Goal: Task Accomplishment & Management: Manage account settings

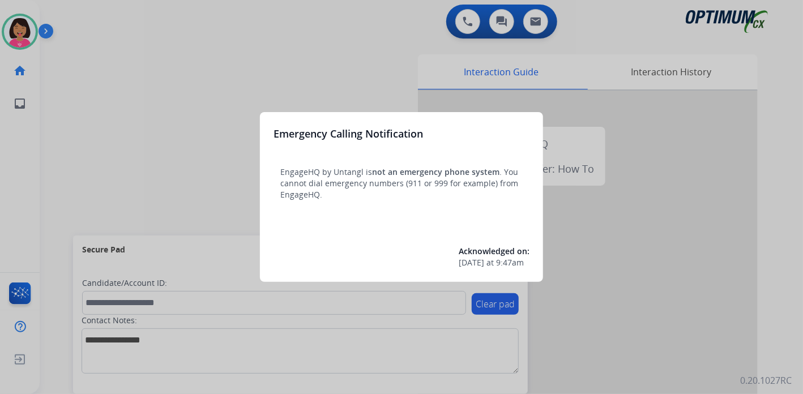
click at [250, 79] on div at bounding box center [401, 197] width 803 height 394
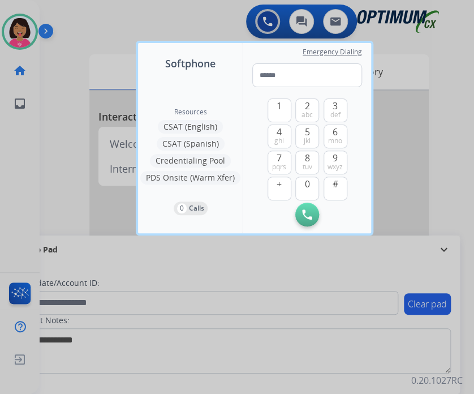
click at [10, 132] on div at bounding box center [237, 197] width 474 height 394
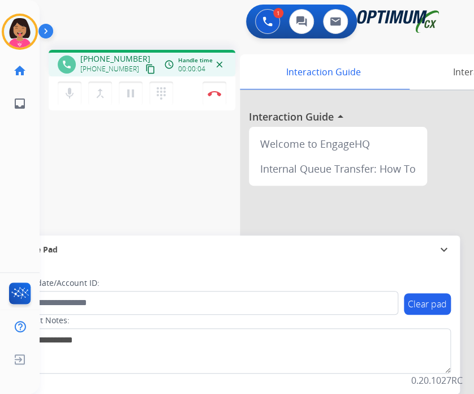
click at [145, 67] on mat-icon "content_copy" at bounding box center [150, 69] width 10 height 10
click at [25, 159] on div "Del Busy Edit Avatar Agent: Del Routing Profile: OCX Training home Home Home in…" at bounding box center [20, 197] width 40 height 394
click at [41, 359] on span "Log out" at bounding box center [75, 361] width 68 height 17
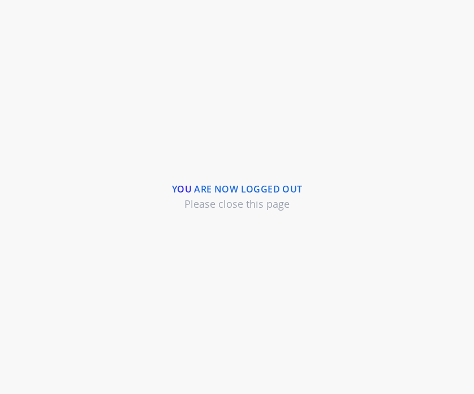
click at [22, 368] on div "You are now logged out Please close this page" at bounding box center [237, 197] width 474 height 394
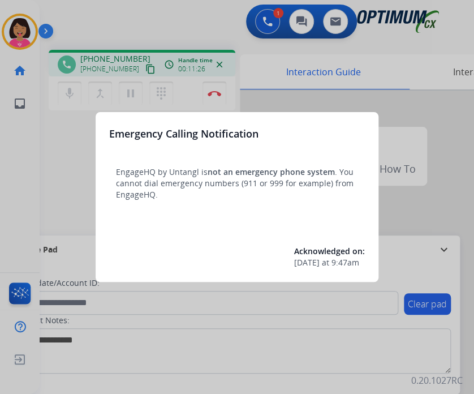
click at [139, 73] on div at bounding box center [237, 197] width 474 height 394
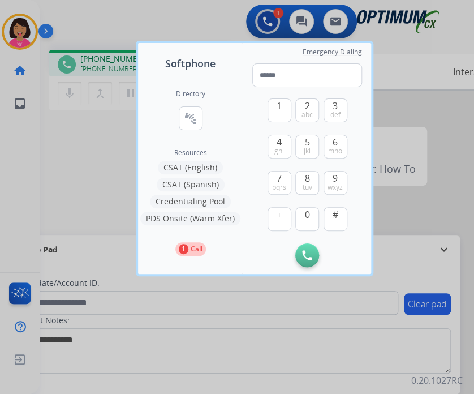
click at [106, 157] on div at bounding box center [237, 197] width 474 height 394
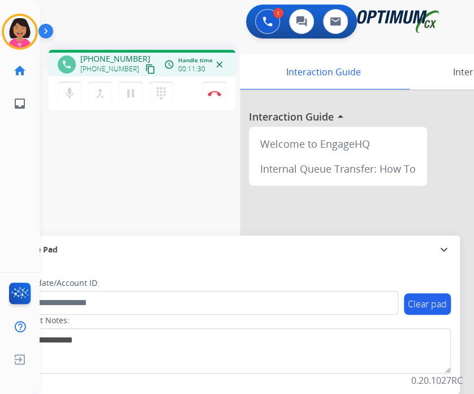
click at [145, 67] on mat-icon "content_copy" at bounding box center [150, 69] width 10 height 10
click at [215, 92] on img at bounding box center [215, 94] width 14 height 6
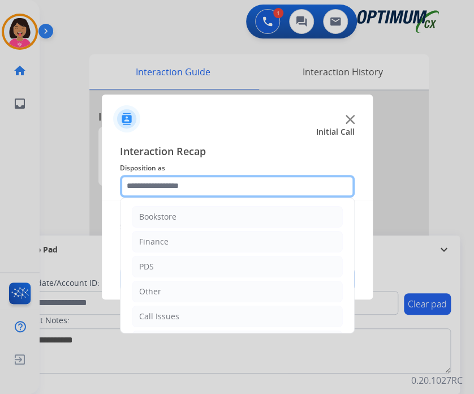
click at [186, 182] on input "text" at bounding box center [237, 186] width 235 height 23
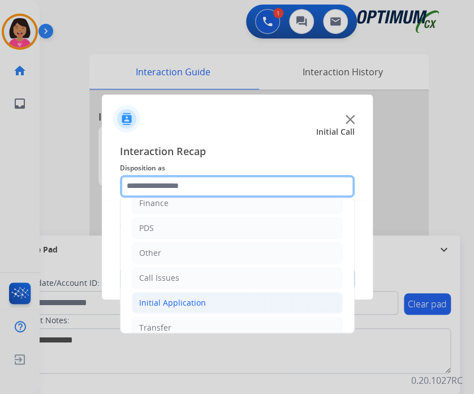
scroll to position [57, 0]
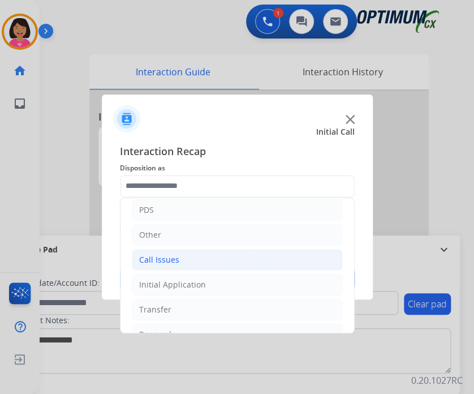
click at [170, 254] on div "Call Issues" at bounding box center [159, 259] width 40 height 11
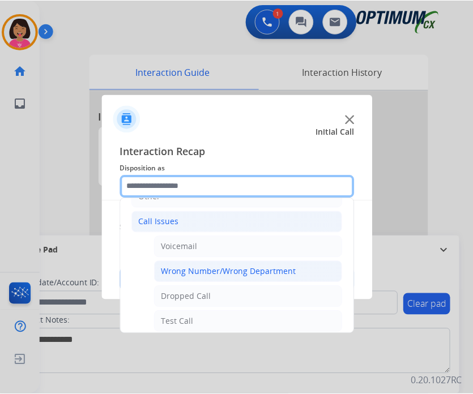
scroll to position [113, 0]
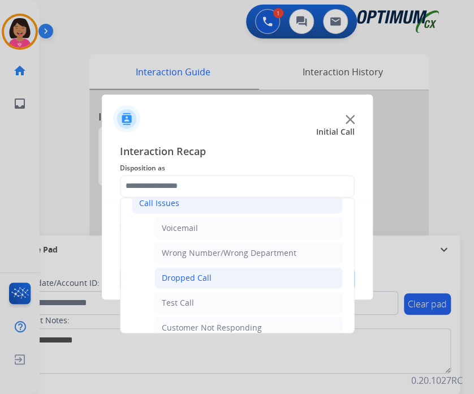
click at [191, 272] on div "Dropped Call" at bounding box center [187, 277] width 50 height 11
type input "**********"
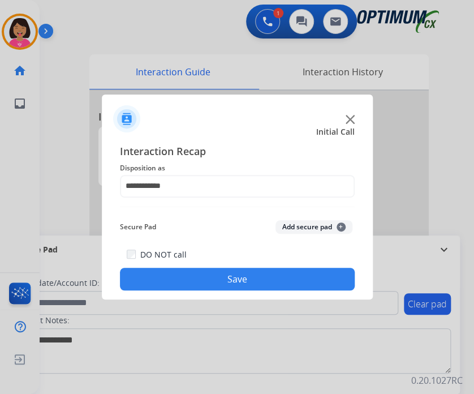
click at [195, 285] on button "Save" at bounding box center [237, 279] width 235 height 23
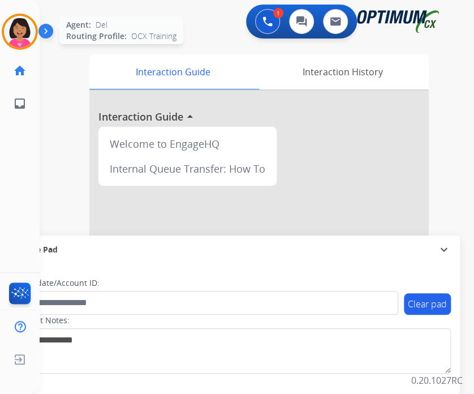
click at [25, 32] on img at bounding box center [20, 32] width 32 height 32
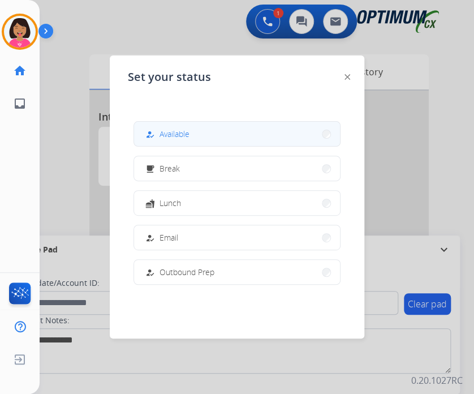
click at [232, 135] on button "how_to_reg Available" at bounding box center [237, 134] width 206 height 24
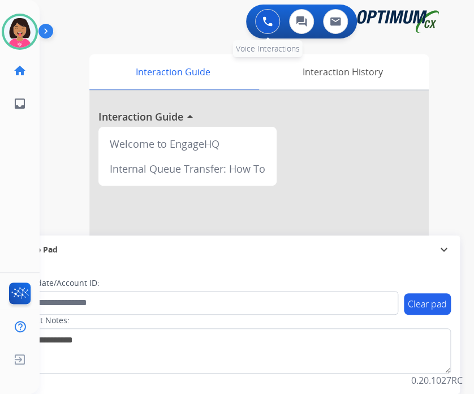
click at [269, 24] on img at bounding box center [268, 21] width 10 height 10
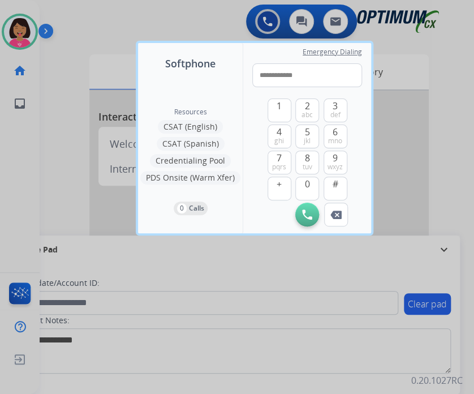
drag, startPoint x: 263, startPoint y: 76, endPoint x: 16, endPoint y: 69, distance: 247.5
click at [16, 69] on div "**********" at bounding box center [237, 197] width 474 height 394
type input "**********"
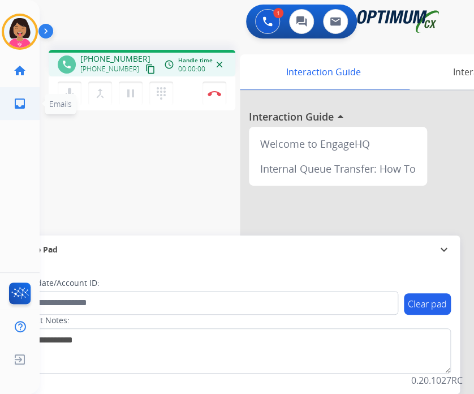
click at [7, 118] on link "inbox Emails" at bounding box center [20, 104] width 32 height 32
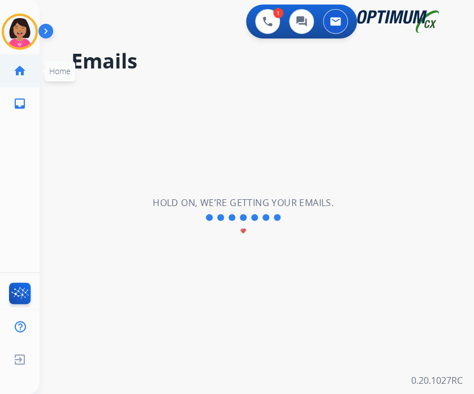
click at [14, 81] on link "home Home" at bounding box center [20, 71] width 32 height 32
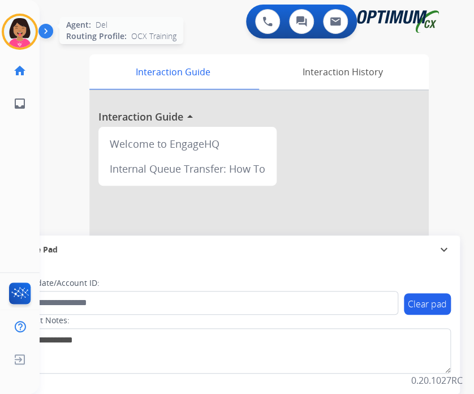
click at [27, 27] on img at bounding box center [20, 32] width 32 height 32
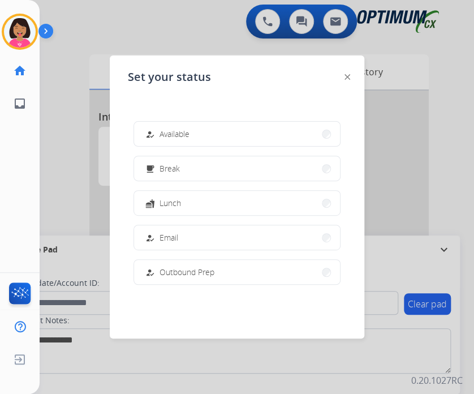
click at [343, 76] on div "Set your status how_to_reg Available free_breakfast Break fastfood Lunch how_to…" at bounding box center [237, 196] width 255 height 283
click at [346, 80] on div at bounding box center [348, 77] width 6 height 14
click at [346, 74] on img at bounding box center [348, 77] width 6 height 6
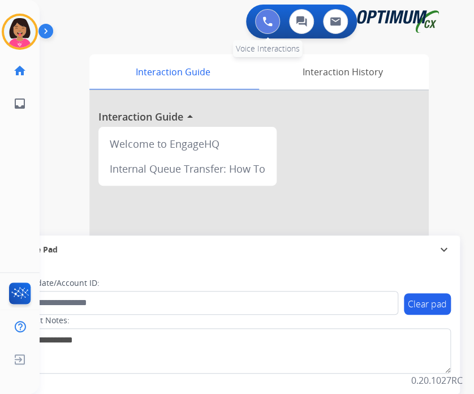
click at [258, 25] on button at bounding box center [267, 21] width 25 height 25
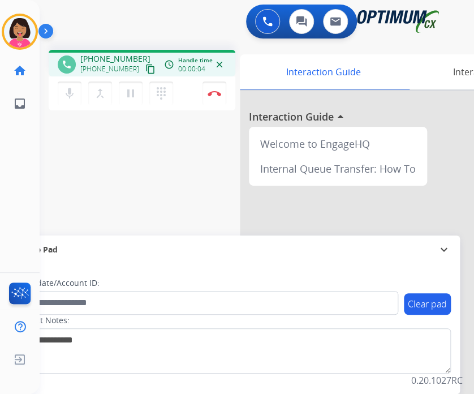
click at [221, 61] on mat-icon "close" at bounding box center [220, 64] width 10 height 10
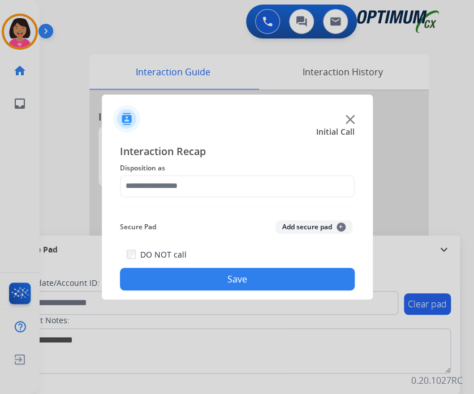
click at [349, 113] on div at bounding box center [237, 115] width 271 height 40
click at [349, 121] on img at bounding box center [350, 119] width 9 height 9
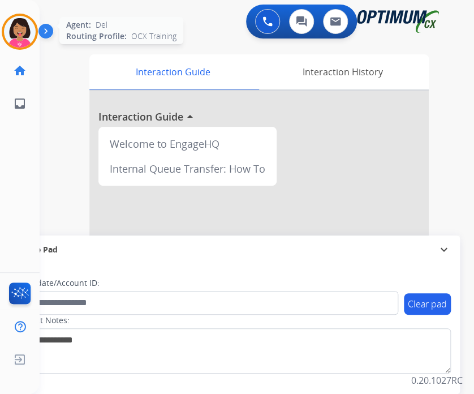
drag, startPoint x: 14, startPoint y: 27, endPoint x: 29, endPoint y: 36, distance: 18.1
click at [16, 28] on img at bounding box center [20, 32] width 32 height 32
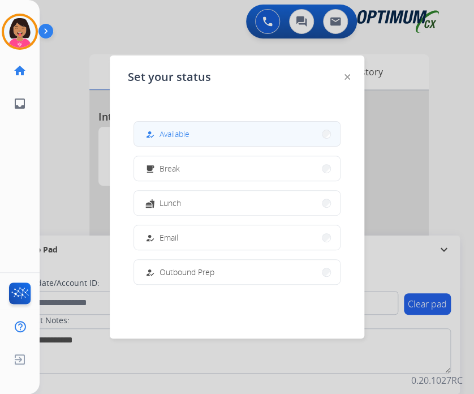
drag, startPoint x: 175, startPoint y: 128, endPoint x: 181, endPoint y: 124, distance: 7.2
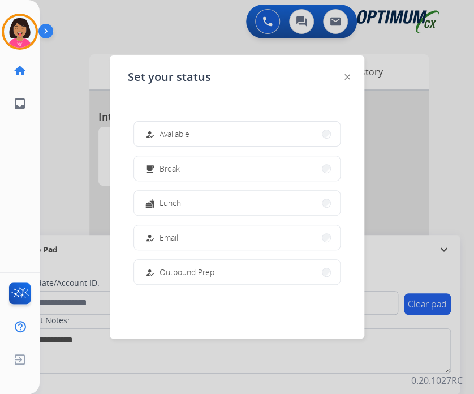
click at [176, 128] on span "Available" at bounding box center [175, 134] width 30 height 12
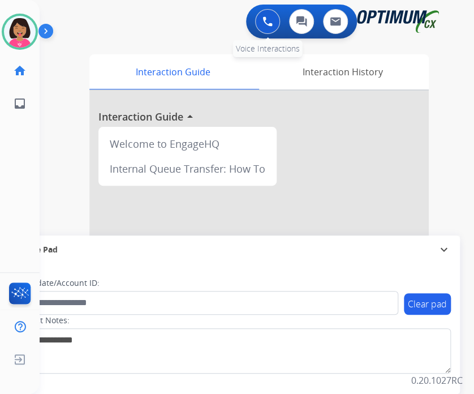
click at [263, 24] on img at bounding box center [268, 21] width 10 height 10
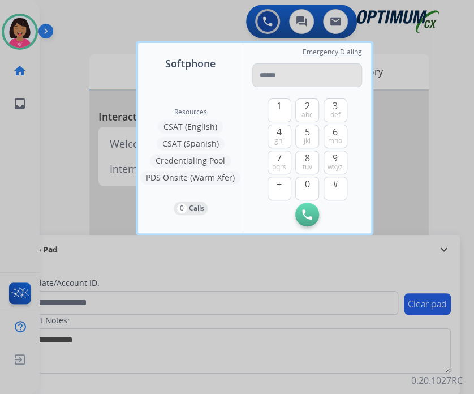
click at [267, 70] on input "tel" at bounding box center [307, 75] width 110 height 24
drag, startPoint x: 267, startPoint y: 75, endPoint x: 125, endPoint y: 57, distance: 143.2
click at [125, 57] on div "**********" at bounding box center [237, 197] width 474 height 394
type input "**********"
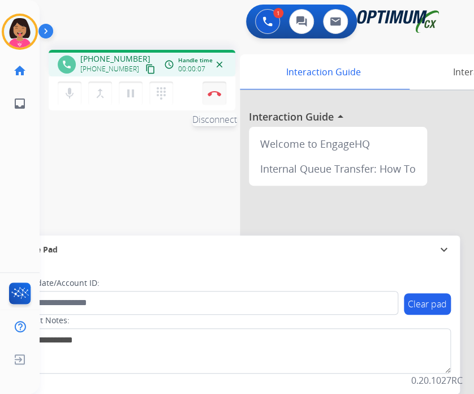
click at [217, 97] on button "Disconnect" at bounding box center [215, 94] width 24 height 24
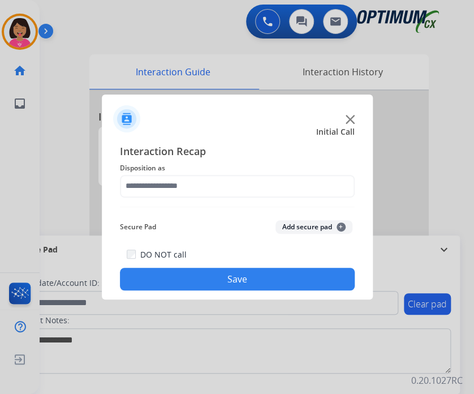
click at [352, 116] on img at bounding box center [350, 119] width 9 height 9
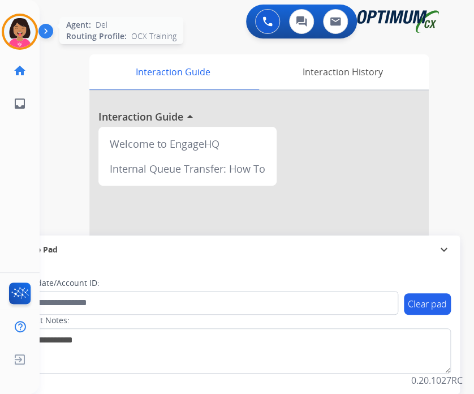
click at [25, 32] on img at bounding box center [20, 32] width 32 height 32
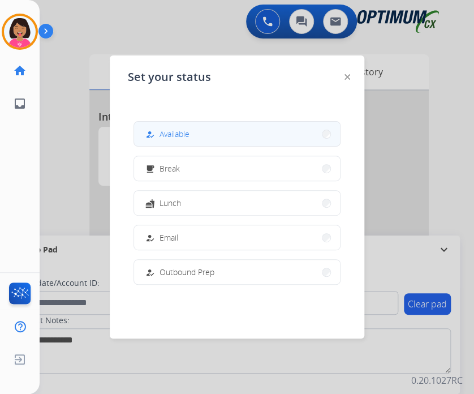
click at [207, 132] on button "how_to_reg Available" at bounding box center [237, 134] width 206 height 24
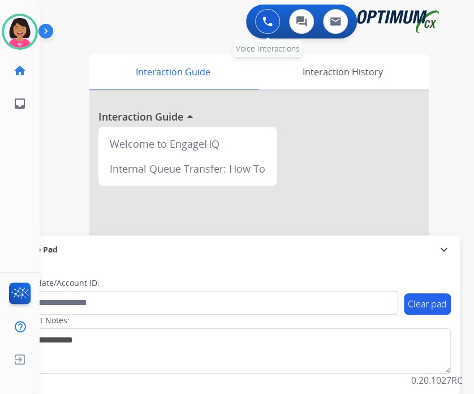
click at [271, 24] on img at bounding box center [268, 21] width 10 height 10
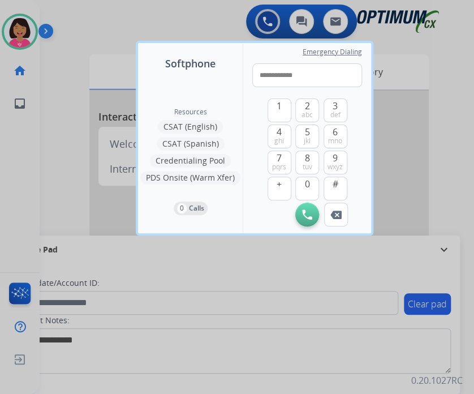
drag, startPoint x: 267, startPoint y: 71, endPoint x: 190, endPoint y: 50, distance: 79.6
click at [190, 50] on div "**********" at bounding box center [254, 138] width 233 height 190
type input "**********"
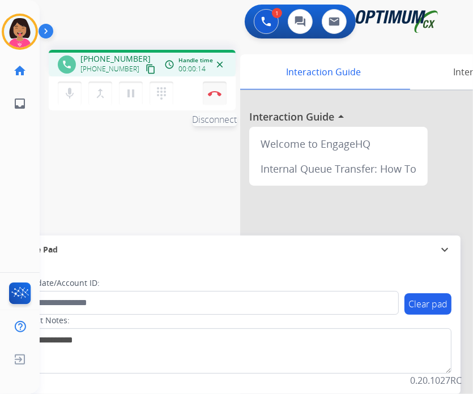
click at [217, 92] on img at bounding box center [215, 94] width 14 height 6
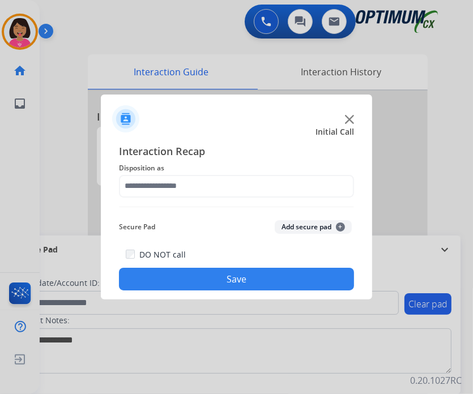
click at [355, 117] on div at bounding box center [236, 115] width 271 height 40
click at [353, 118] on img at bounding box center [349, 119] width 9 height 9
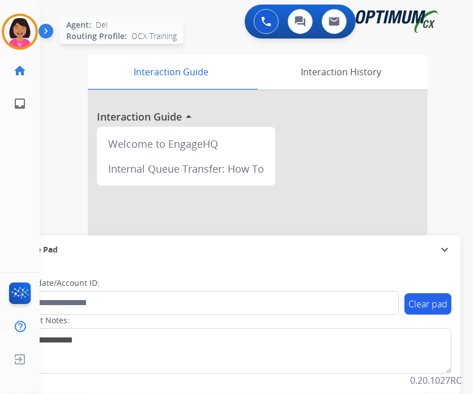
click at [21, 29] on img at bounding box center [20, 32] width 32 height 32
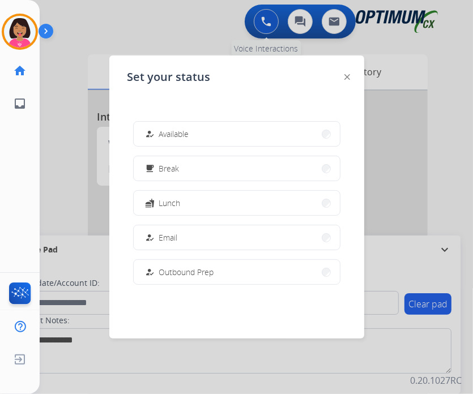
drag, startPoint x: 208, startPoint y: 124, endPoint x: 270, endPoint y: 33, distance: 110.4
click at [208, 124] on button "how_to_reg Available" at bounding box center [237, 134] width 206 height 24
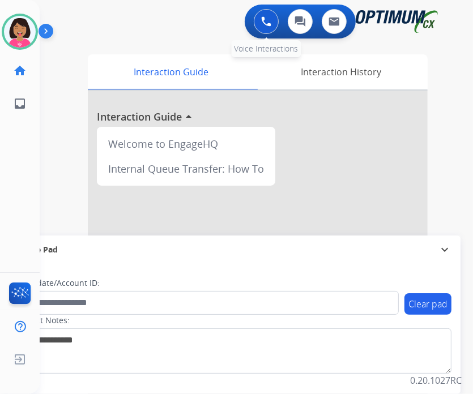
click at [269, 24] on img at bounding box center [266, 21] width 10 height 10
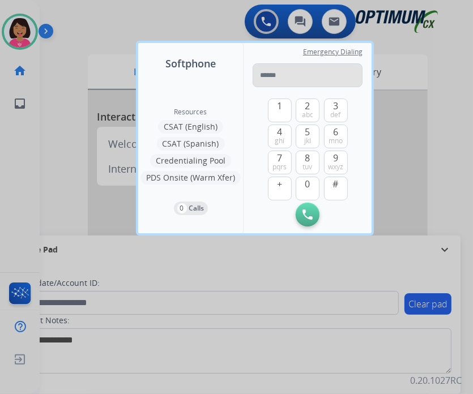
click at [275, 76] on input "tel" at bounding box center [307, 75] width 110 height 24
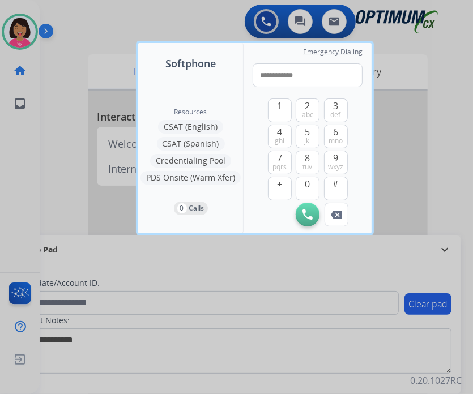
drag, startPoint x: 267, startPoint y: 74, endPoint x: 211, endPoint y: 71, distance: 56.1
click at [211, 71] on div "**********" at bounding box center [254, 138] width 233 height 190
type input "**********"
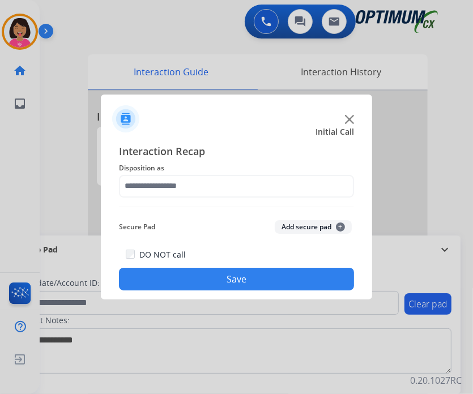
click at [27, 138] on div at bounding box center [236, 197] width 473 height 394
click at [38, 194] on div at bounding box center [236, 197] width 473 height 394
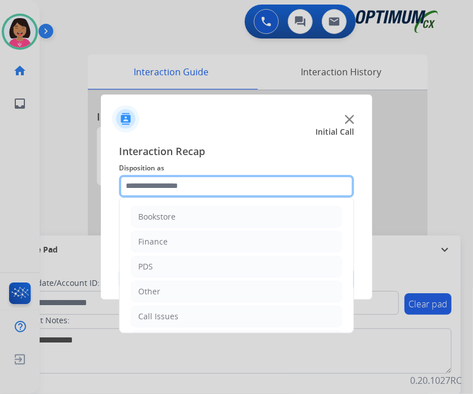
drag, startPoint x: 273, startPoint y: 185, endPoint x: 272, endPoint y: 195, distance: 10.3
click at [273, 185] on input "text" at bounding box center [236, 186] width 235 height 23
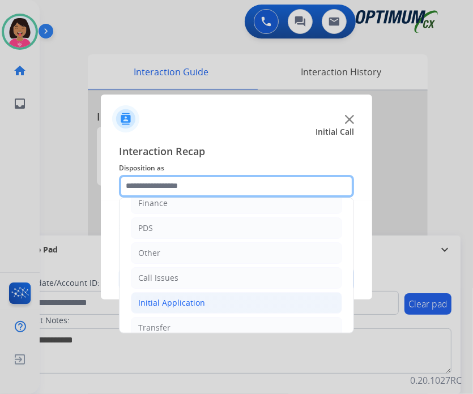
scroll to position [75, 0]
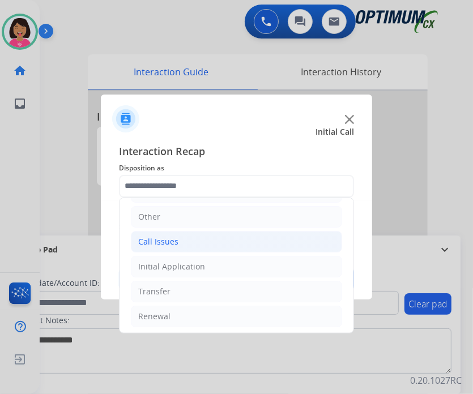
click at [241, 244] on li "Call Issues" at bounding box center [236, 242] width 211 height 22
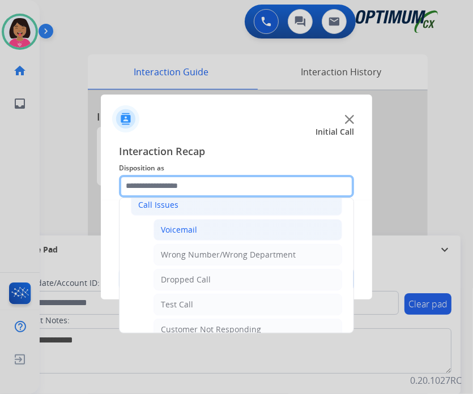
scroll to position [131, 0]
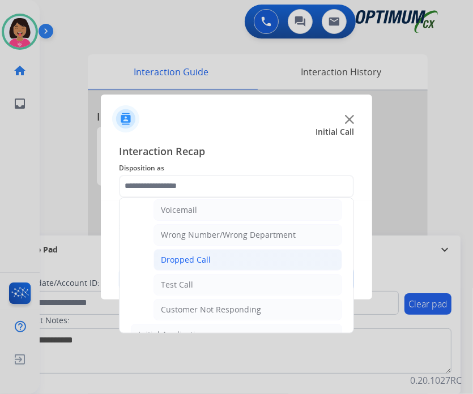
click at [235, 267] on li "Dropped Call" at bounding box center [247, 260] width 188 height 22
type input "**********"
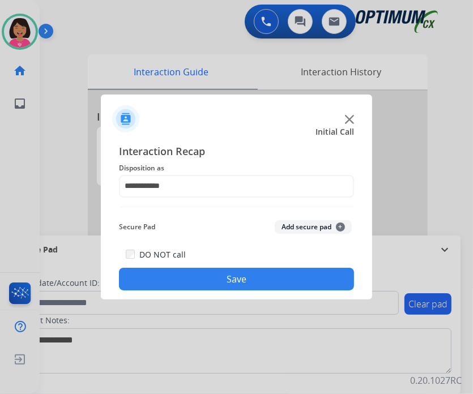
click at [239, 273] on button "Save" at bounding box center [236, 279] width 235 height 23
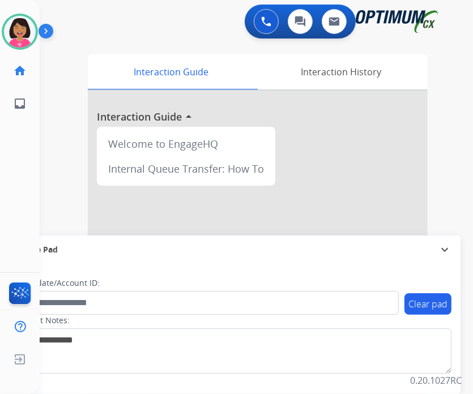
click at [37, 150] on div "Del Available Edit Avatar Agent: Del Routing Profile: OCX Training home Home Ho…" at bounding box center [20, 197] width 40 height 394
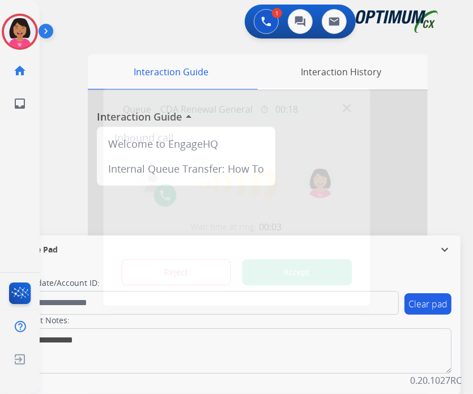
drag, startPoint x: 6, startPoint y: 43, endPoint x: 104, endPoint y: 58, distance: 99.1
click at [6, 43] on div at bounding box center [236, 197] width 473 height 394
click at [343, 101] on div "Queue CDA Renewal General timer 00:18" at bounding box center [236, 108] width 244 height 23
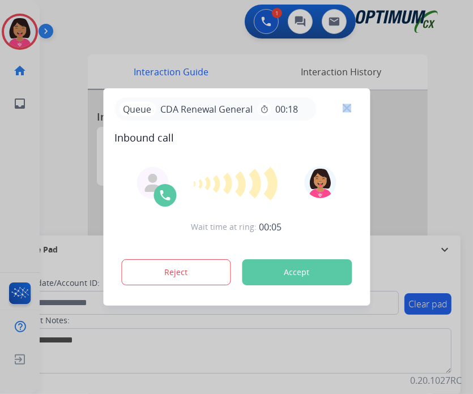
click at [344, 101] on div "Queue CDA Renewal General timer 00:18" at bounding box center [236, 108] width 244 height 23
click at [345, 108] on img at bounding box center [346, 108] width 8 height 8
click at [346, 107] on img at bounding box center [346, 108] width 8 height 8
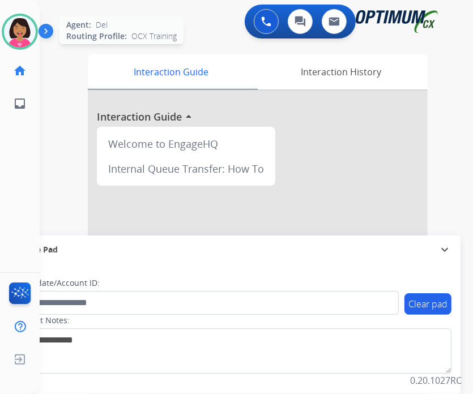
click at [22, 31] on img at bounding box center [20, 32] width 32 height 32
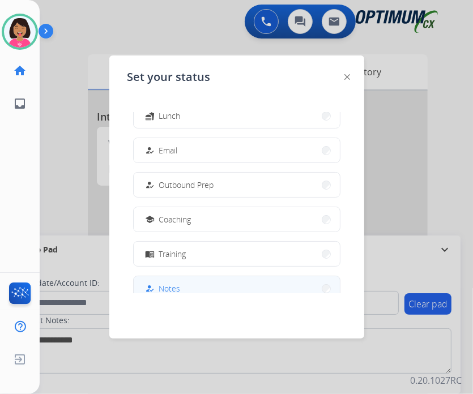
scroll to position [113, 0]
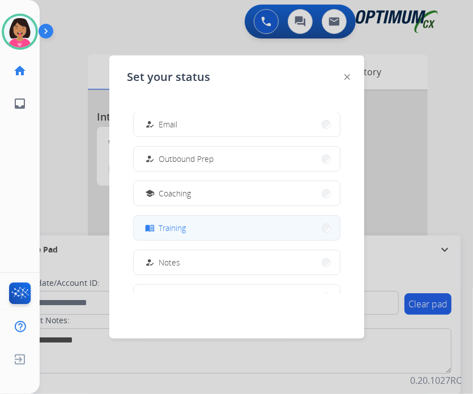
click at [208, 234] on button "menu_book Training" at bounding box center [237, 228] width 206 height 24
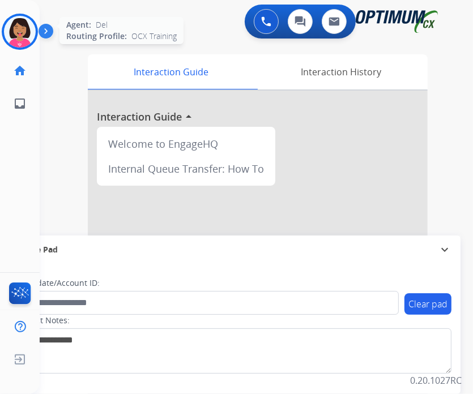
click at [36, 36] on div at bounding box center [20, 32] width 36 height 36
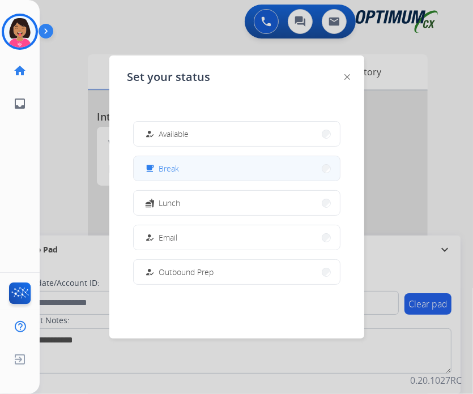
click at [179, 169] on button "free_breakfast Break" at bounding box center [237, 168] width 206 height 24
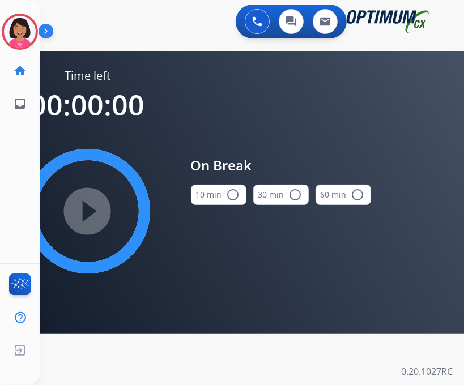
click at [228, 190] on mat-icon "radio_button_unchecked" at bounding box center [233, 195] width 14 height 14
click at [83, 204] on mat-icon "play_circle_filled" at bounding box center [88, 211] width 14 height 14
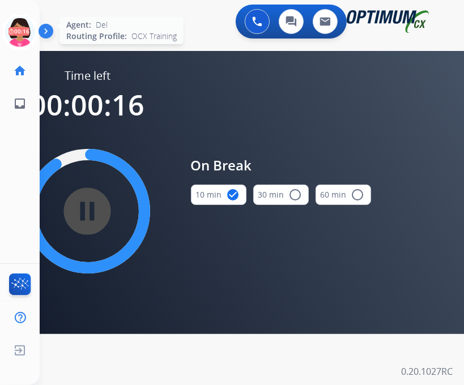
click at [12, 19] on icon at bounding box center [20, 32] width 37 height 37
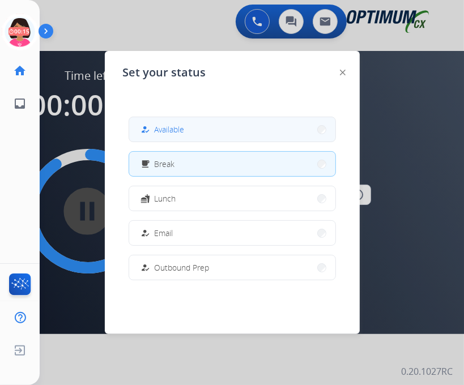
click at [238, 135] on button "how_to_reg Available" at bounding box center [232, 129] width 206 height 24
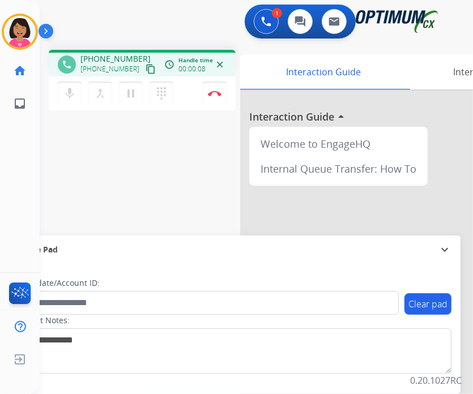
click at [145, 71] on mat-icon "content_copy" at bounding box center [150, 69] width 10 height 10
click at [40, 136] on div "phone +18484670522 +18484670522 content_copy access_time Call metrics Queue 00:…" at bounding box center [243, 277] width 406 height 472
click at [71, 92] on mat-icon "mic" at bounding box center [70, 94] width 14 height 14
click at [42, 166] on div "phone +18484670522 +18484670522 content_copy access_time Call metrics Queue 00:…" at bounding box center [243, 277] width 406 height 472
click at [33, 56] on link "home Home" at bounding box center [20, 71] width 32 height 32
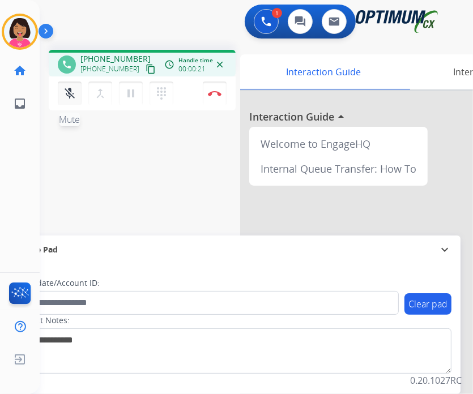
click at [71, 92] on mat-icon "mic_off" at bounding box center [70, 94] width 14 height 14
click at [37, 135] on div "Del Busy Edit Avatar Agent: Del Routing Profile: OCX Training home Home Home in…" at bounding box center [20, 197] width 40 height 394
click at [68, 98] on mat-icon "mic" at bounding box center [70, 94] width 14 height 14
click at [70, 93] on mat-icon "mic_off" at bounding box center [70, 94] width 14 height 14
click at [24, 160] on div "Del Busy Edit Avatar Agent: Del Routing Profile: OCX Training home Home Home in…" at bounding box center [20, 197] width 40 height 394
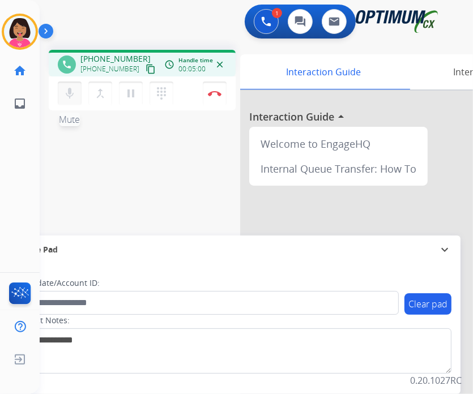
click at [64, 89] on mat-icon "mic" at bounding box center [70, 94] width 14 height 14
click at [64, 89] on mat-icon "mic_off" at bounding box center [70, 94] width 14 height 14
click at [32, 156] on div "Del Busy Edit Avatar Agent: Del Routing Profile: OCX Training home Home Home in…" at bounding box center [20, 197] width 40 height 394
click at [73, 88] on mat-icon "mic" at bounding box center [70, 94] width 14 height 14
click at [7, 170] on div "Del Busy Edit Avatar Agent: Del Routing Profile: OCX Training home Home Home in…" at bounding box center [20, 197] width 40 height 394
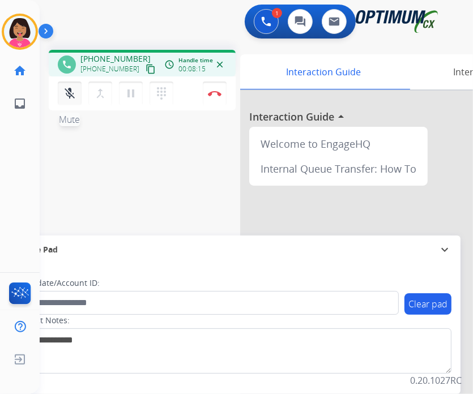
click at [75, 94] on mat-icon "mic_off" at bounding box center [70, 94] width 14 height 14
click at [75, 94] on mat-icon "mic" at bounding box center [70, 94] width 14 height 14
click at [30, 172] on div "Del Busy Edit Avatar Agent: Del Routing Profile: OCX Training home Home Home in…" at bounding box center [20, 197] width 40 height 394
click at [70, 87] on mat-icon "mic_off" at bounding box center [70, 94] width 14 height 14
click at [68, 91] on mat-icon "mic" at bounding box center [70, 94] width 14 height 14
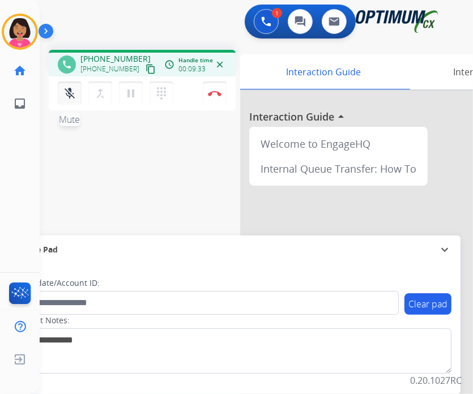
click at [69, 92] on mat-icon "mic_off" at bounding box center [70, 94] width 14 height 14
click at [216, 92] on img at bounding box center [215, 94] width 14 height 6
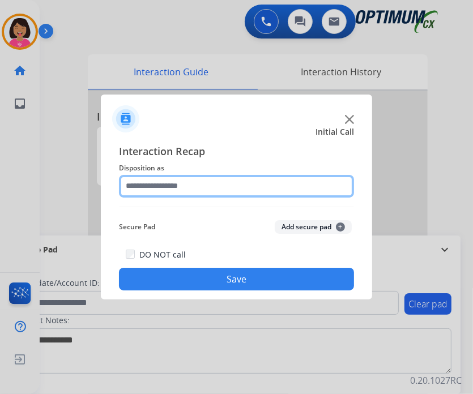
drag, startPoint x: 226, startPoint y: 181, endPoint x: 234, endPoint y: 192, distance: 13.5
click at [226, 181] on input "text" at bounding box center [236, 186] width 235 height 23
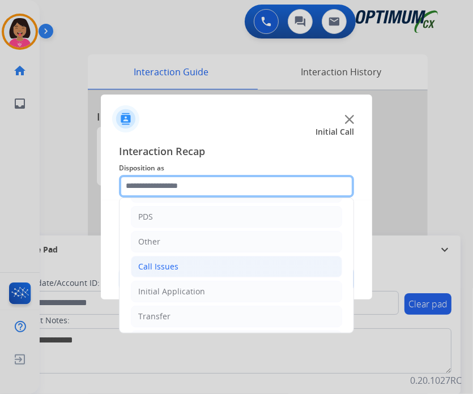
scroll to position [75, 0]
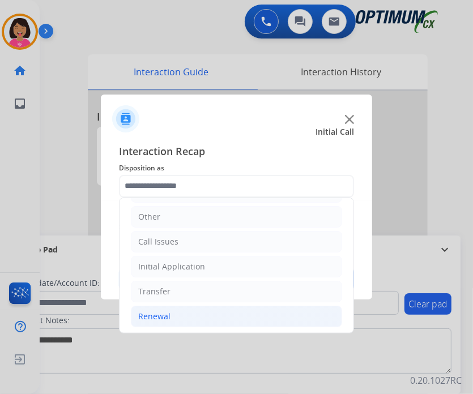
click at [230, 309] on li "Renewal" at bounding box center [236, 317] width 211 height 22
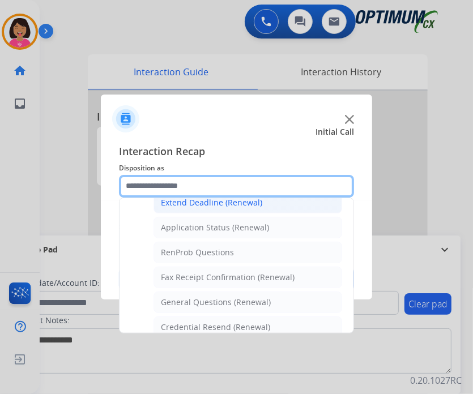
scroll to position [358, 0]
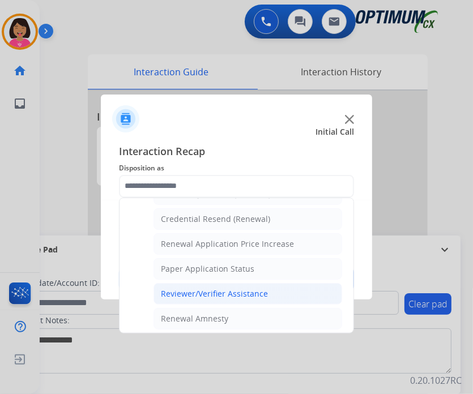
click at [217, 288] on div "Reviewer/Verifier Assistance" at bounding box center [214, 293] width 107 height 11
type input "**********"
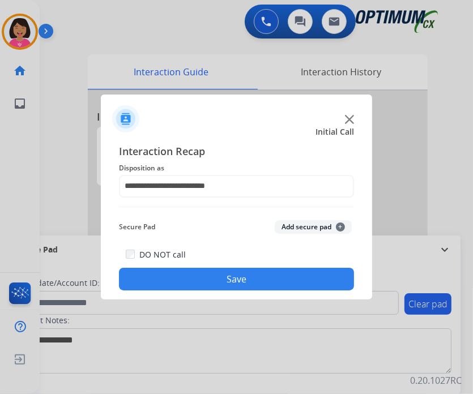
click at [218, 272] on button "Save" at bounding box center [236, 279] width 235 height 23
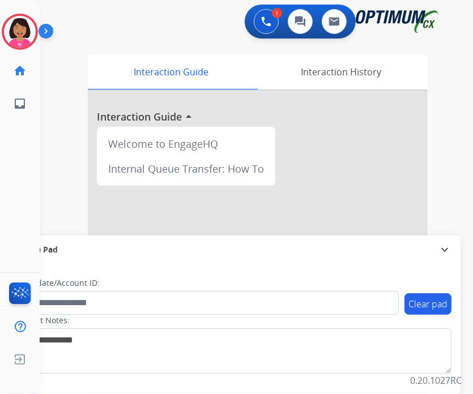
click at [347, 108] on img at bounding box center [346, 108] width 8 height 8
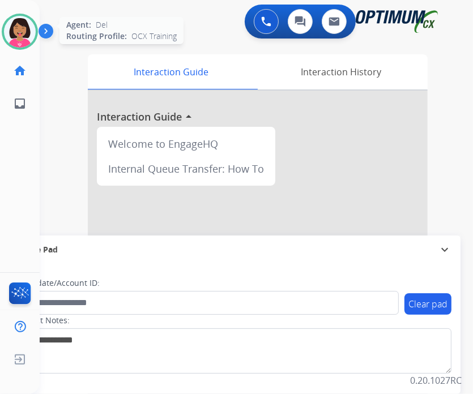
click at [25, 25] on img at bounding box center [20, 32] width 32 height 32
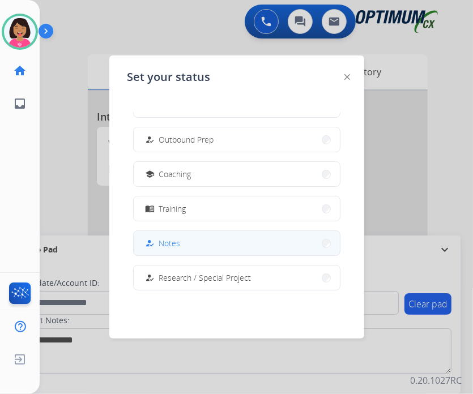
scroll to position [113, 0]
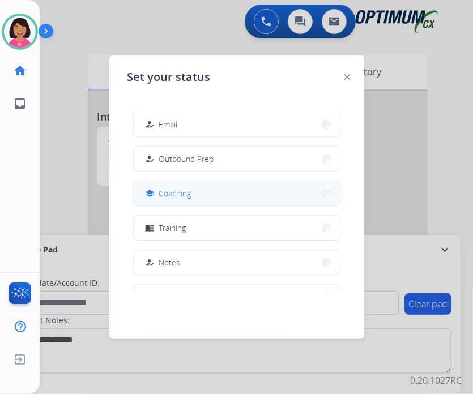
click at [190, 195] on span "Coaching" at bounding box center [175, 193] width 32 height 12
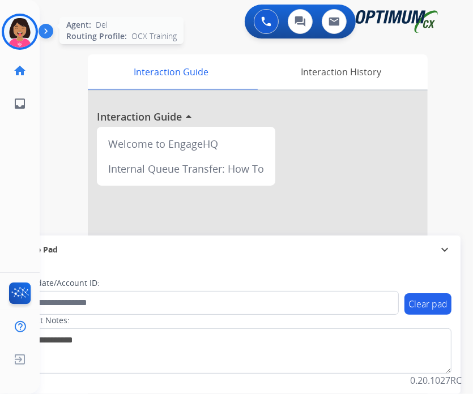
click at [7, 25] on img at bounding box center [20, 32] width 32 height 32
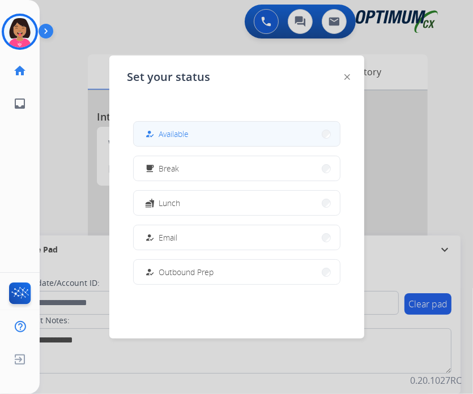
click at [172, 131] on span "Available" at bounding box center [174, 134] width 30 height 12
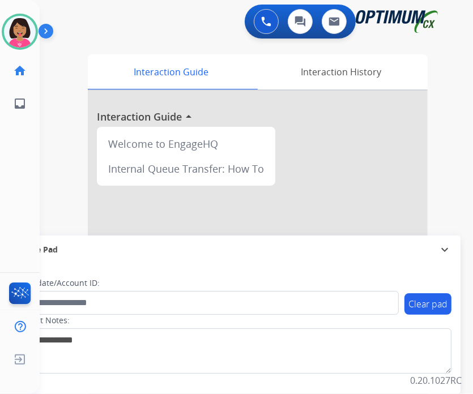
click at [448, 202] on div "0 Voice Interactions 0 Chat Interactions 0 Email Interactions swap_horiz Break …" at bounding box center [256, 197] width 433 height 394
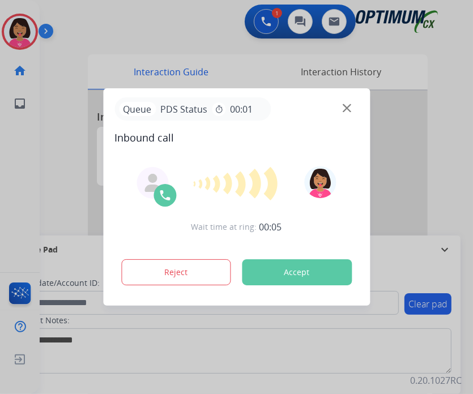
click at [346, 113] on div "Queue PDS Status timer 00:01" at bounding box center [236, 108] width 244 height 23
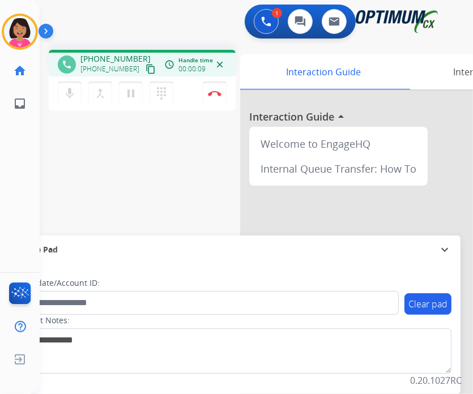
click at [145, 65] on mat-icon "content_copy" at bounding box center [150, 69] width 10 height 10
click at [14, 168] on div "Del Busy Edit Avatar Agent: Del Routing Profile: OCX Training home Home Home in…" at bounding box center [20, 197] width 40 height 394
click at [216, 95] on img at bounding box center [215, 94] width 14 height 6
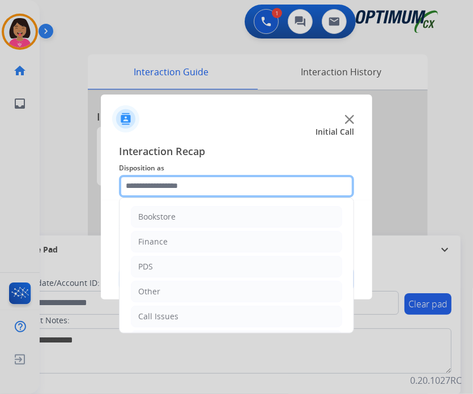
click at [229, 185] on input "text" at bounding box center [236, 186] width 235 height 23
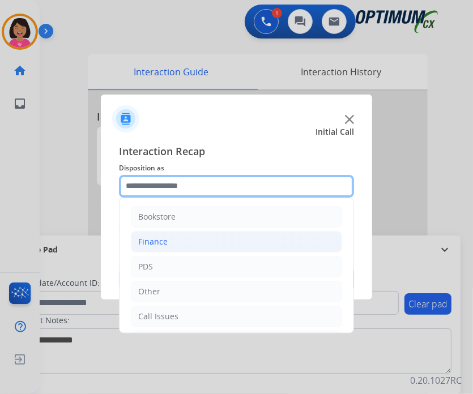
scroll to position [75, 0]
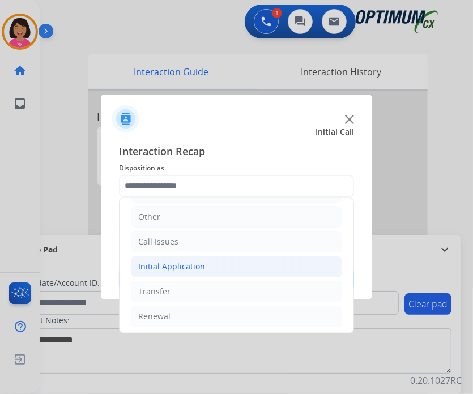
click at [233, 269] on li "Initial Application" at bounding box center [236, 267] width 211 height 22
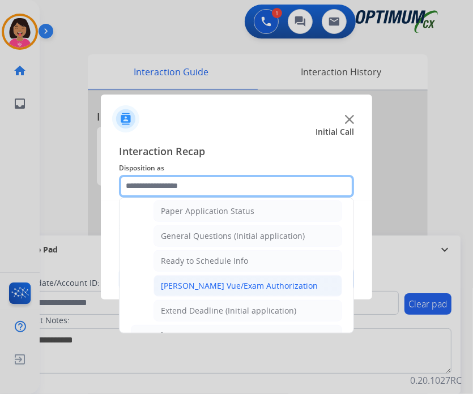
scroll to position [622, 0]
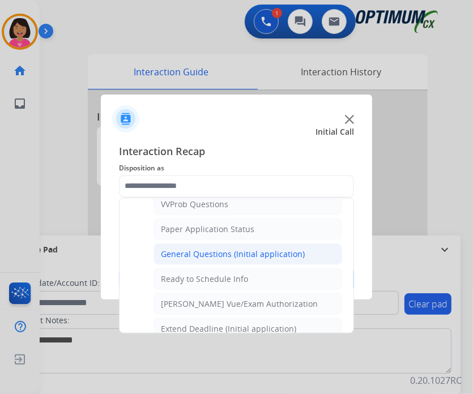
click at [237, 243] on li "General Questions (Initial application)" at bounding box center [247, 254] width 188 height 22
type input "**********"
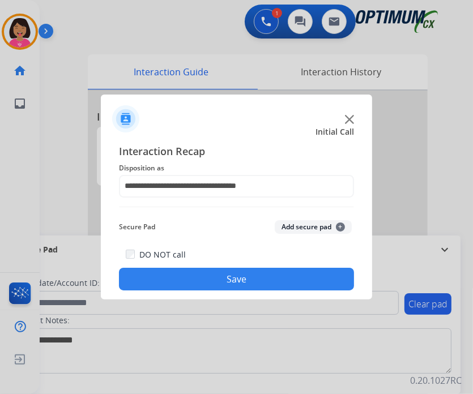
click at [241, 271] on button "Save" at bounding box center [236, 279] width 235 height 23
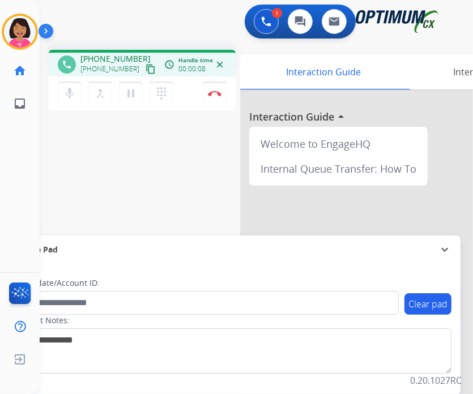
click at [16, 161] on div "Del Busy Edit Avatar Agent: Del Routing Profile: OCX Training home Home Home in…" at bounding box center [20, 197] width 40 height 394
click at [145, 68] on mat-icon "content_copy" at bounding box center [150, 69] width 10 height 10
click at [35, 142] on div "Del Busy Edit Avatar Agent: Del Routing Profile: OCX Training home Home Home in…" at bounding box center [20, 197] width 40 height 394
click at [29, 208] on div "Del Busy Edit Avatar Agent: Del Routing Profile: OCX Training home Home Home in…" at bounding box center [20, 197] width 40 height 394
click at [215, 96] on img at bounding box center [215, 94] width 14 height 6
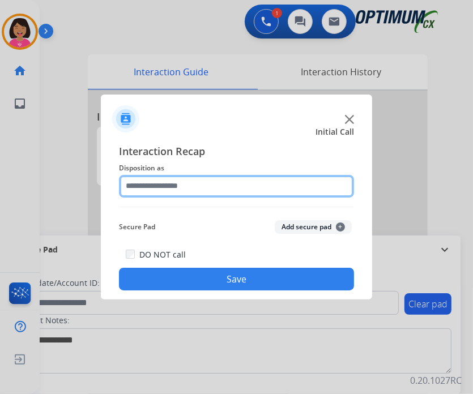
click at [305, 178] on input "text" at bounding box center [236, 186] width 235 height 23
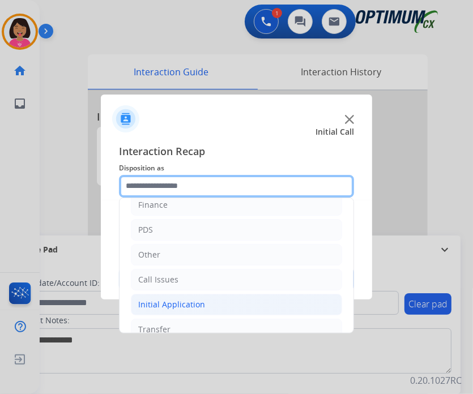
scroll to position [75, 0]
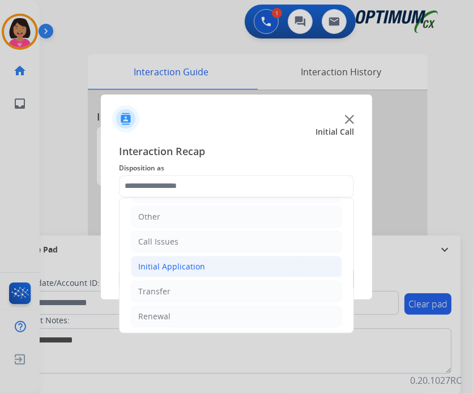
click at [250, 260] on li "Initial Application" at bounding box center [236, 267] width 211 height 22
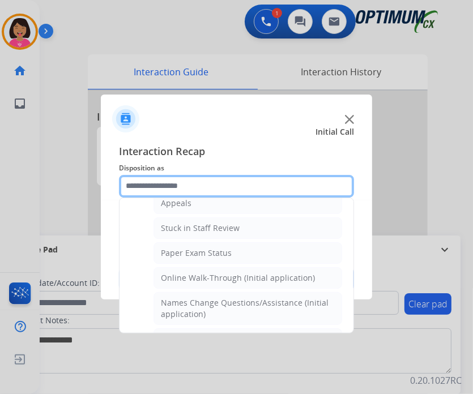
scroll to position [245, 0]
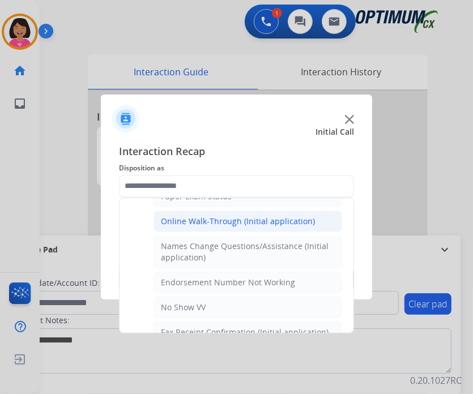
click at [245, 223] on div "Online Walk-Through (Initial application)" at bounding box center [238, 221] width 154 height 11
type input "**********"
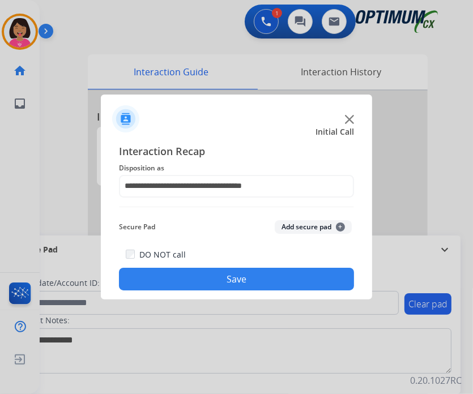
click at [246, 280] on button "Save" at bounding box center [236, 279] width 235 height 23
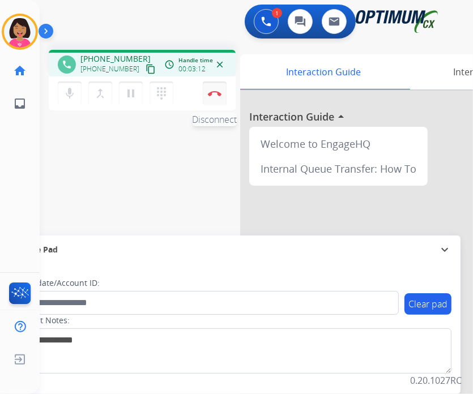
click at [212, 92] on img at bounding box center [215, 94] width 14 height 6
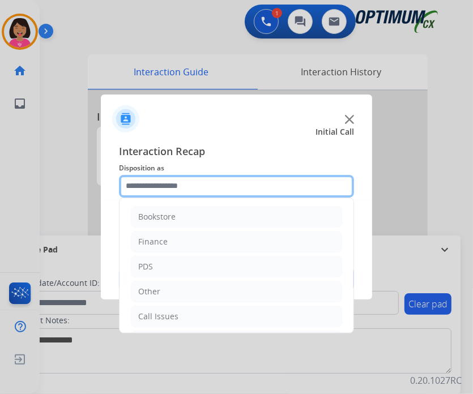
click at [204, 183] on input "text" at bounding box center [236, 186] width 235 height 23
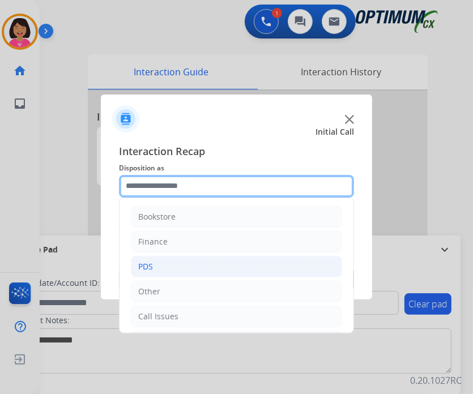
scroll to position [75, 0]
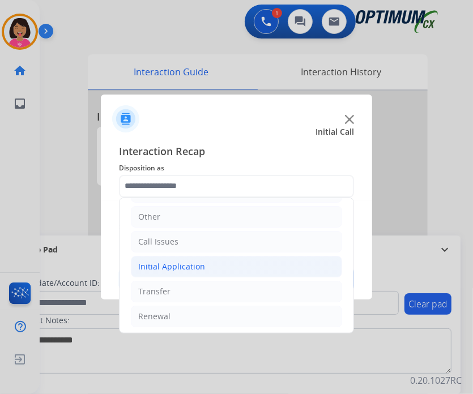
click at [208, 272] on li "Initial Application" at bounding box center [236, 267] width 211 height 22
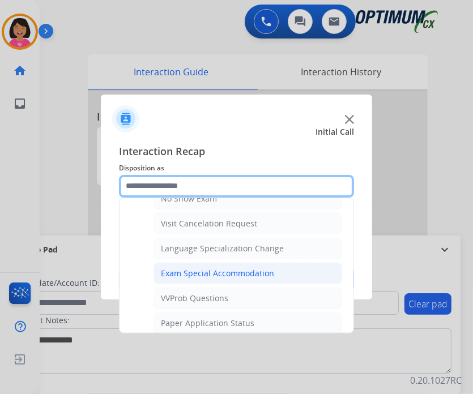
scroll to position [641, 0]
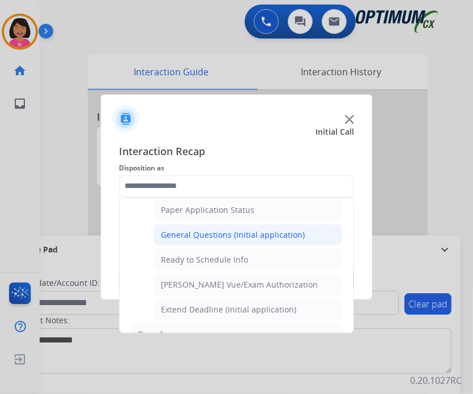
click at [221, 229] on div "General Questions (Initial application)" at bounding box center [233, 234] width 144 height 11
type input "**********"
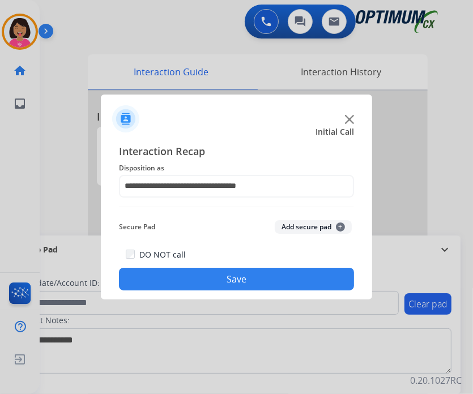
click at [228, 277] on button "Save" at bounding box center [236, 279] width 235 height 23
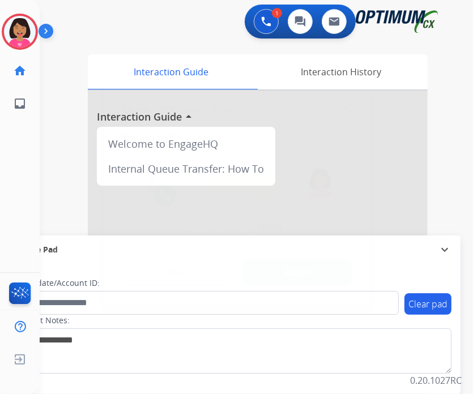
click at [344, 107] on img at bounding box center [346, 108] width 8 height 8
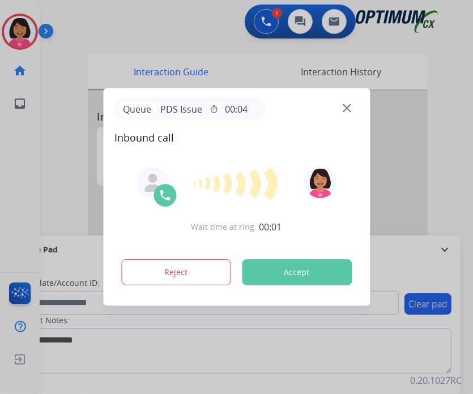
click at [343, 108] on img at bounding box center [346, 108] width 8 height 8
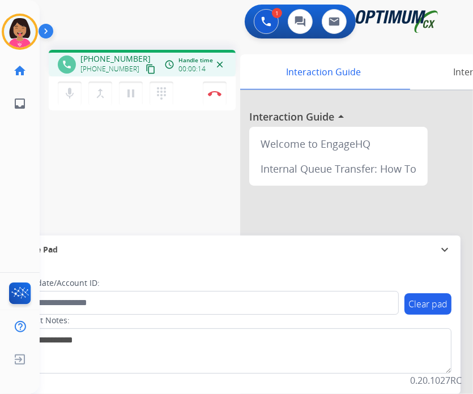
click at [29, 148] on div "Del Busy Edit Avatar Agent: Del Routing Profile: OCX Training home Home Home in…" at bounding box center [20, 197] width 40 height 394
drag, startPoint x: 34, startPoint y: 161, endPoint x: 72, endPoint y: 110, distance: 64.3
click at [36, 151] on div "Del Busy Edit Avatar Agent: Del Routing Profile: OCX Training home Home Home in…" at bounding box center [20, 197] width 40 height 394
click at [144, 71] on button "content_copy" at bounding box center [151, 69] width 14 height 14
click at [11, 217] on div "Del Busy Edit Avatar Agent: Del Routing Profile: OCX Training home Home Home in…" at bounding box center [20, 197] width 40 height 394
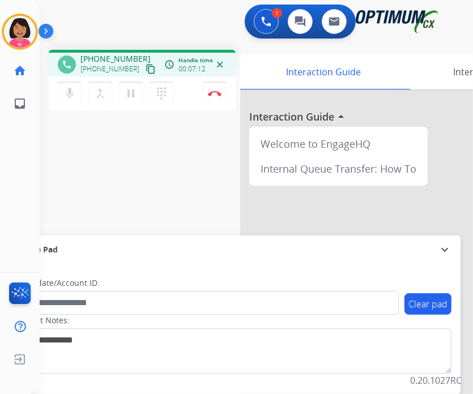
click at [19, 169] on div "Del Busy Edit Avatar Agent: Del Routing Profile: OCX Training home Home Home in…" at bounding box center [20, 197] width 40 height 394
click at [75, 84] on button "mic Mute" at bounding box center [70, 94] width 24 height 24
click at [74, 87] on mat-icon "mic_off" at bounding box center [70, 94] width 14 height 14
click at [0, 167] on div "Del Busy Edit Avatar Agent: Del Routing Profile: OCX Training home Home Home in…" at bounding box center [20, 197] width 40 height 394
click at [79, 87] on button "mic Mute" at bounding box center [70, 94] width 24 height 24
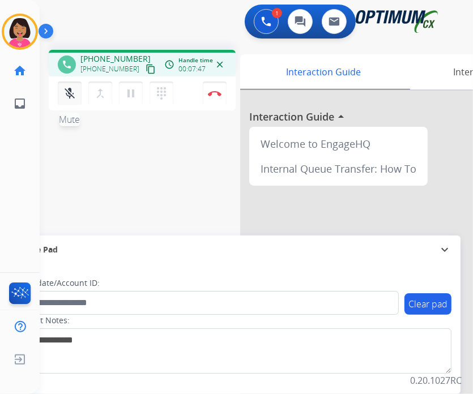
click at [66, 93] on mat-icon "mic_off" at bounding box center [70, 94] width 14 height 14
click at [30, 147] on div "Del Busy Edit Avatar Agent: Del Routing Profile: OCX Training home Home Home in…" at bounding box center [20, 197] width 40 height 394
click at [27, 181] on div "Del Busy Edit Avatar Agent: Del Routing Profile: OCX Training home Home Home in…" at bounding box center [20, 197] width 40 height 394
click at [208, 91] on img at bounding box center [215, 94] width 14 height 6
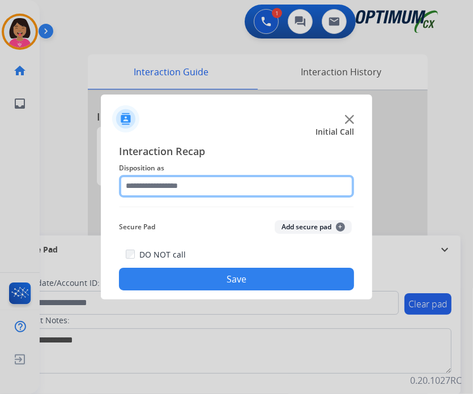
click at [267, 185] on input "text" at bounding box center [236, 186] width 235 height 23
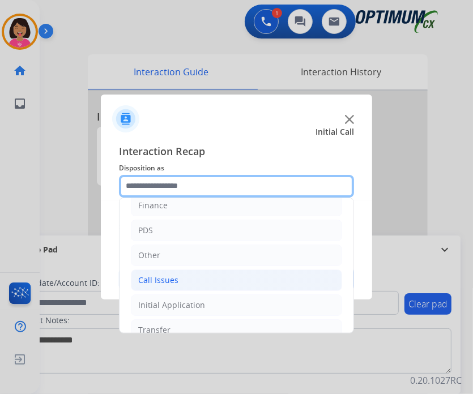
scroll to position [0, 0]
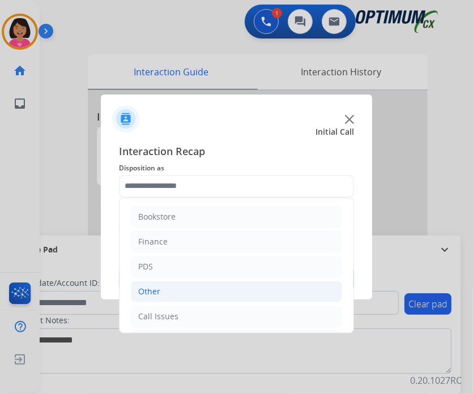
click at [191, 289] on li "Other" at bounding box center [236, 292] width 211 height 22
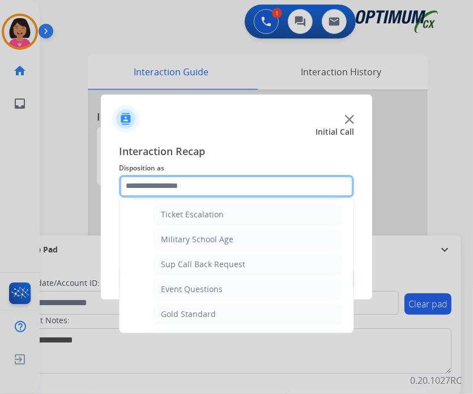
scroll to position [113, 0]
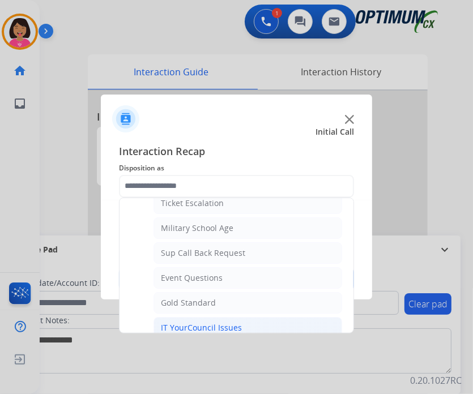
click at [203, 322] on div "IT YourCouncil Issues" at bounding box center [201, 327] width 81 height 11
type input "**********"
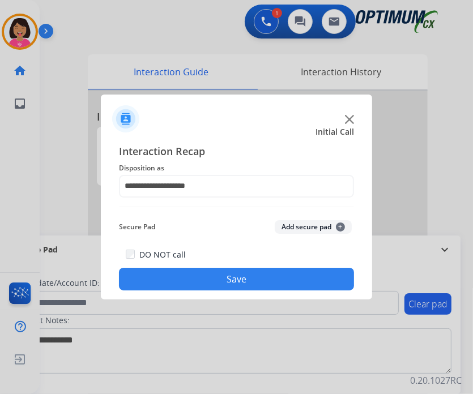
click at [212, 269] on button "Save" at bounding box center [236, 279] width 235 height 23
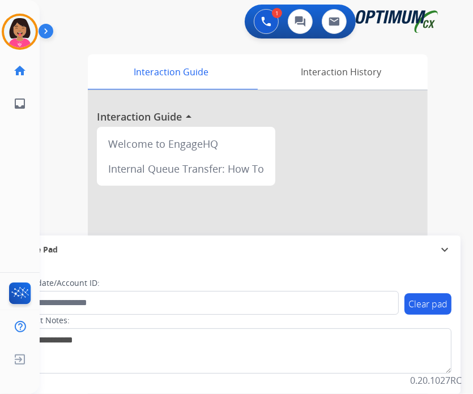
click at [459, 115] on div "1 Voice Interactions 0 Chat Interactions 0 Email Interactions swap_horiz Break …" at bounding box center [256, 197] width 433 height 394
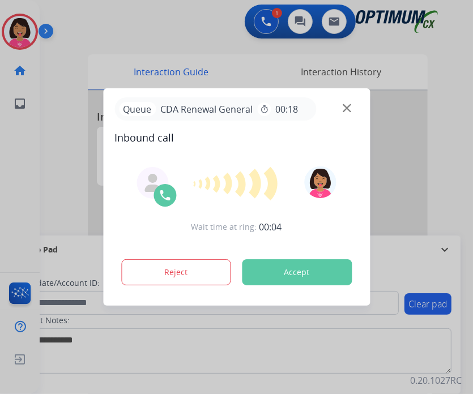
click at [345, 109] on img at bounding box center [346, 108] width 8 height 8
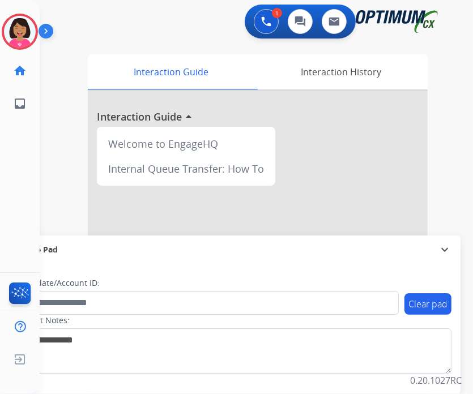
click at [349, 106] on img at bounding box center [346, 108] width 8 height 8
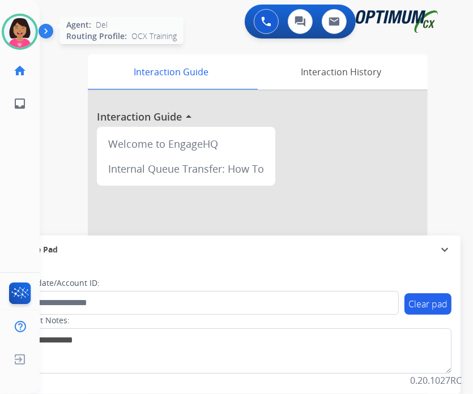
click at [29, 35] on img at bounding box center [20, 32] width 32 height 32
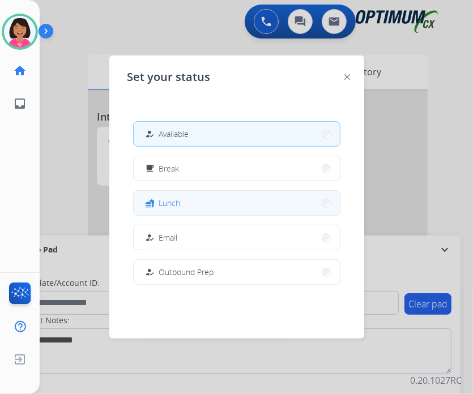
click at [228, 202] on button "fastfood Lunch" at bounding box center [237, 203] width 206 height 24
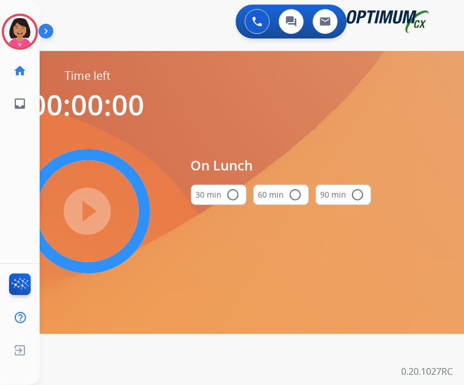
click at [220, 198] on button "30 min radio_button_unchecked" at bounding box center [218, 195] width 55 height 20
click at [83, 218] on mat-icon "play_circle_filled" at bounding box center [88, 211] width 14 height 14
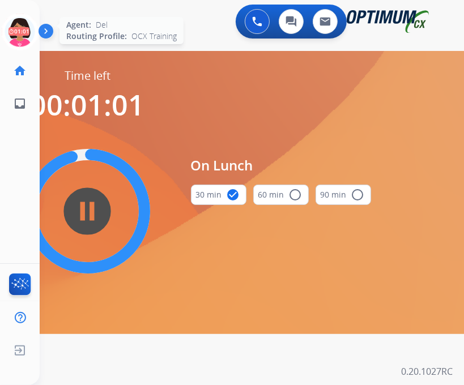
click at [17, 24] on icon at bounding box center [20, 32] width 37 height 37
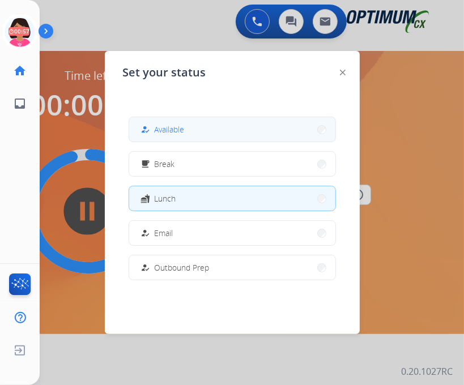
click at [182, 126] on span "Available" at bounding box center [170, 129] width 30 height 12
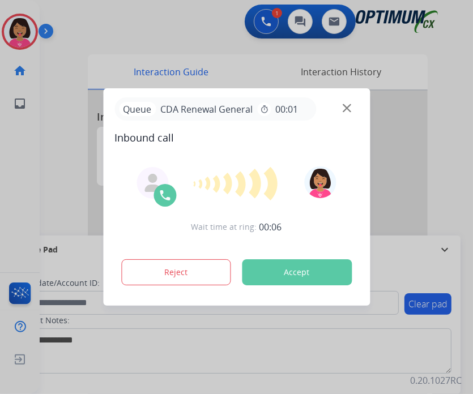
click at [350, 105] on div "Queue CDA Renewal General timer 00:01" at bounding box center [236, 108] width 244 height 23
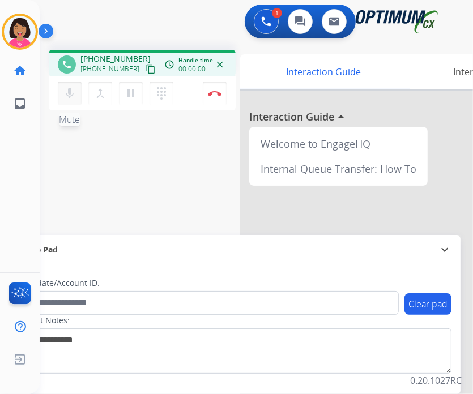
drag, startPoint x: 350, startPoint y: 105, endPoint x: 68, endPoint y: 95, distance: 282.6
click at [68, 95] on mat-icon "mic" at bounding box center [70, 94] width 14 height 14
click at [77, 97] on button "mic_off Mute" at bounding box center [70, 94] width 24 height 24
click at [144, 68] on button "content_copy" at bounding box center [151, 69] width 14 height 14
click at [24, 140] on div "Del Busy Edit Avatar Agent: Del Routing Profile: OCX Training home Home Home in…" at bounding box center [20, 197] width 40 height 394
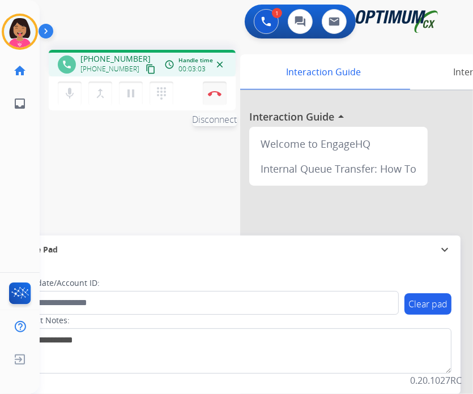
click at [216, 92] on img at bounding box center [215, 94] width 14 height 6
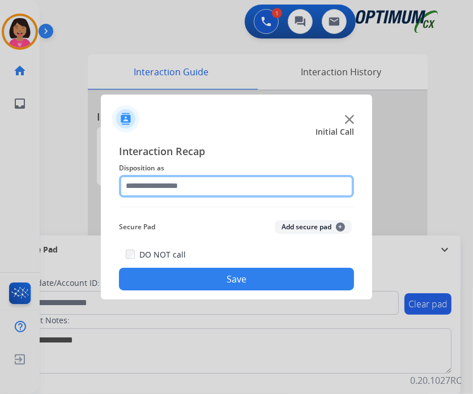
click at [219, 179] on input "text" at bounding box center [236, 186] width 235 height 23
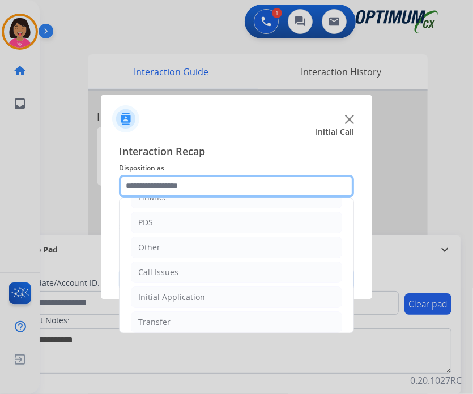
scroll to position [75, 0]
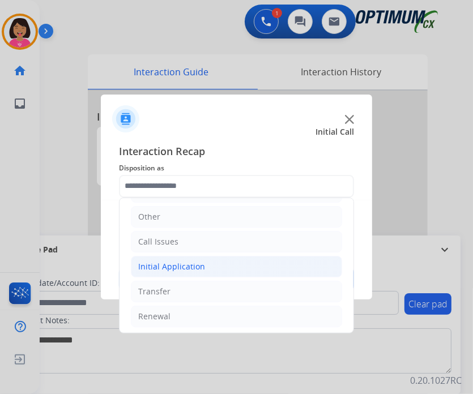
click at [214, 260] on li "Initial Application" at bounding box center [236, 267] width 211 height 22
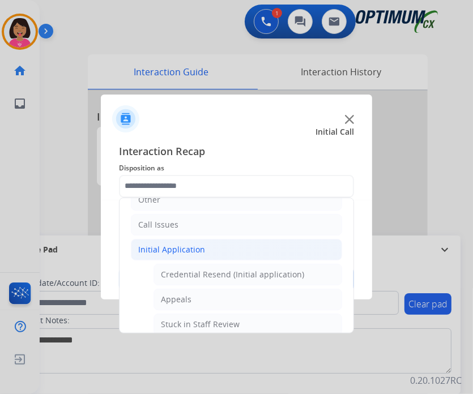
click at [212, 256] on li "Initial Application" at bounding box center [236, 250] width 211 height 22
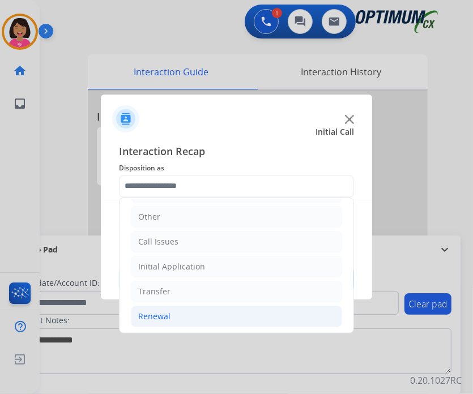
click at [190, 318] on li "Renewal" at bounding box center [236, 317] width 211 height 22
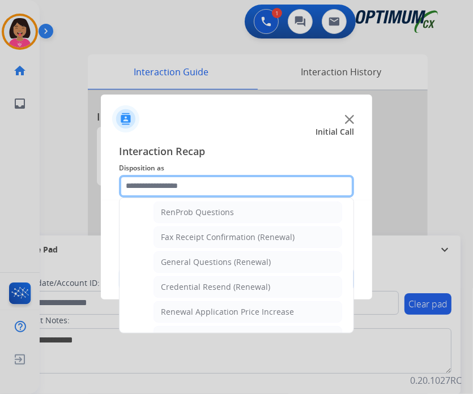
scroll to position [337, 0]
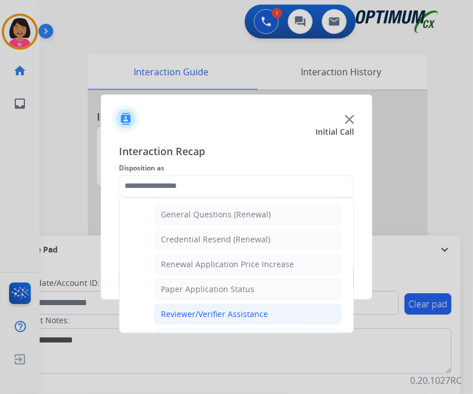
click at [199, 312] on div "Reviewer/Verifier Assistance" at bounding box center [214, 313] width 107 height 11
type input "**********"
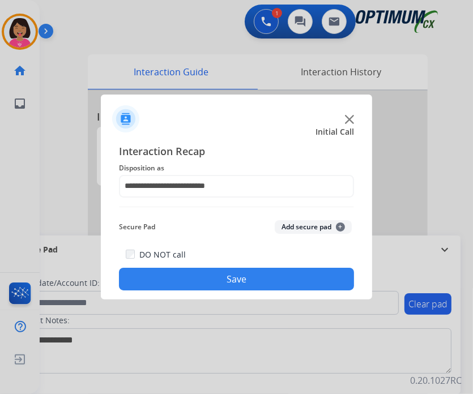
click at [190, 286] on button "Save" at bounding box center [236, 279] width 235 height 23
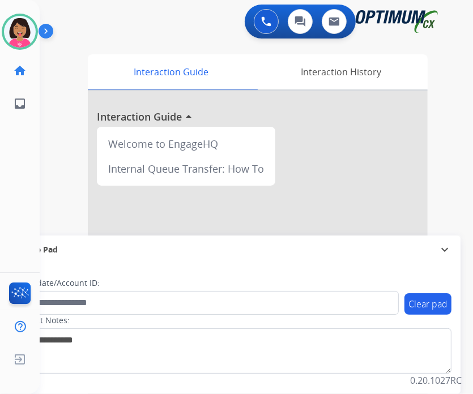
click at [38, 176] on div "Del Available Edit Avatar Agent: Del Routing Profile: OCX Training home Home Ho…" at bounding box center [20, 197] width 40 height 394
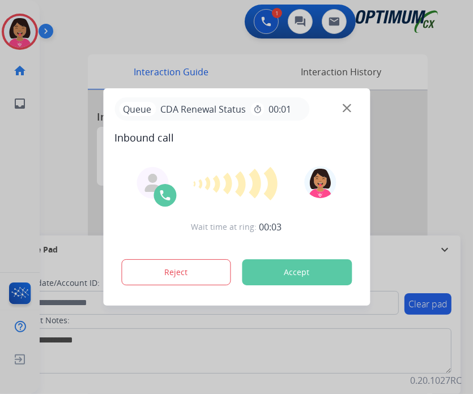
click at [348, 104] on img at bounding box center [346, 108] width 8 height 8
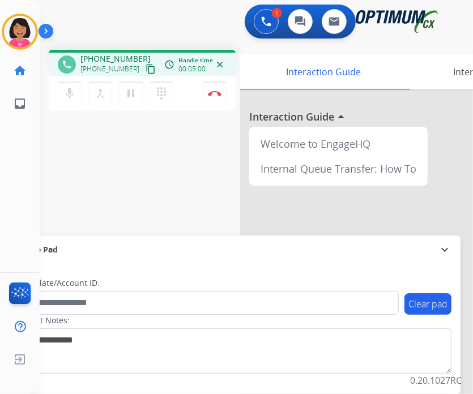
click at [24, 217] on div "Del Busy Edit Avatar Agent: Del Routing Profile: OCX Training home Home Home in…" at bounding box center [20, 197] width 40 height 394
click at [210, 94] on img at bounding box center [215, 94] width 14 height 6
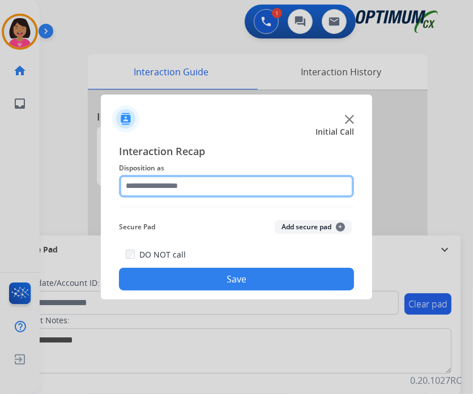
click at [139, 182] on input "text" at bounding box center [236, 186] width 235 height 23
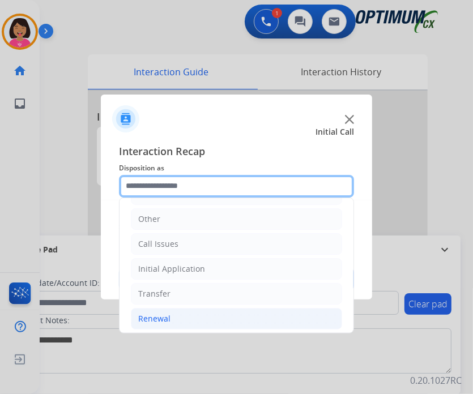
scroll to position [75, 0]
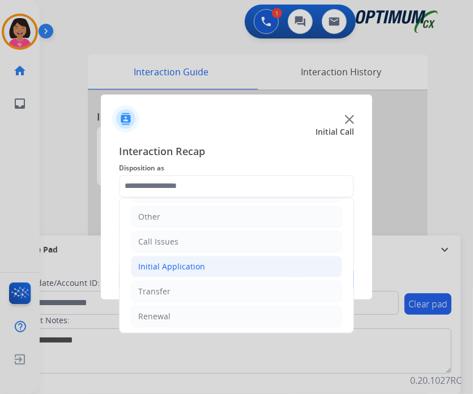
click at [185, 269] on div "Initial Application" at bounding box center [171, 266] width 67 height 11
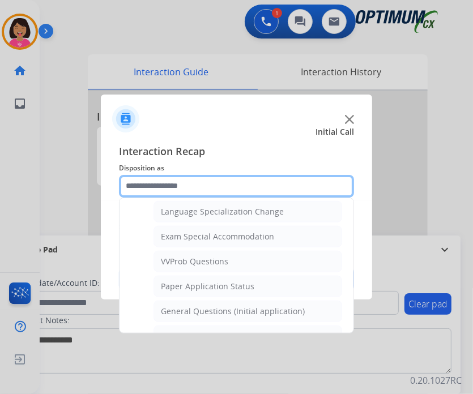
scroll to position [584, 0]
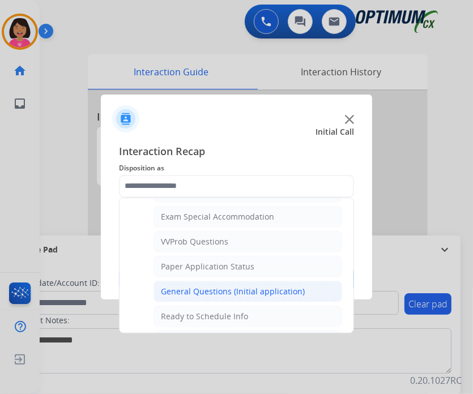
click at [182, 281] on li "General Questions (Initial application)" at bounding box center [247, 292] width 188 height 22
type input "**********"
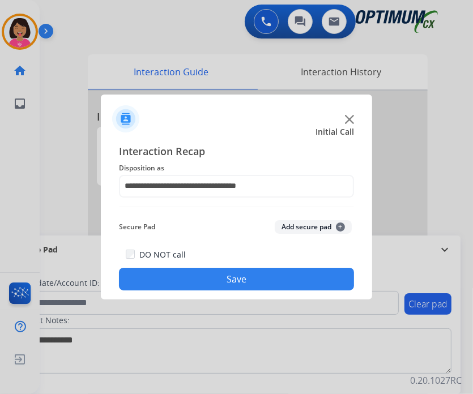
click at [182, 285] on button "Save" at bounding box center [236, 279] width 235 height 23
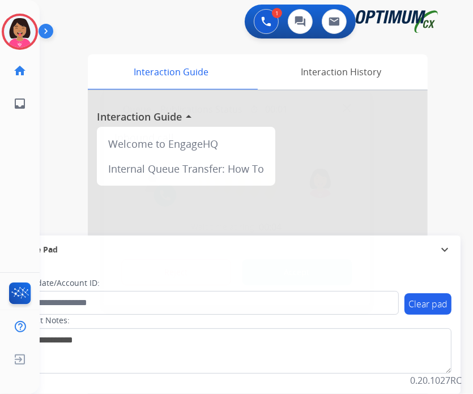
click at [344, 108] on img at bounding box center [346, 108] width 8 height 8
click at [68, 102] on div at bounding box center [236, 197] width 473 height 394
click at [351, 103] on div "Queue CDA Renewal Status timer 00:01" at bounding box center [236, 108] width 244 height 23
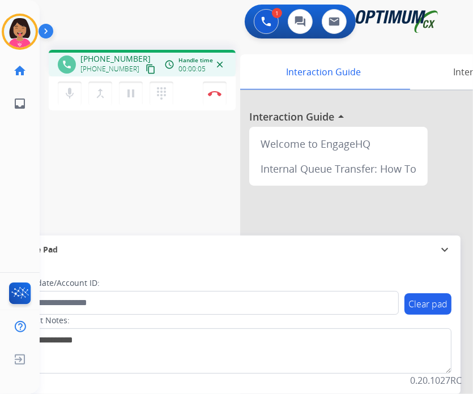
click at [145, 70] on mat-icon "content_copy" at bounding box center [150, 69] width 10 height 10
click at [32, 166] on div "Del Busy Edit Avatar Agent: Del Routing Profile: OCX Training home Home Home in…" at bounding box center [20, 197] width 40 height 394
click at [208, 95] on img at bounding box center [215, 94] width 14 height 6
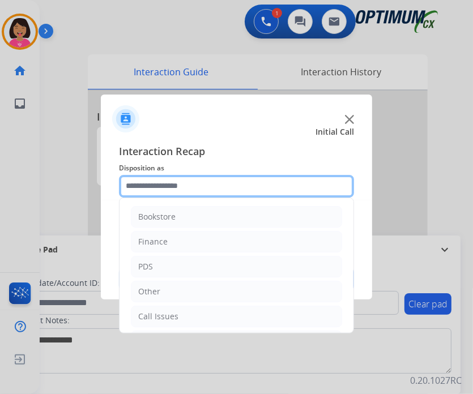
click at [215, 189] on input "text" at bounding box center [236, 186] width 235 height 23
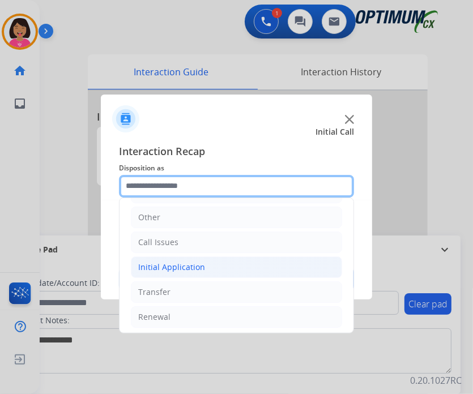
scroll to position [75, 0]
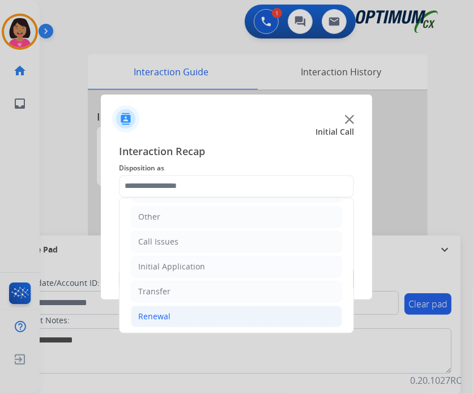
click at [200, 310] on li "Renewal" at bounding box center [236, 317] width 211 height 22
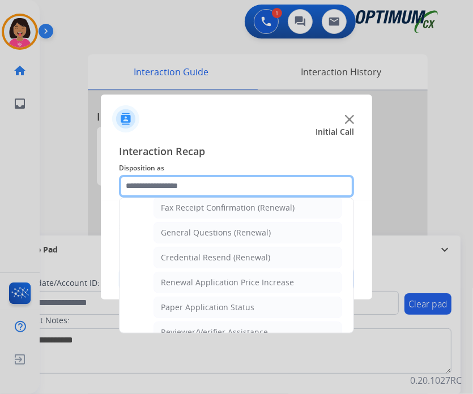
scroll to position [318, 0]
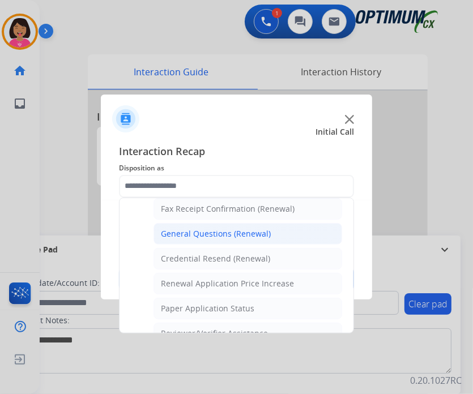
click at [197, 232] on div "General Questions (Renewal)" at bounding box center [216, 233] width 110 height 11
type input "**********"
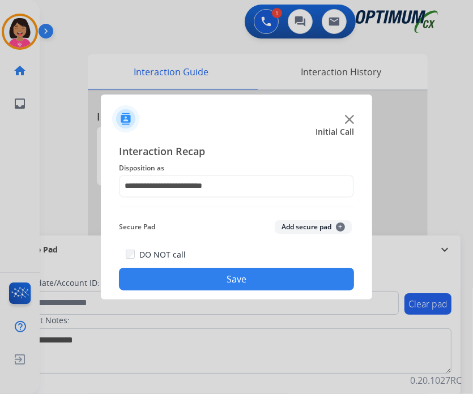
click at [204, 280] on button "Save" at bounding box center [236, 279] width 235 height 23
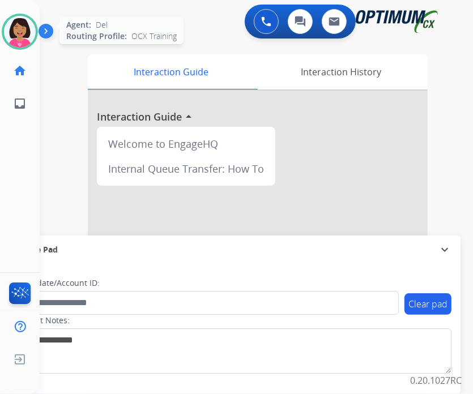
click at [8, 36] on img at bounding box center [20, 32] width 32 height 32
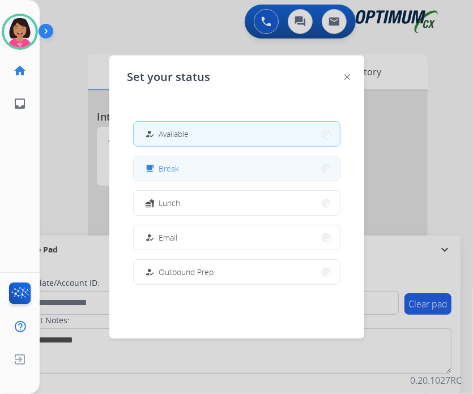
click at [186, 167] on button "free_breakfast Break" at bounding box center [237, 168] width 206 height 24
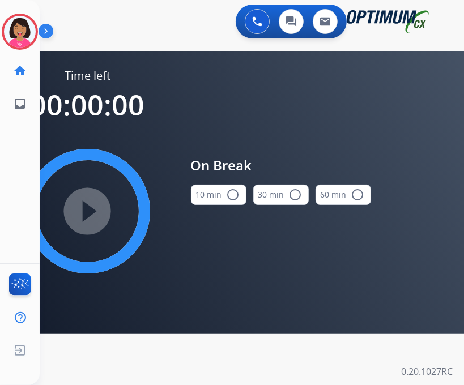
click at [226, 196] on mat-icon "radio_button_unchecked" at bounding box center [233, 195] width 14 height 14
click at [88, 213] on mat-icon "play_circle_filled" at bounding box center [88, 211] width 14 height 14
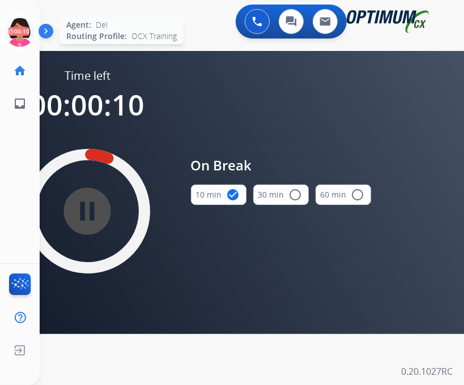
click at [20, 24] on icon at bounding box center [20, 32] width 37 height 37
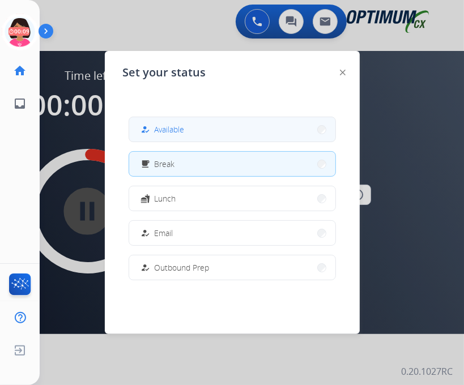
click at [235, 132] on button "how_to_reg Available" at bounding box center [232, 129] width 206 height 24
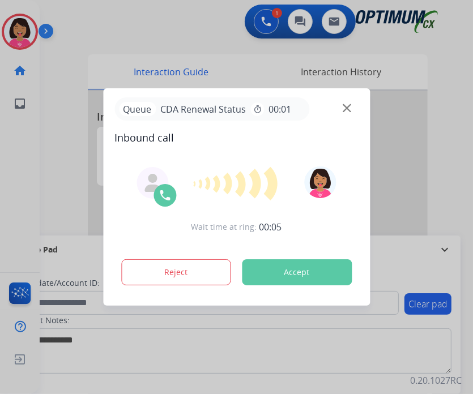
click at [347, 107] on img at bounding box center [346, 108] width 8 height 8
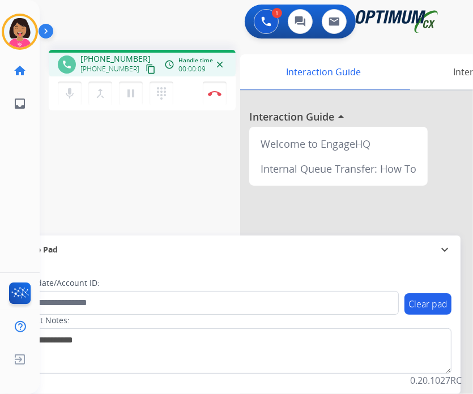
click at [136, 76] on div "mic Mute merge_type Bridge pause Hold dialpad Dialpad Disconnect" at bounding box center [142, 93] width 187 height 34
click at [145, 72] on mat-icon "content_copy" at bounding box center [150, 69] width 10 height 10
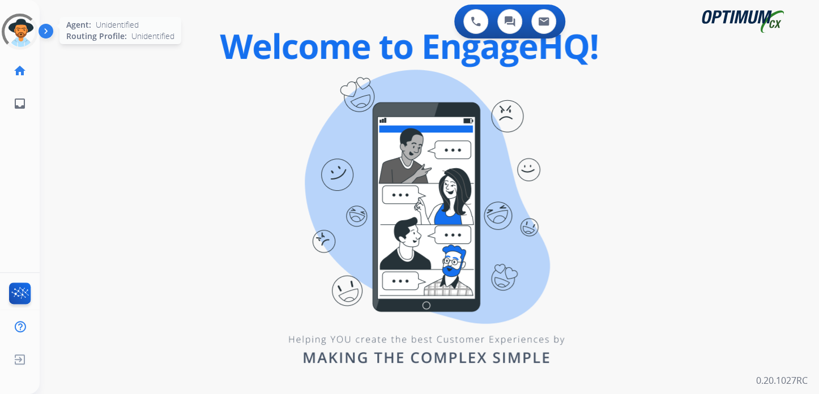
click at [18, 34] on div at bounding box center [20, 32] width 50 height 50
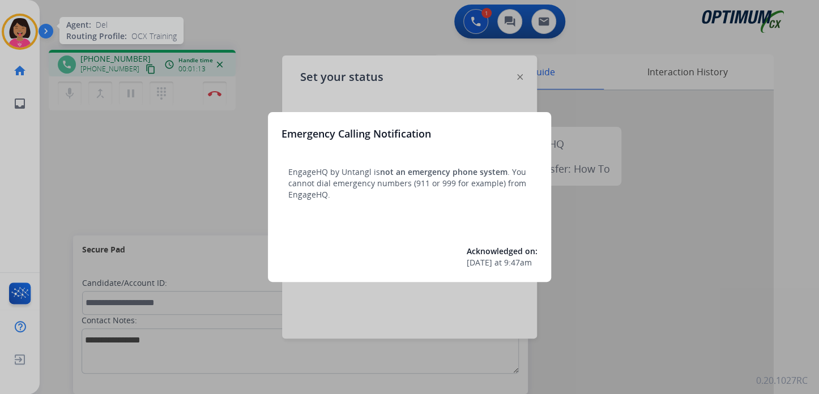
click at [192, 133] on div at bounding box center [409, 197] width 819 height 394
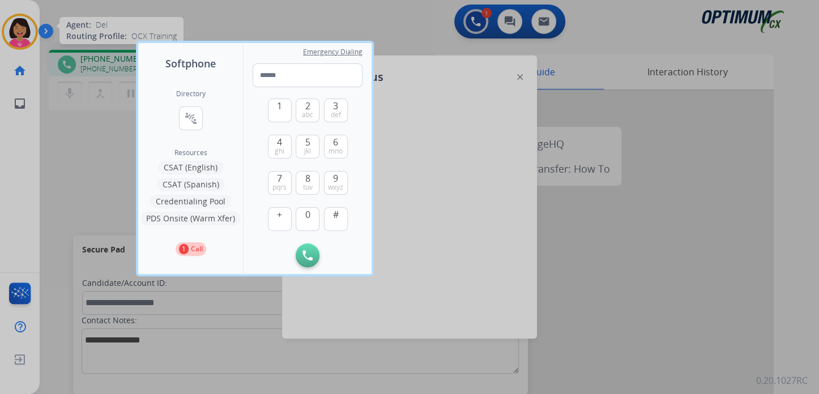
click at [102, 123] on div at bounding box center [409, 197] width 819 height 394
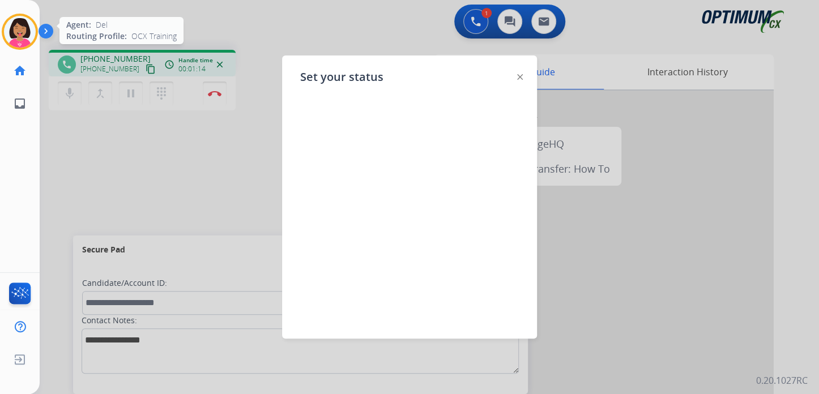
click at [68, 89] on div at bounding box center [409, 197] width 819 height 394
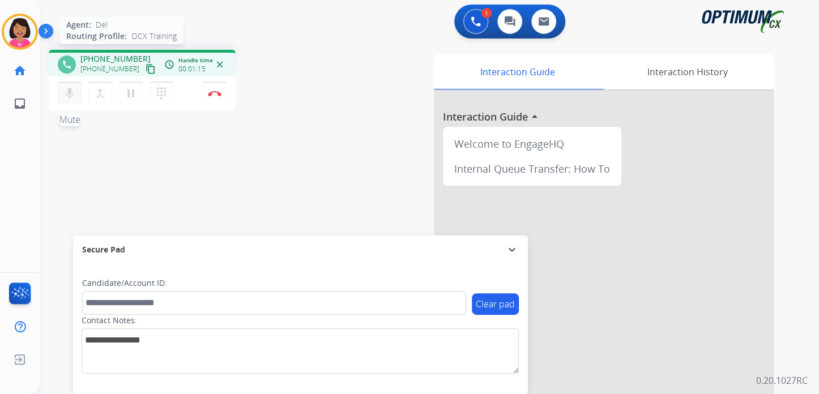
click at [74, 90] on mat-icon "mic" at bounding box center [70, 94] width 14 height 14
click at [69, 96] on mat-icon "mic" at bounding box center [70, 94] width 14 height 14
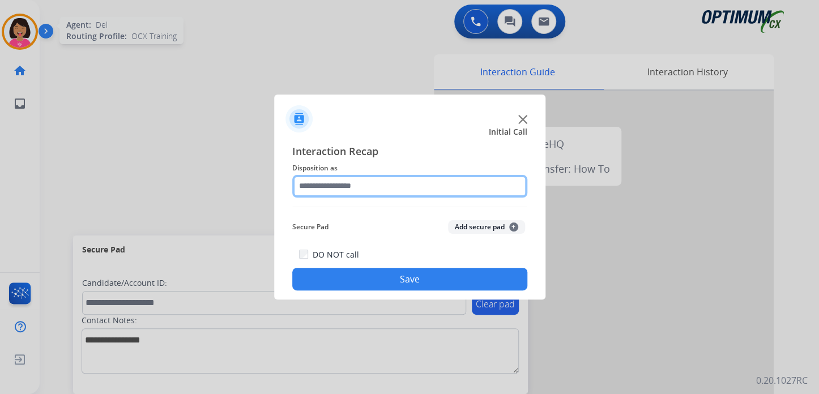
click at [344, 190] on input "text" at bounding box center [409, 186] width 235 height 23
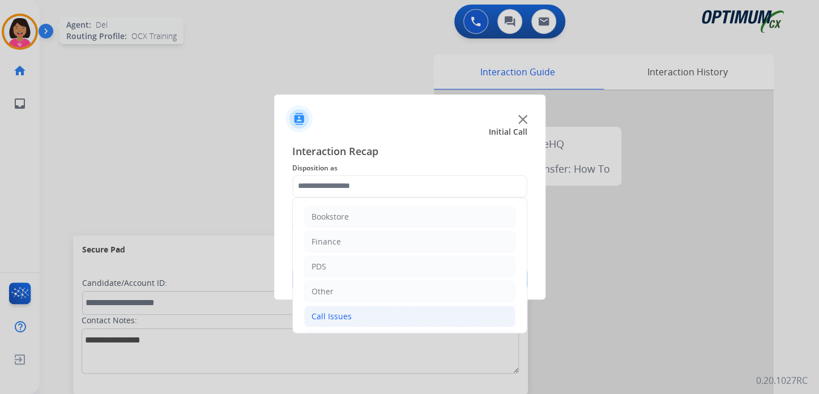
click at [349, 314] on li "Call Issues" at bounding box center [409, 317] width 211 height 22
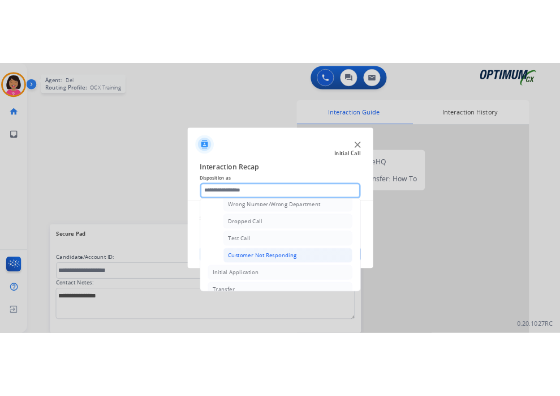
scroll to position [142, 0]
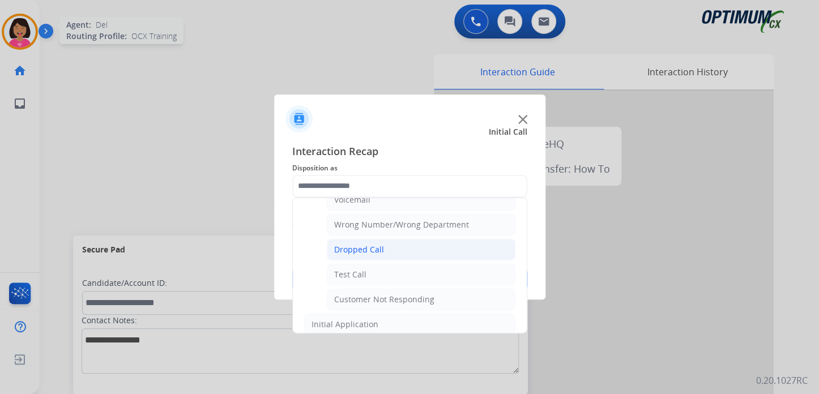
click at [362, 250] on div "Dropped Call" at bounding box center [359, 249] width 50 height 11
type input "**********"
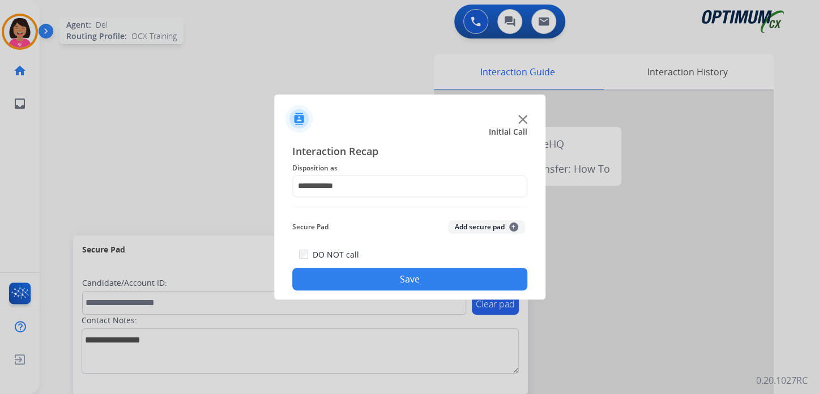
click at [371, 269] on button "Save" at bounding box center [409, 279] width 235 height 23
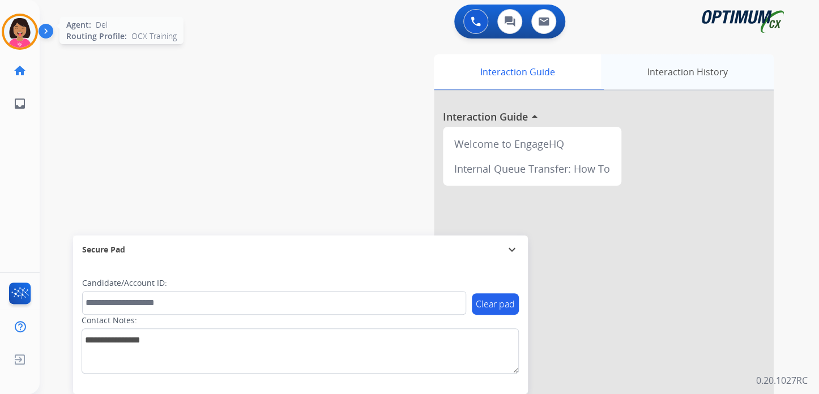
click at [681, 65] on div "Interaction History" at bounding box center [687, 71] width 173 height 35
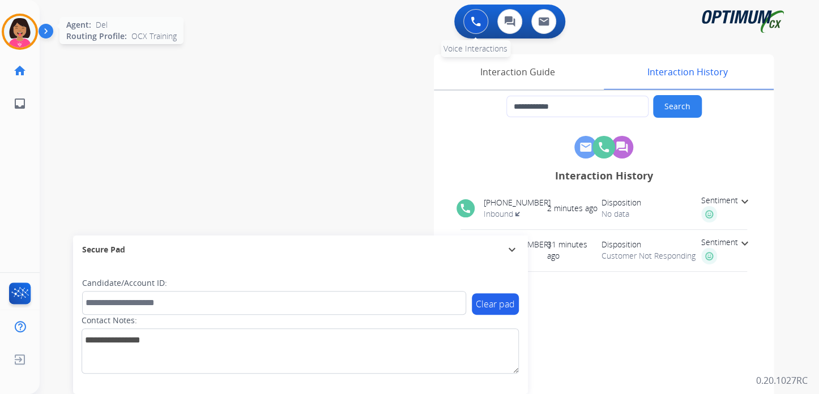
click at [482, 22] on button at bounding box center [475, 21] width 25 height 25
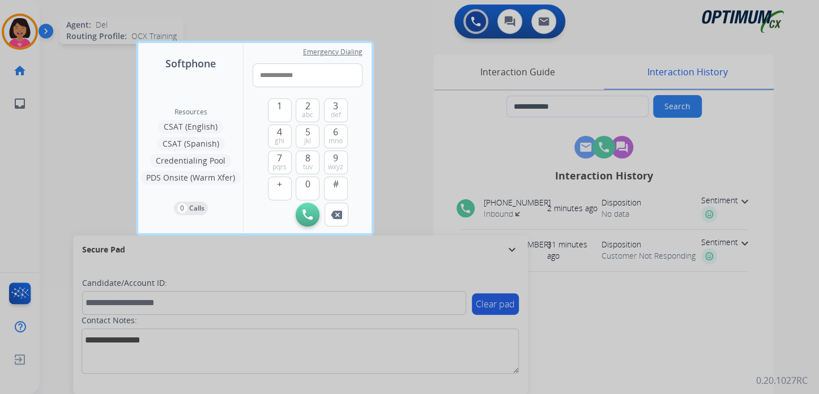
drag, startPoint x: 265, startPoint y: 76, endPoint x: 243, endPoint y: 69, distance: 22.6
click at [243, 69] on div "**********" at bounding box center [307, 138] width 128 height 190
type input "**********"
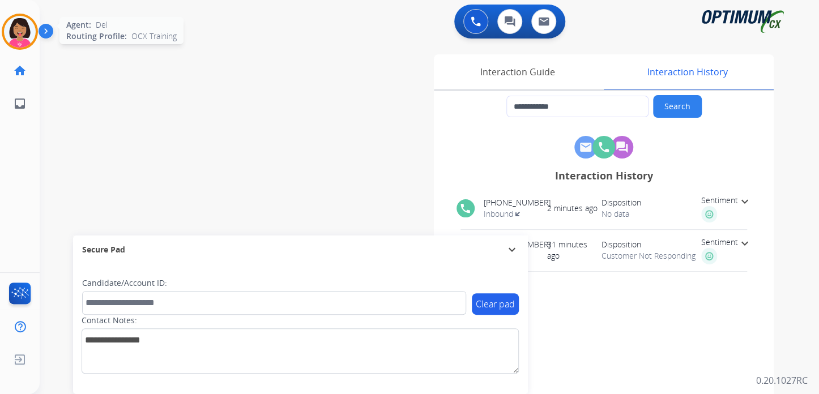
click at [11, 28] on img at bounding box center [20, 32] width 32 height 32
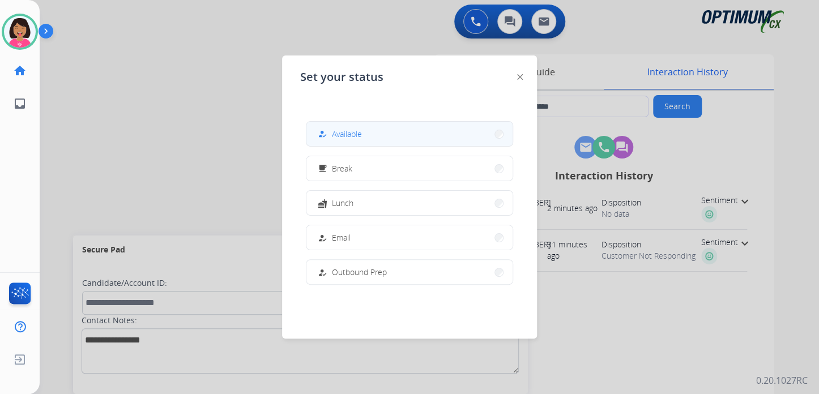
click at [424, 135] on button "how_to_reg Available" at bounding box center [409, 134] width 206 height 24
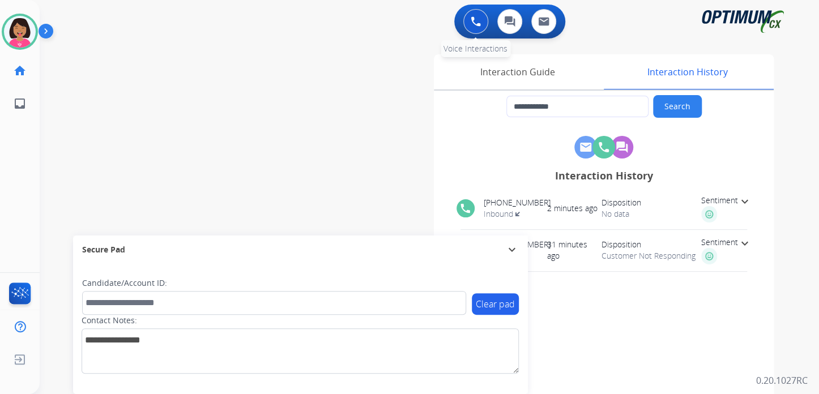
click at [474, 22] on img at bounding box center [475, 21] width 10 height 10
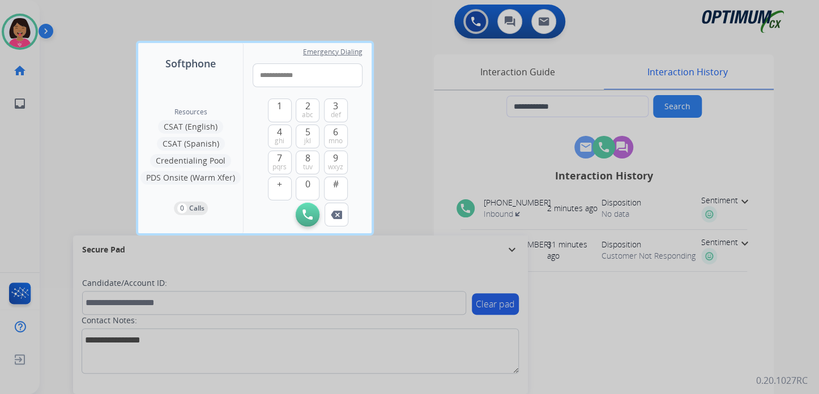
drag, startPoint x: 268, startPoint y: 75, endPoint x: 200, endPoint y: 58, distance: 70.7
click at [200, 58] on div "**********" at bounding box center [254, 138] width 233 height 190
type input "**********"
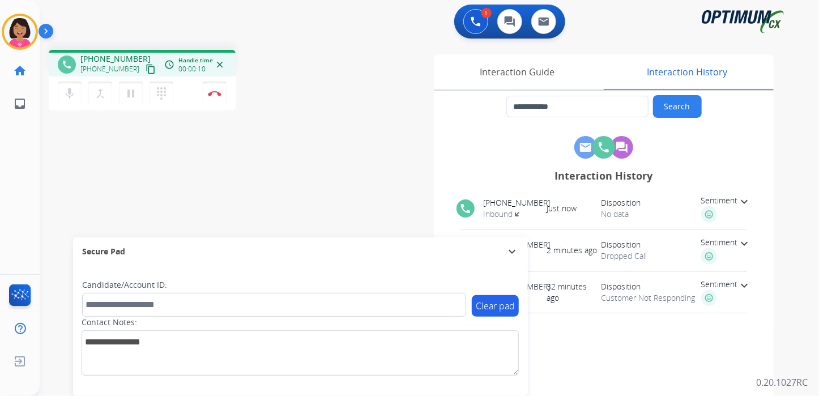
click at [816, 100] on div "**********" at bounding box center [429, 198] width 779 height 396
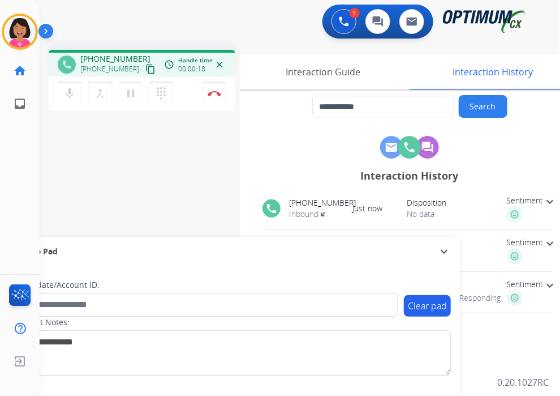
click at [33, 181] on div "Del Busy Edit Avatar Agent: Del Routing Profile: OCX Training home Home Home in…" at bounding box center [20, 198] width 40 height 396
click at [215, 94] on img at bounding box center [215, 94] width 14 height 6
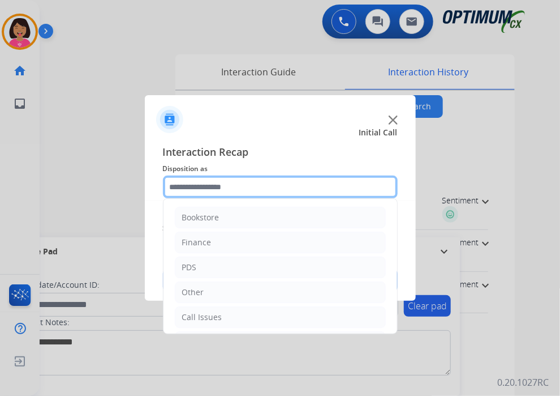
click at [251, 182] on input "text" at bounding box center [280, 186] width 235 height 23
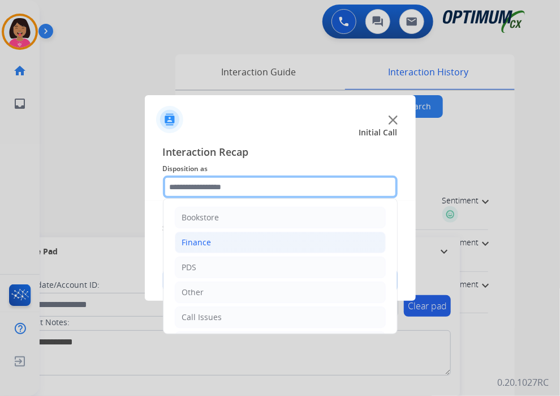
scroll to position [75, 0]
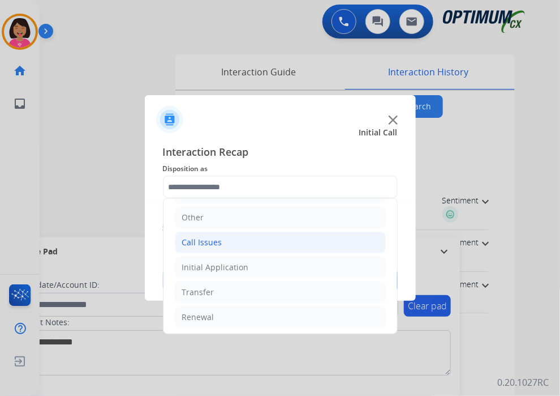
click at [285, 234] on li "Call Issues" at bounding box center [280, 243] width 211 height 22
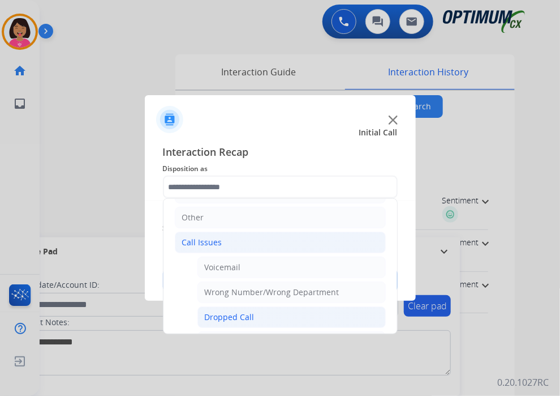
click at [302, 312] on li "Dropped Call" at bounding box center [292, 317] width 188 height 22
type input "**********"
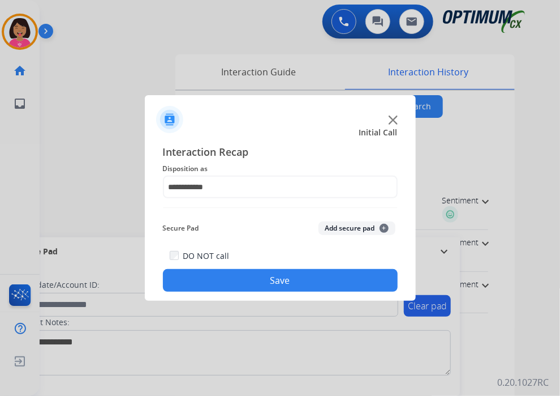
click at [286, 278] on button "Save" at bounding box center [280, 280] width 235 height 23
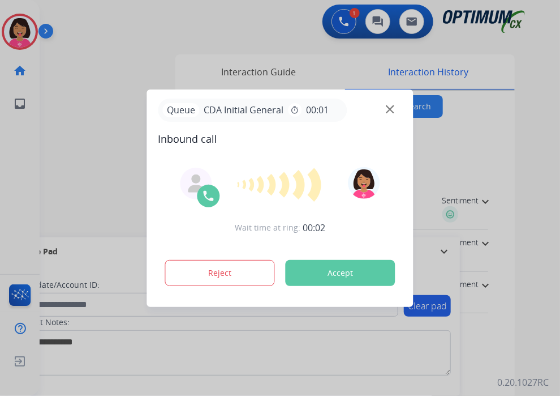
drag, startPoint x: 558, startPoint y: 268, endPoint x: 11, endPoint y: 220, distance: 548.4
click at [11, 220] on div at bounding box center [280, 198] width 560 height 396
click at [387, 106] on img at bounding box center [390, 109] width 8 height 8
type input "**********"
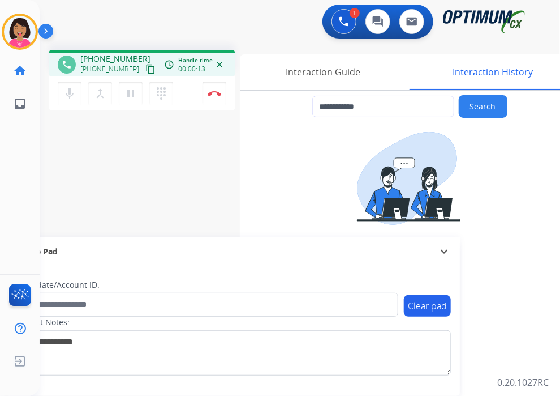
click at [144, 65] on button "content_copy" at bounding box center [151, 69] width 14 height 14
click at [42, 149] on div "**********" at bounding box center [287, 277] width 494 height 472
click at [218, 99] on button "Disconnect" at bounding box center [215, 94] width 24 height 24
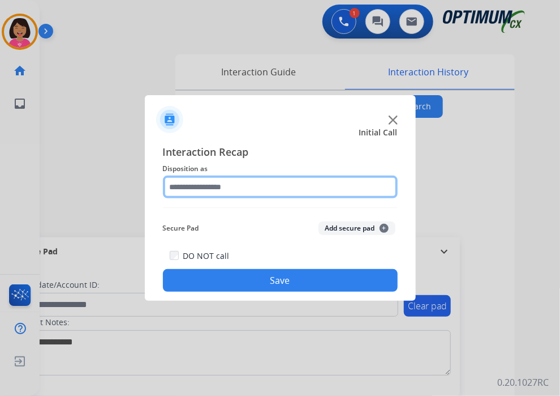
click at [229, 183] on input "text" at bounding box center [280, 186] width 235 height 23
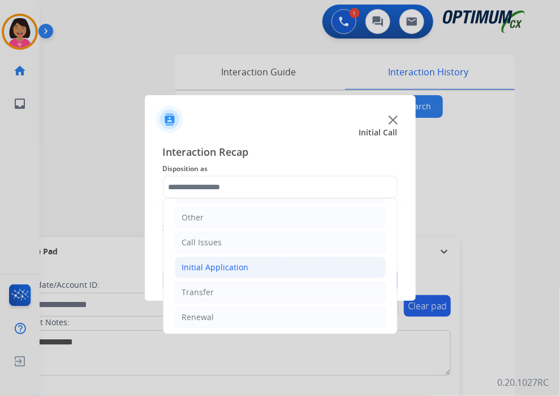
click at [239, 273] on li "Initial Application" at bounding box center [280, 267] width 211 height 22
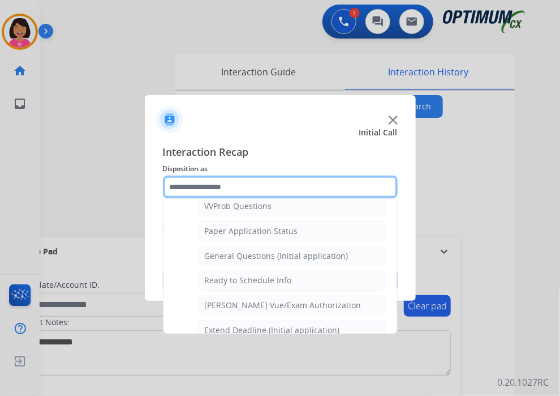
scroll to position [632, 0]
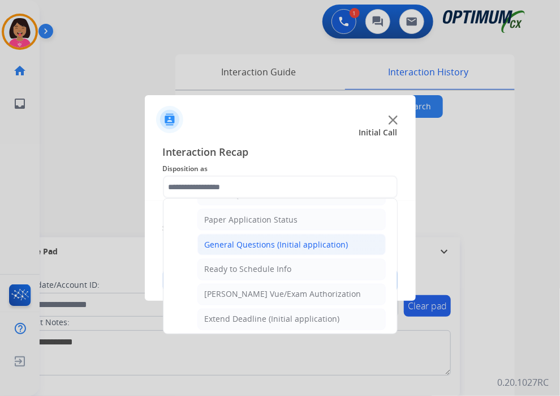
click at [246, 239] on div "General Questions (Initial application)" at bounding box center [277, 244] width 144 height 11
type input "**********"
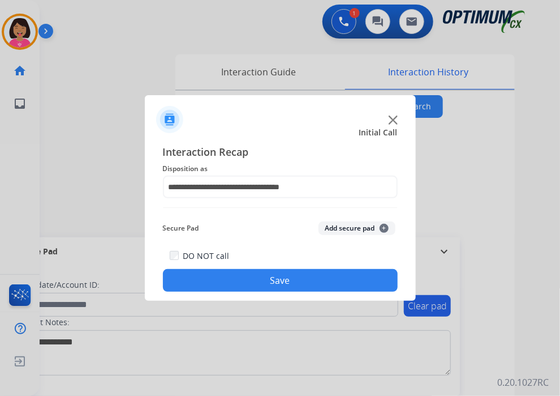
click at [231, 284] on button "Save" at bounding box center [280, 280] width 235 height 23
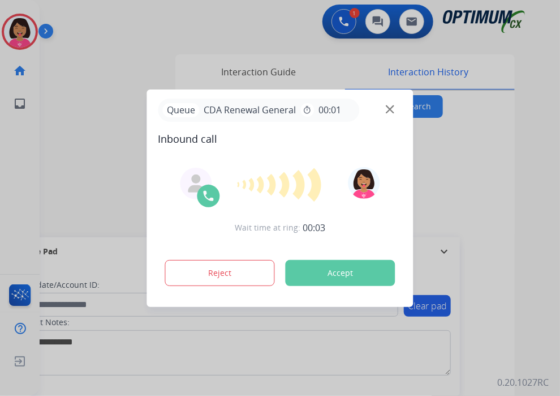
click at [34, 139] on div at bounding box center [280, 198] width 560 height 396
click at [389, 107] on img at bounding box center [390, 109] width 8 height 8
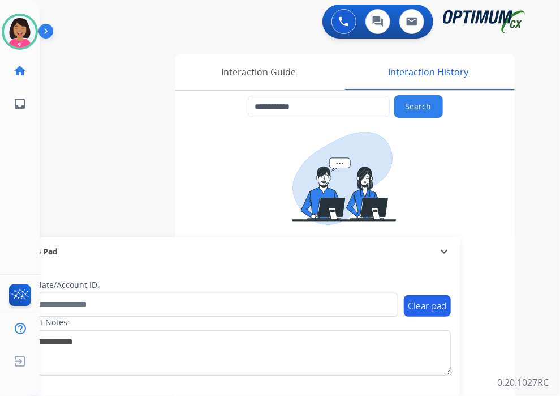
click at [48, 196] on div "**********" at bounding box center [287, 277] width 494 height 472
click at [271, 97] on input "**********" at bounding box center [319, 107] width 142 height 22
click at [261, 70] on div "Interaction Guide" at bounding box center [258, 71] width 167 height 35
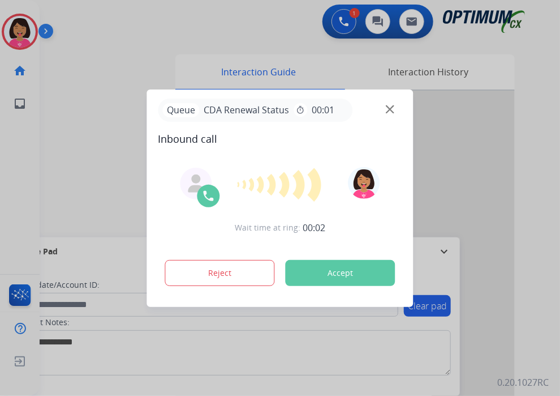
click at [37, 219] on div at bounding box center [280, 198] width 560 height 396
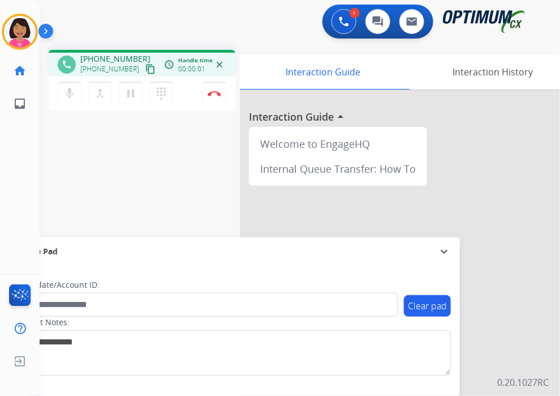
click at [145, 72] on mat-icon "content_copy" at bounding box center [150, 69] width 10 height 10
click at [23, 181] on div "Del Busy Edit Avatar Agent: Del Routing Profile: OCX Training home Home Home in…" at bounding box center [20, 198] width 40 height 396
click at [72, 89] on mat-icon "mic" at bounding box center [70, 94] width 14 height 14
click at [72, 89] on mat-icon "mic_off" at bounding box center [70, 94] width 14 height 14
click at [21, 134] on div "Del Busy Edit Avatar Agent: Del Routing Profile: OCX Training home Home Home in…" at bounding box center [20, 198] width 40 height 396
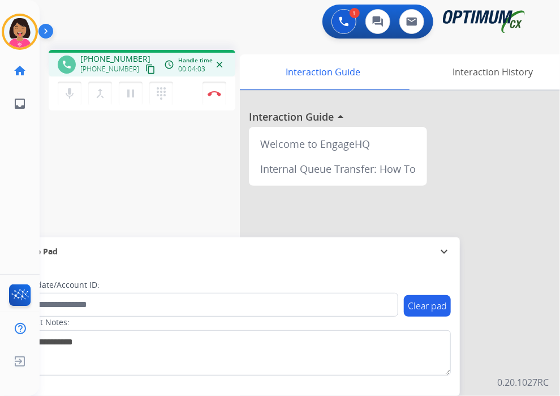
click at [27, 131] on div "Del Busy Edit Avatar Agent: Del Routing Profile: OCX Training home Home Home in…" at bounding box center [20, 198] width 40 height 396
click at [211, 93] on img at bounding box center [215, 94] width 14 height 6
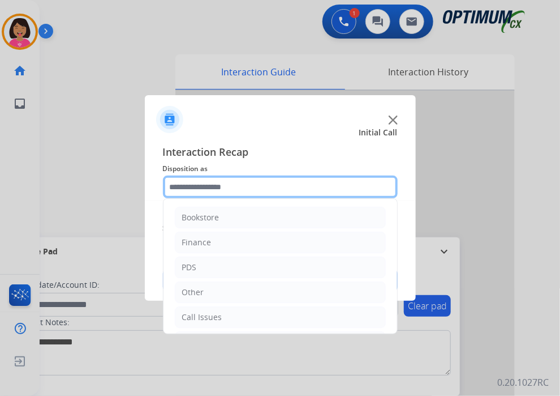
click at [213, 185] on input "text" at bounding box center [280, 186] width 235 height 23
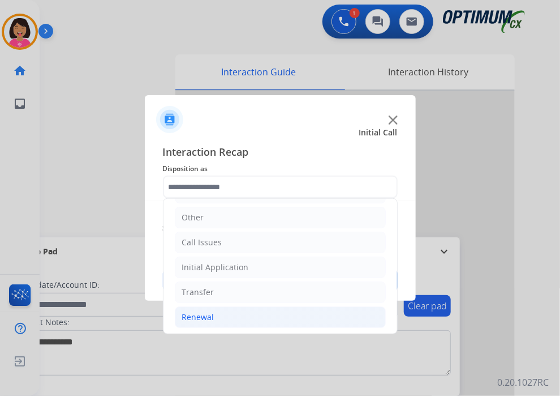
click at [199, 316] on div "Renewal" at bounding box center [198, 316] width 32 height 11
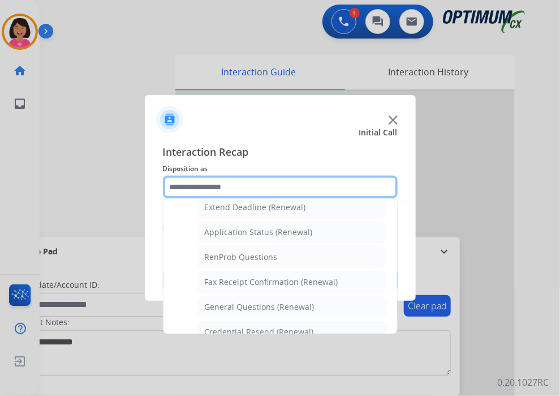
scroll to position [247, 0]
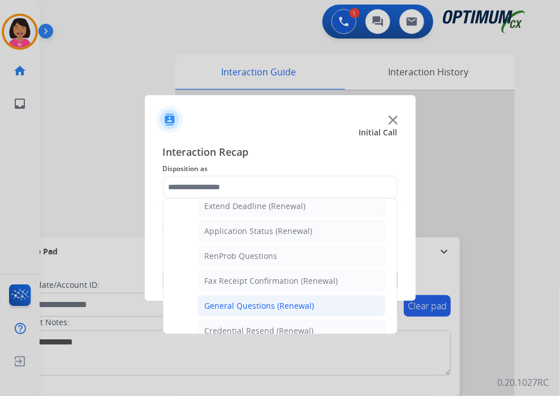
click at [235, 300] on div "General Questions (Renewal)" at bounding box center [260, 305] width 110 height 11
type input "**********"
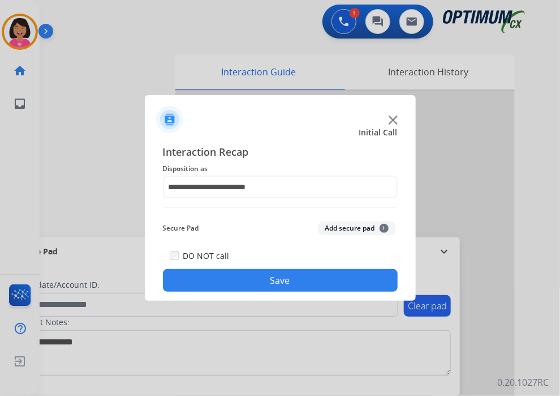
click at [233, 289] on button "Save" at bounding box center [280, 280] width 235 height 23
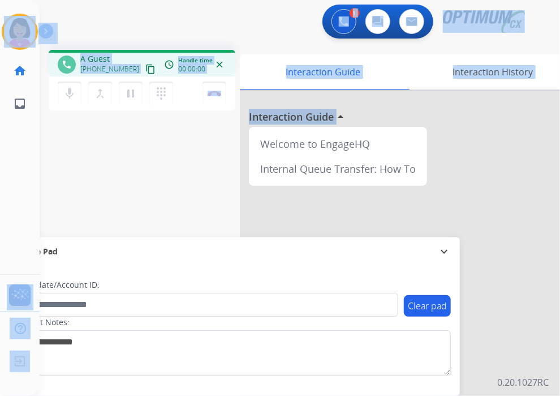
drag, startPoint x: 391, startPoint y: 101, endPoint x: 391, endPoint y: 112, distance: 10.8
click at [391, 113] on div at bounding box center [410, 302] width 340 height 422
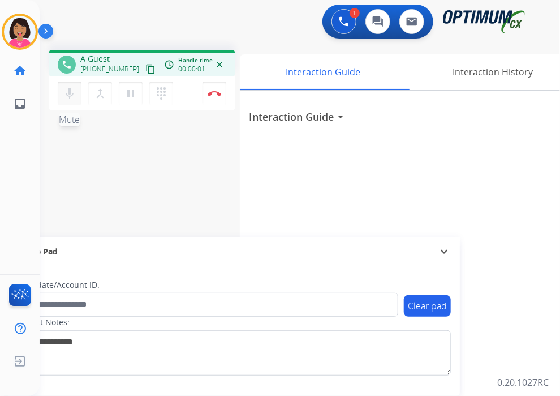
click at [67, 101] on button "mic Mute" at bounding box center [70, 94] width 24 height 24
click at [67, 101] on button "mic_off Mute" at bounding box center [70, 94] width 24 height 24
click at [63, 92] on button "mic Mute" at bounding box center [70, 94] width 24 height 24
click at [75, 83] on button "mic_off Mute" at bounding box center [70, 94] width 24 height 24
click at [75, 83] on button "mic Mute" at bounding box center [70, 94] width 24 height 24
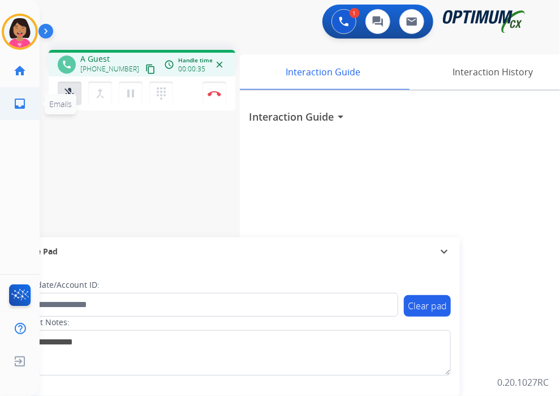
click at [61, 97] on span "Emails" at bounding box center [61, 104] width 32 height 20
click at [72, 95] on span "Emails" at bounding box center [61, 104] width 32 height 20
click at [66, 88] on mat-icon "mic_off" at bounding box center [70, 94] width 14 height 14
click at [222, 66] on mat-icon "close" at bounding box center [220, 64] width 10 height 10
click at [220, 62] on mat-icon "close" at bounding box center [220, 64] width 10 height 10
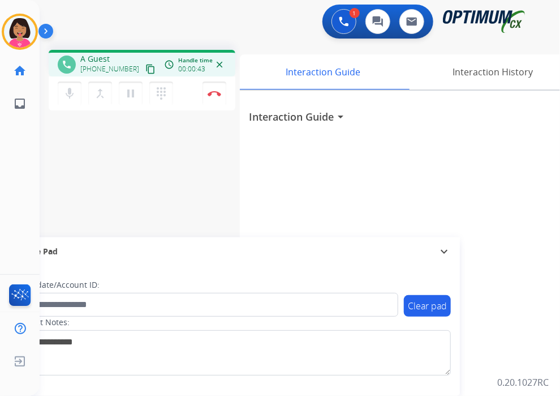
click at [220, 62] on mat-icon "close" at bounding box center [220, 64] width 10 height 10
click at [212, 97] on button "Disconnect" at bounding box center [215, 94] width 24 height 24
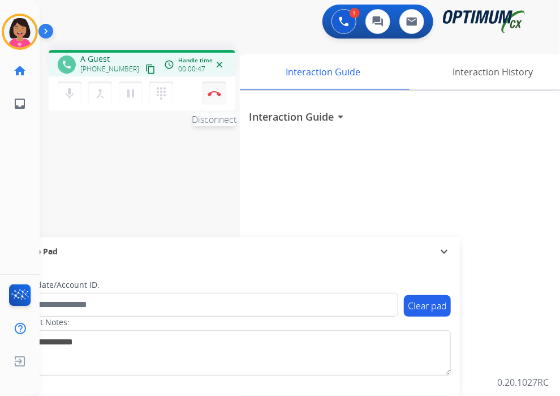
click at [212, 97] on button "Disconnect" at bounding box center [215, 94] width 24 height 24
click at [70, 91] on mat-icon "mic" at bounding box center [70, 94] width 14 height 14
click at [230, 86] on div "mic_off Mute merge_type Bridge pause Hold dialpad Dialpad Disconnect" at bounding box center [142, 93] width 187 height 34
click at [225, 88] on button "Disconnect" at bounding box center [215, 94] width 24 height 24
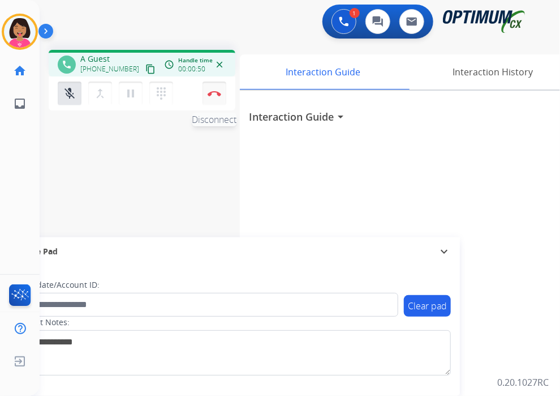
click at [225, 88] on button "Disconnect" at bounding box center [215, 94] width 24 height 24
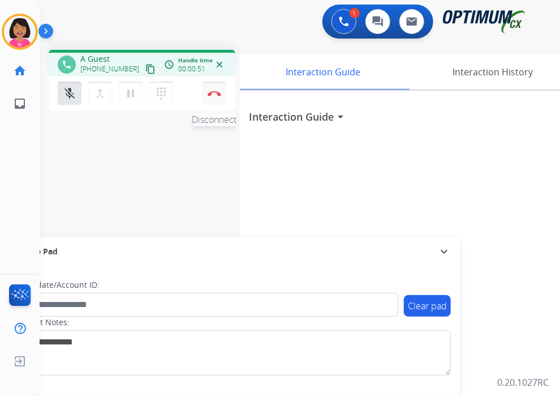
click at [225, 88] on button "Disconnect" at bounding box center [215, 94] width 24 height 24
click at [203, 82] on button "Disconnect" at bounding box center [215, 94] width 24 height 24
click at [225, 88] on button "Disconnect" at bounding box center [215, 94] width 24 height 24
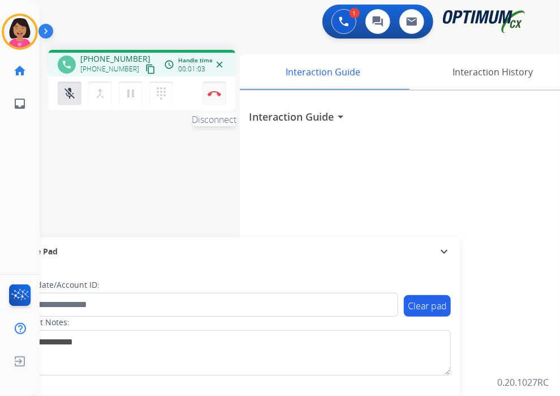
click at [225, 88] on button "Disconnect" at bounding box center [215, 94] width 24 height 24
click at [216, 66] on mat-icon "close" at bounding box center [220, 64] width 10 height 10
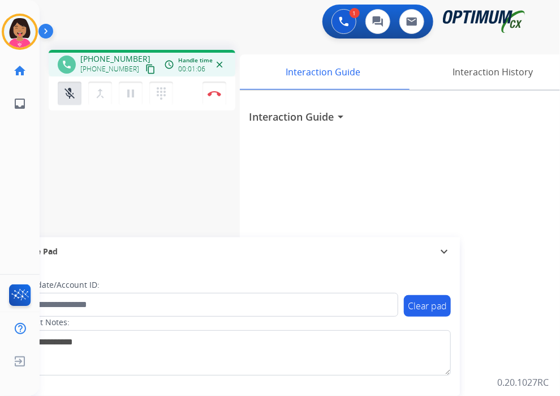
click at [216, 66] on mat-icon "close" at bounding box center [220, 64] width 10 height 10
click at [216, 91] on img at bounding box center [215, 94] width 14 height 6
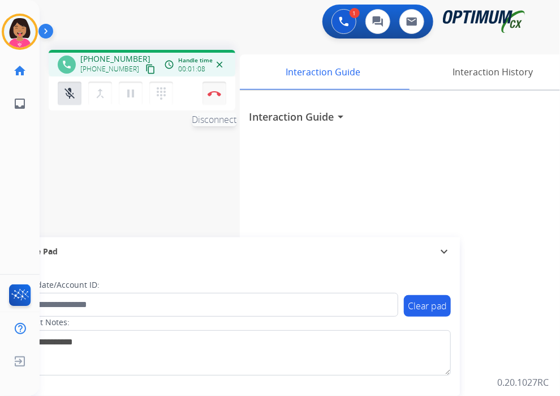
click at [216, 91] on img at bounding box center [215, 94] width 14 height 6
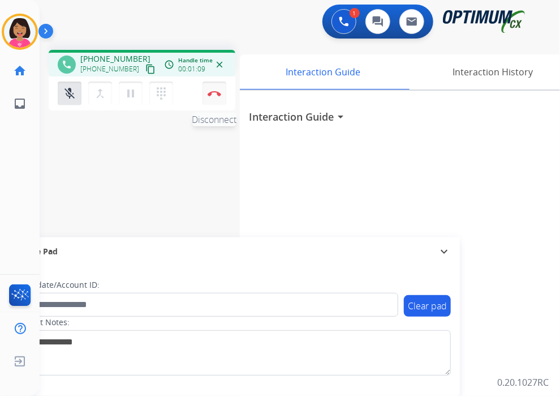
click at [216, 91] on img at bounding box center [215, 94] width 14 height 6
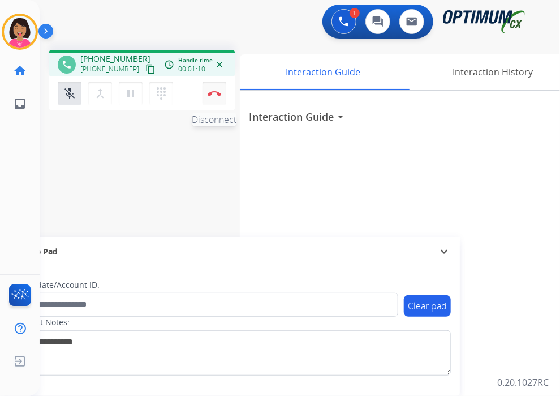
click at [216, 91] on img at bounding box center [215, 94] width 14 height 6
click at [218, 92] on img at bounding box center [215, 94] width 14 height 6
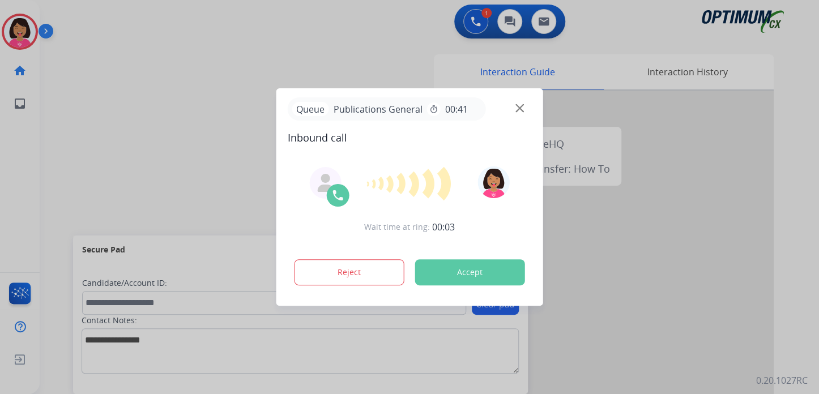
click at [511, 107] on div "Queue Publications General timer 00:41" at bounding box center [410, 108] width 244 height 23
click at [519, 110] on img at bounding box center [519, 108] width 8 height 8
click at [311, 358] on div at bounding box center [409, 197] width 819 height 394
click at [518, 109] on img at bounding box center [519, 108] width 8 height 8
click at [16, 148] on div at bounding box center [409, 197] width 819 height 394
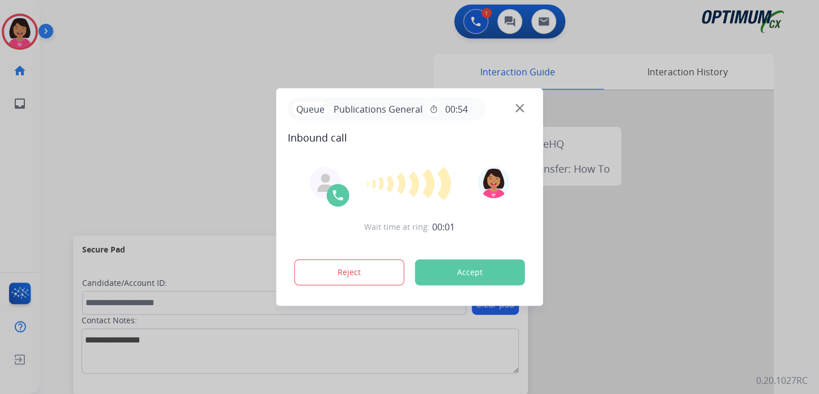
click at [521, 104] on img at bounding box center [519, 108] width 8 height 8
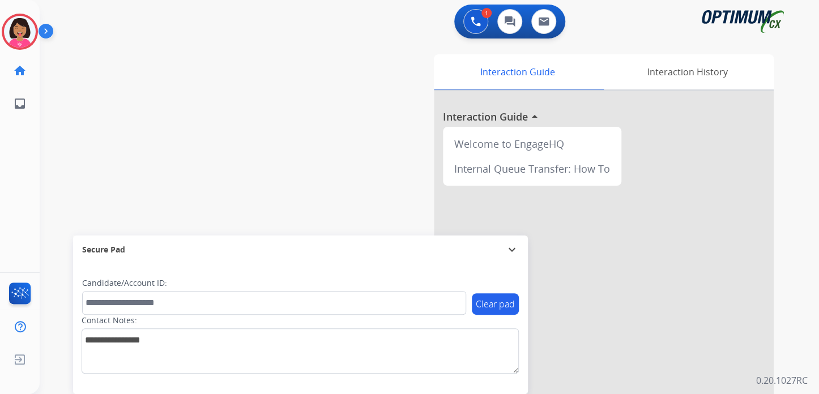
click at [520, 110] on div at bounding box center [604, 302] width 340 height 422
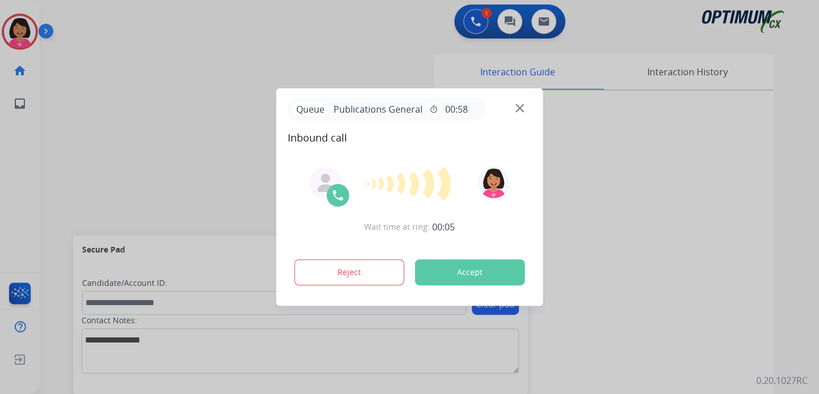
click at [512, 110] on div "Queue Publications General timer 00:58" at bounding box center [410, 108] width 244 height 23
click at [517, 110] on img at bounding box center [519, 108] width 8 height 8
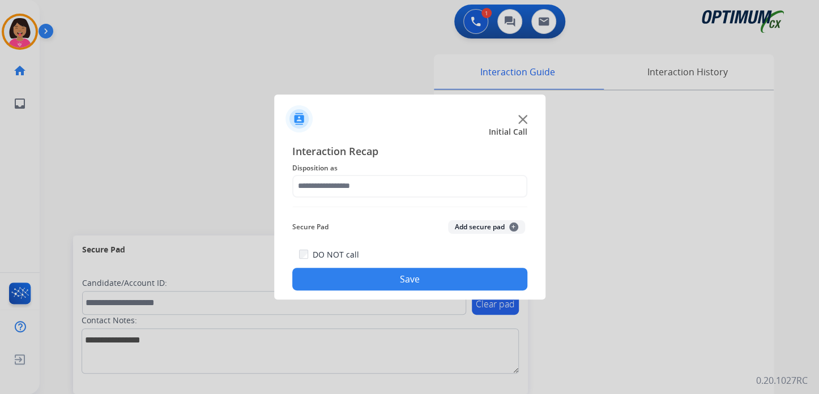
click at [517, 115] on div at bounding box center [409, 115] width 271 height 40
click at [524, 118] on img at bounding box center [522, 119] width 9 height 9
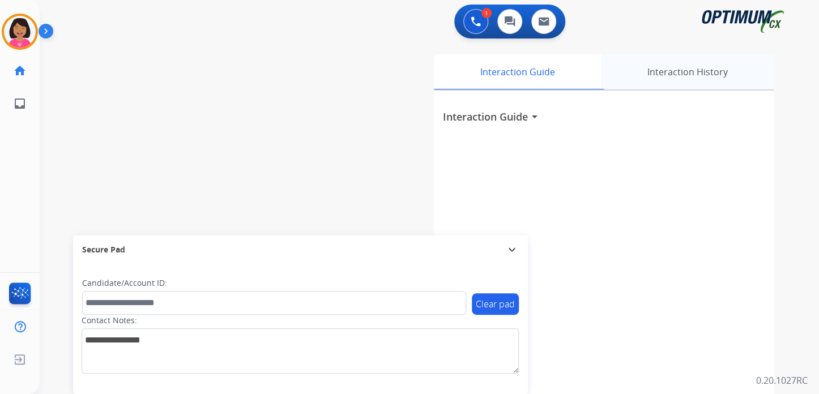
click at [679, 72] on div "Interaction History" at bounding box center [687, 71] width 173 height 35
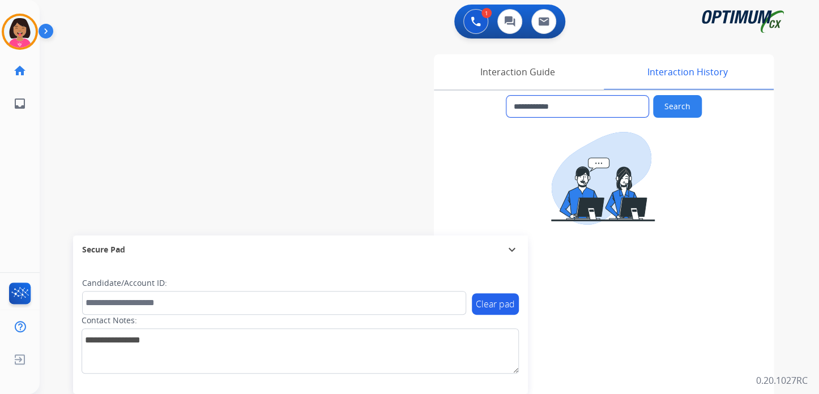
drag, startPoint x: 612, startPoint y: 97, endPoint x: 523, endPoint y: 97, distance: 88.9
click at [523, 97] on input "**********" at bounding box center [577, 107] width 142 height 22
click at [19, 45] on img at bounding box center [20, 32] width 32 height 32
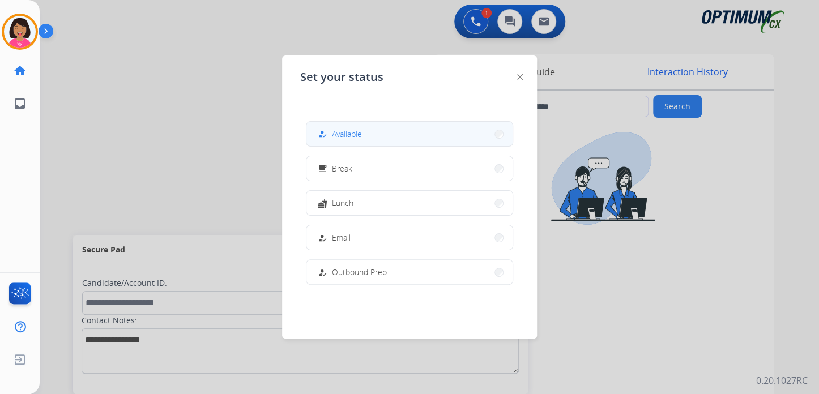
click at [334, 135] on div "how_to_reg Available" at bounding box center [338, 134] width 46 height 14
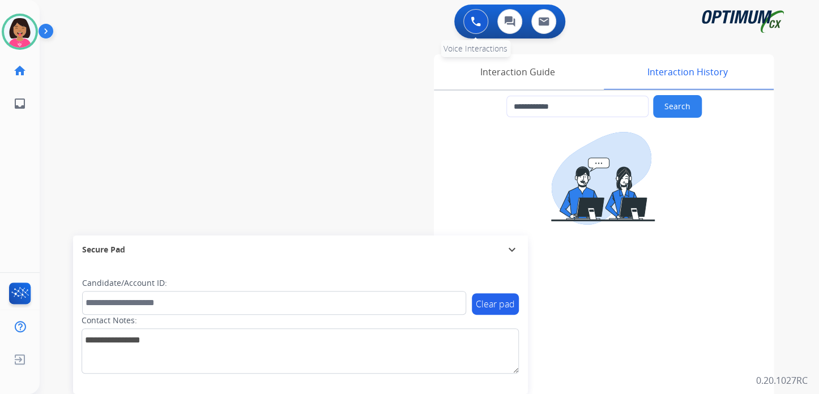
click at [471, 29] on button at bounding box center [475, 21] width 25 height 25
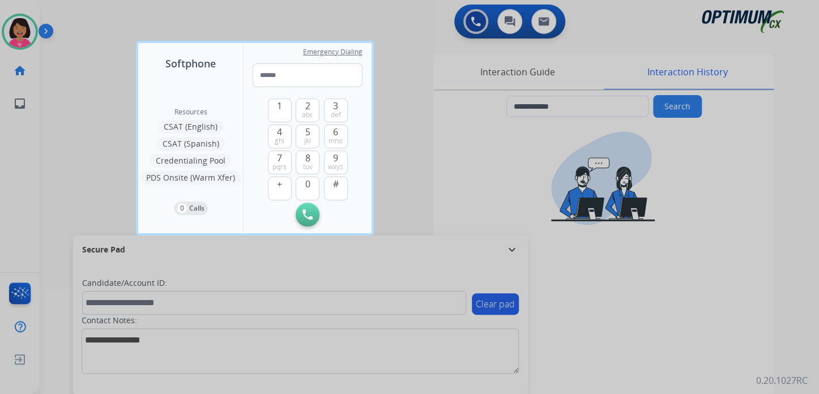
type input "**********"
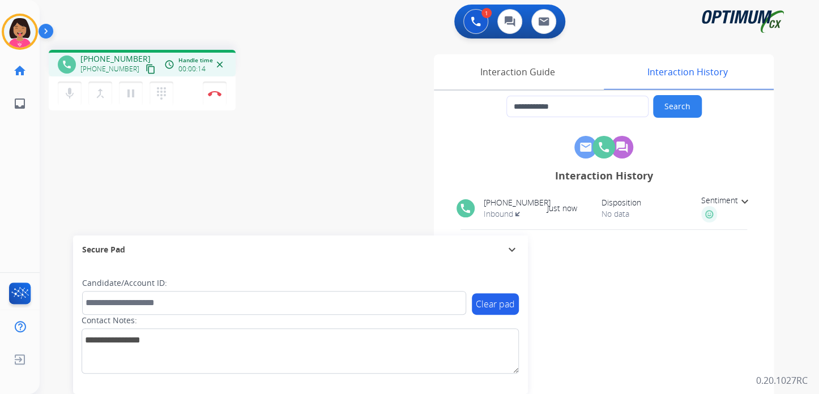
click at [144, 66] on button "content_copy" at bounding box center [151, 69] width 14 height 14
click at [66, 91] on mat-icon "mic" at bounding box center [70, 94] width 14 height 14
click at [75, 93] on mat-icon "mic_off" at bounding box center [70, 94] width 14 height 14
click at [63, 85] on button "mic Mute" at bounding box center [70, 94] width 24 height 24
click at [72, 87] on mat-icon "mic_off" at bounding box center [70, 94] width 14 height 14
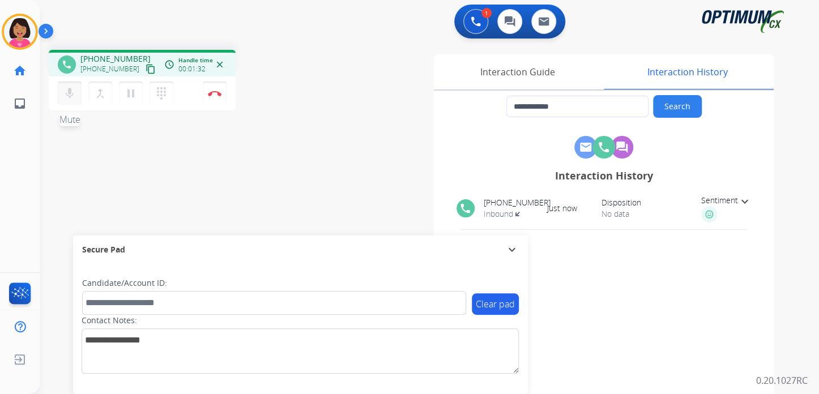
click at [67, 87] on mat-icon "mic" at bounding box center [70, 94] width 14 height 14
click at [67, 87] on mat-icon "mic_off" at bounding box center [70, 94] width 14 height 14
click at [215, 93] on img at bounding box center [215, 94] width 14 height 6
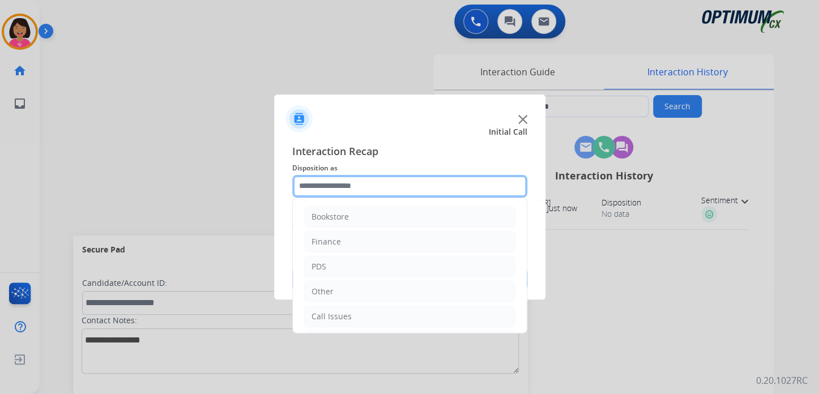
click at [363, 186] on input "text" at bounding box center [409, 186] width 235 height 23
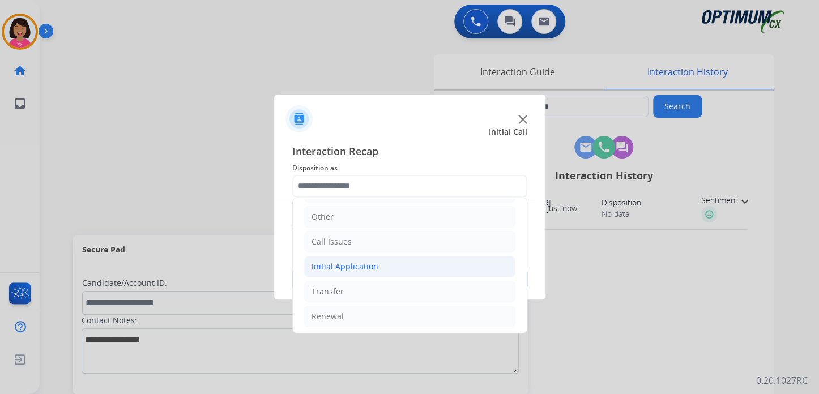
click at [356, 268] on div "Initial Application" at bounding box center [344, 266] width 67 height 11
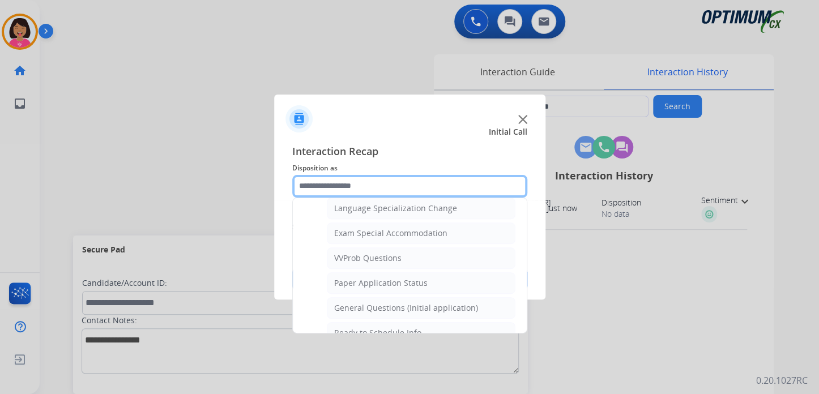
scroll to position [602, 0]
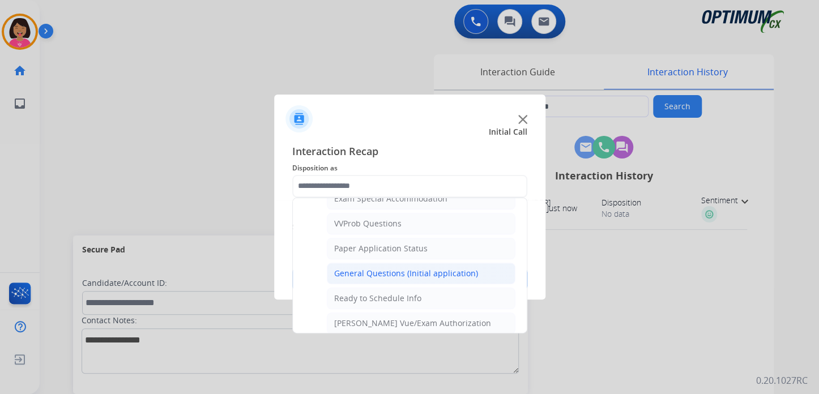
click at [366, 268] on div "General Questions (Initial application)" at bounding box center [406, 273] width 144 height 11
type input "**********"
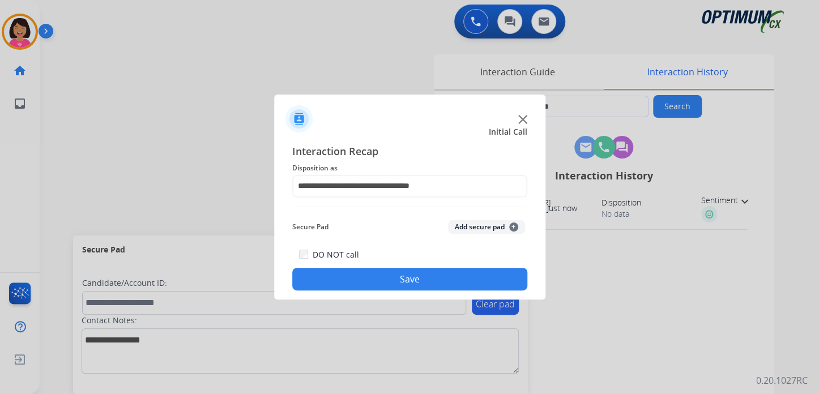
click at [367, 277] on button "Save" at bounding box center [409, 279] width 235 height 23
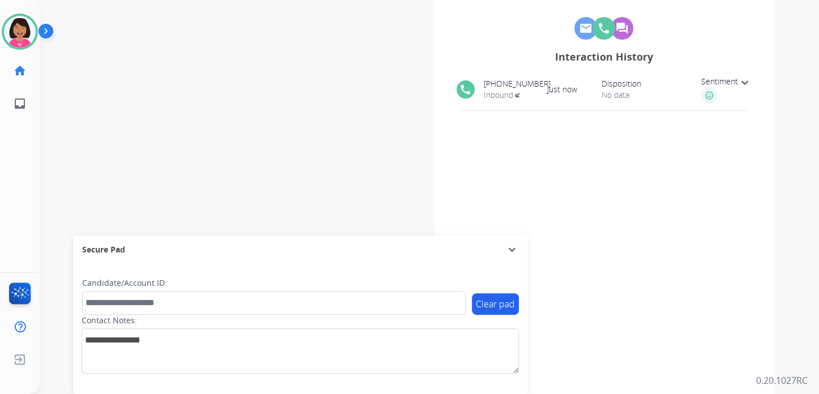
scroll to position [0, 0]
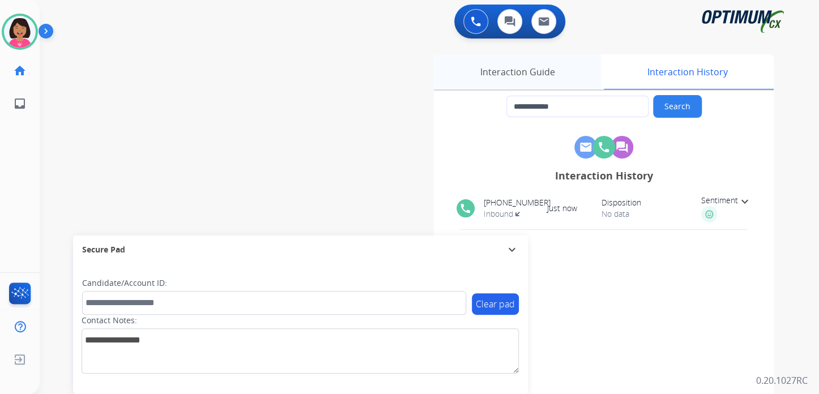
click at [491, 67] on div "Interaction Guide" at bounding box center [517, 71] width 167 height 35
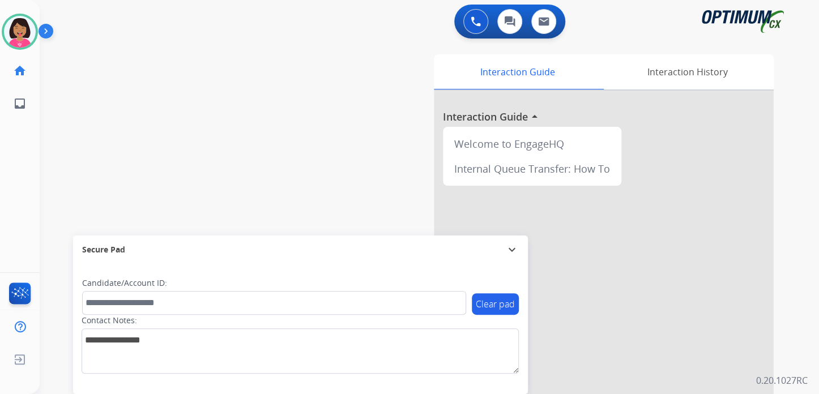
click at [245, 59] on div "swap_horiz Break voice bridge close_fullscreen Connect 3-Way Call merge_type Se…" at bounding box center [416, 277] width 752 height 472
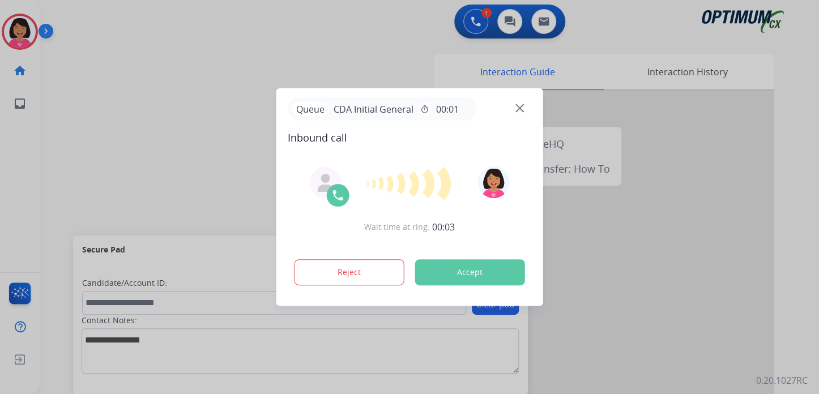
click at [519, 101] on div "Queue CDA Initial General timer 00:01" at bounding box center [410, 108] width 244 height 23
click at [522, 108] on img at bounding box center [519, 108] width 8 height 8
click at [517, 110] on img at bounding box center [519, 108] width 8 height 8
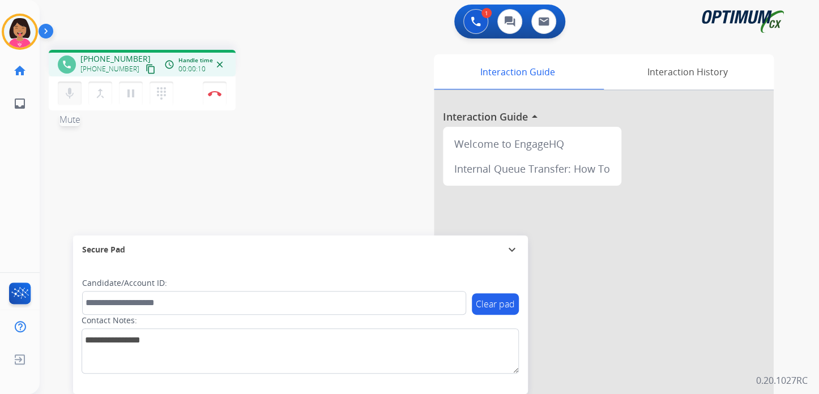
click at [65, 97] on mat-icon "mic" at bounding box center [70, 94] width 14 height 14
click at [76, 97] on mat-icon "mic_off" at bounding box center [70, 94] width 14 height 14
click at [145, 66] on mat-icon "content_copy" at bounding box center [150, 69] width 10 height 10
click at [70, 92] on mat-icon "mic" at bounding box center [70, 94] width 14 height 14
click at [70, 92] on mat-icon "mic_off" at bounding box center [70, 94] width 14 height 14
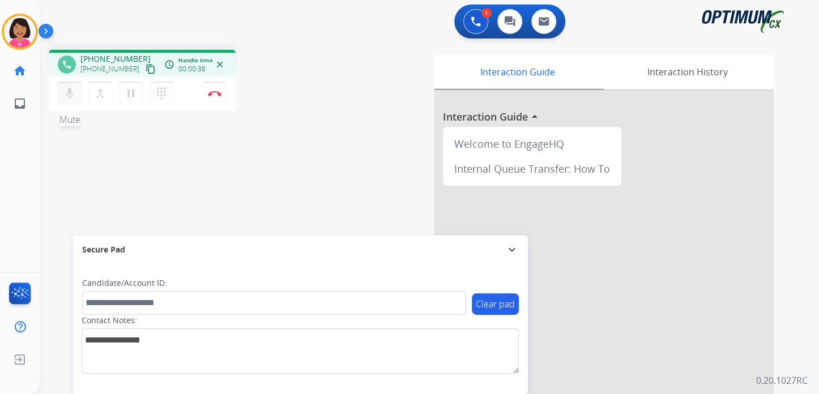
click at [61, 91] on button "mic Mute" at bounding box center [70, 94] width 24 height 24
click at [61, 91] on button "mic_off Mute" at bounding box center [70, 94] width 24 height 24
click at [88, 132] on div "phone +18047146609 +18047146609 content_copy access_time Call metrics Queue 00:…" at bounding box center [416, 277] width 752 height 472
click at [66, 87] on mat-icon "mic" at bounding box center [70, 94] width 14 height 14
click at [72, 97] on mat-icon "mic_off" at bounding box center [70, 94] width 14 height 14
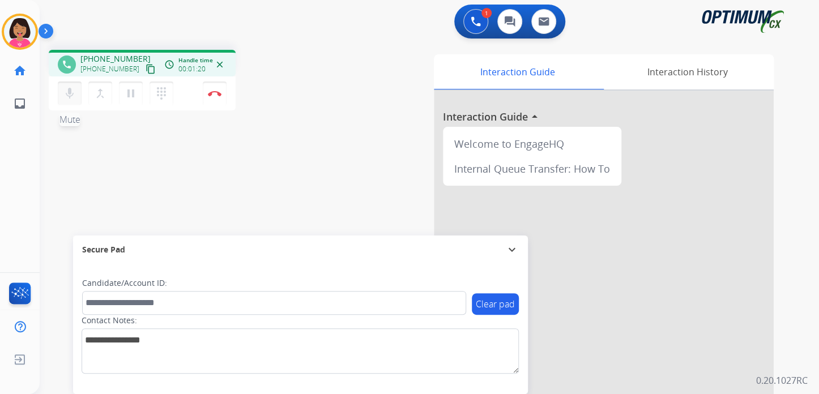
click at [72, 97] on mat-icon "mic" at bounding box center [70, 94] width 14 height 14
click at [69, 90] on mat-icon "mic_off" at bounding box center [70, 94] width 14 height 14
click at [73, 89] on mat-icon "mic" at bounding box center [70, 94] width 14 height 14
click at [73, 89] on mat-icon "mic_off" at bounding box center [70, 94] width 14 height 14
click at [74, 92] on mat-icon "mic" at bounding box center [70, 94] width 14 height 14
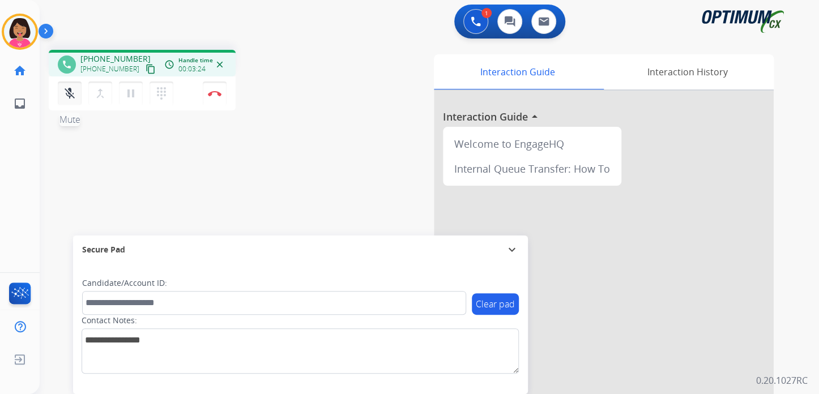
click at [74, 92] on mat-icon "mic_off" at bounding box center [70, 94] width 14 height 14
click at [74, 92] on mat-icon "mic" at bounding box center [70, 94] width 14 height 14
click at [74, 92] on mat-icon "mic_off" at bounding box center [70, 94] width 14 height 14
click at [213, 93] on img at bounding box center [215, 94] width 14 height 6
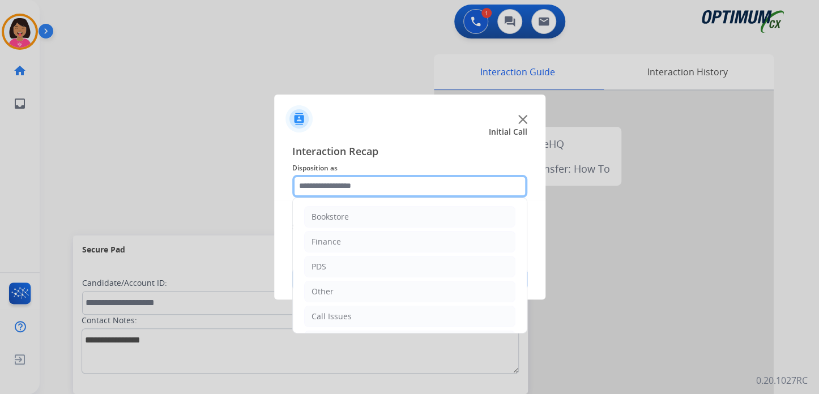
click at [426, 184] on input "text" at bounding box center [409, 186] width 235 height 23
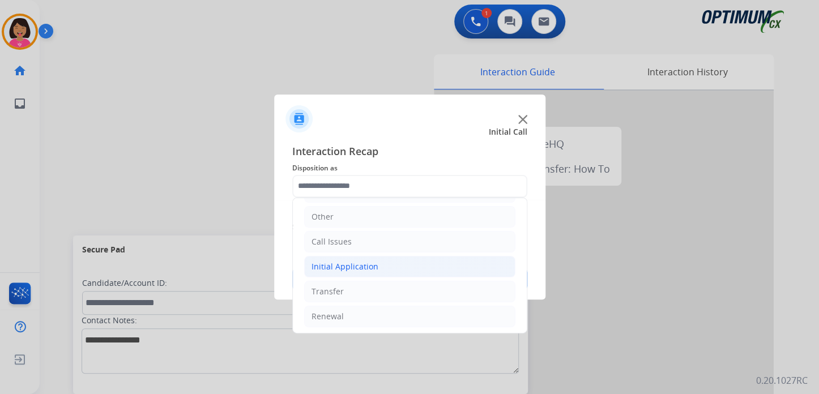
click at [372, 264] on div "Initial Application" at bounding box center [344, 266] width 67 height 11
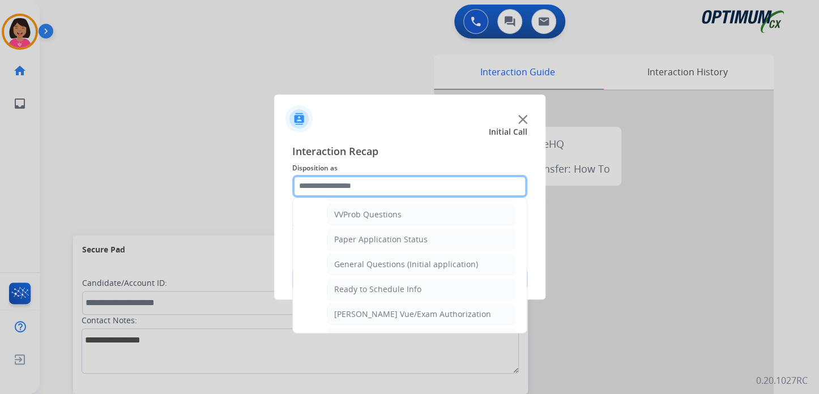
scroll to position [626, 0]
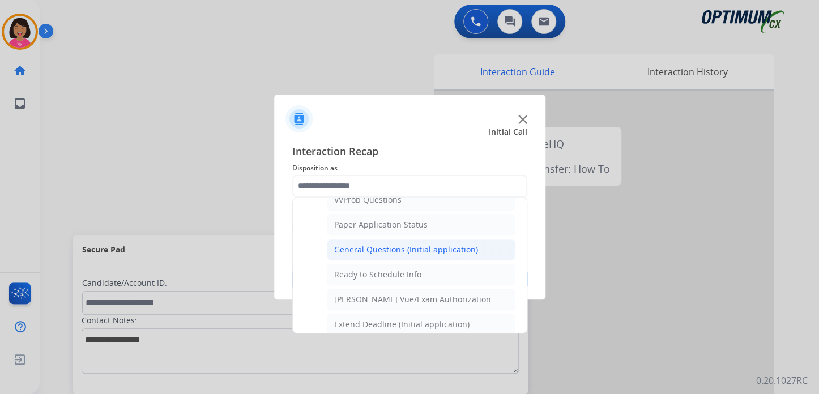
click at [416, 252] on li "General Questions (Initial application)" at bounding box center [421, 250] width 188 height 22
type input "**********"
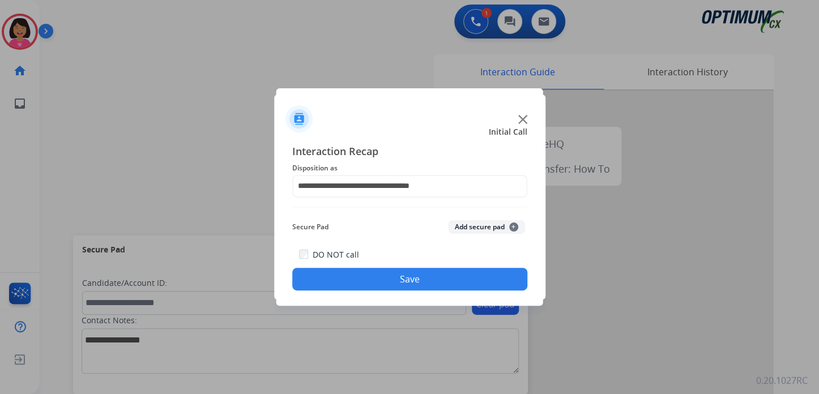
click at [522, 116] on img at bounding box center [522, 119] width 9 height 9
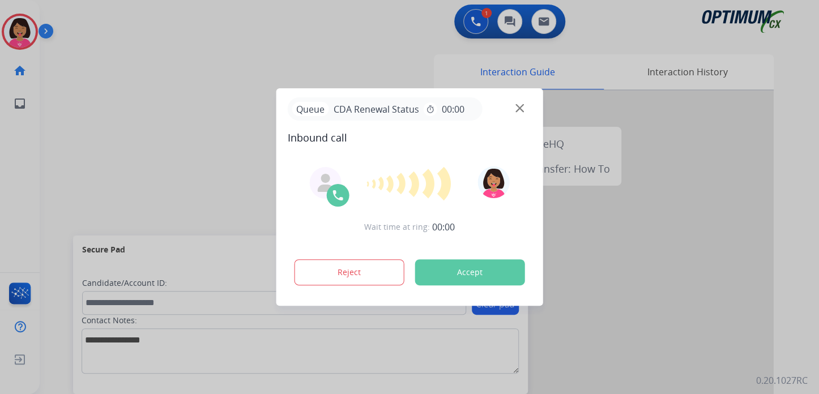
click at [518, 108] on img at bounding box center [519, 108] width 8 height 8
click at [512, 108] on div "Queue CDA Renewal Status timer 00:00" at bounding box center [410, 108] width 244 height 23
click at [517, 108] on img at bounding box center [519, 108] width 8 height 8
click at [516, 108] on img at bounding box center [519, 108] width 8 height 8
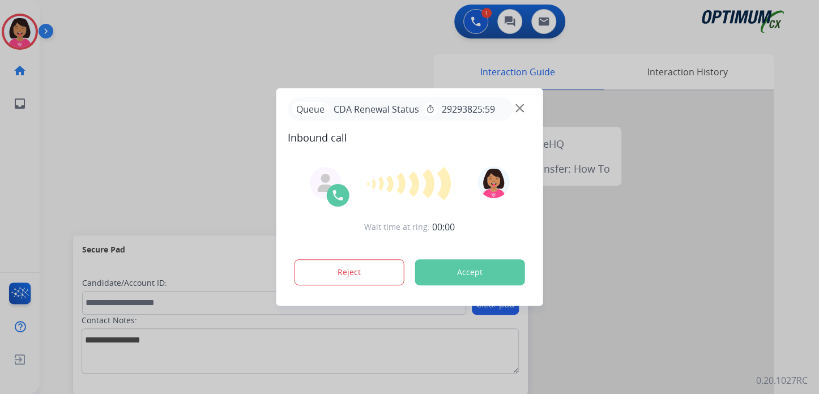
click at [516, 108] on img at bounding box center [519, 108] width 8 height 8
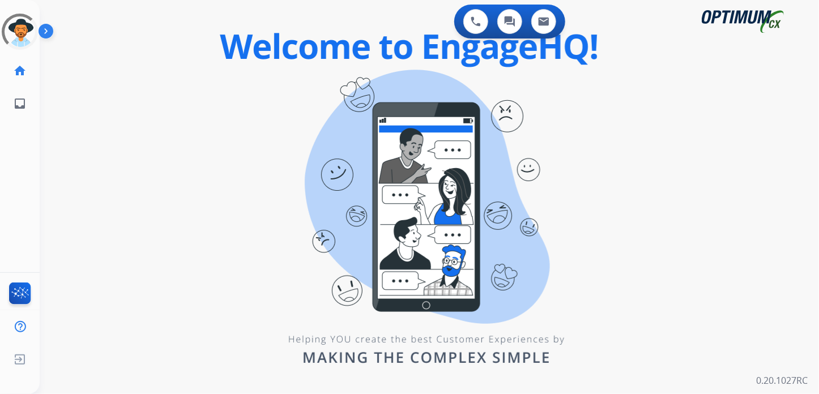
click at [245, 101] on div "0 Voice Interactions 0 Chat Interactions 0 Email Interactions swap_horiz Break …" at bounding box center [429, 197] width 779 height 394
click at [239, 32] on div "0 Voice Interactions 0 Chat Interactions 0 Email Interactions" at bounding box center [422, 23] width 738 height 36
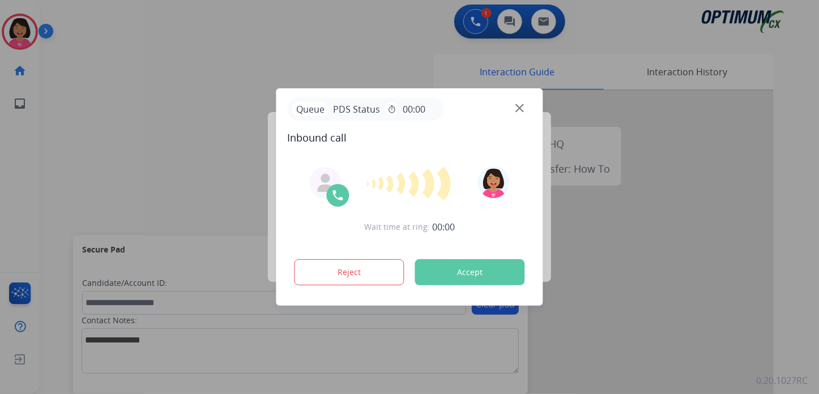
click at [518, 112] on img at bounding box center [519, 108] width 8 height 8
click at [520, 108] on img at bounding box center [519, 108] width 8 height 8
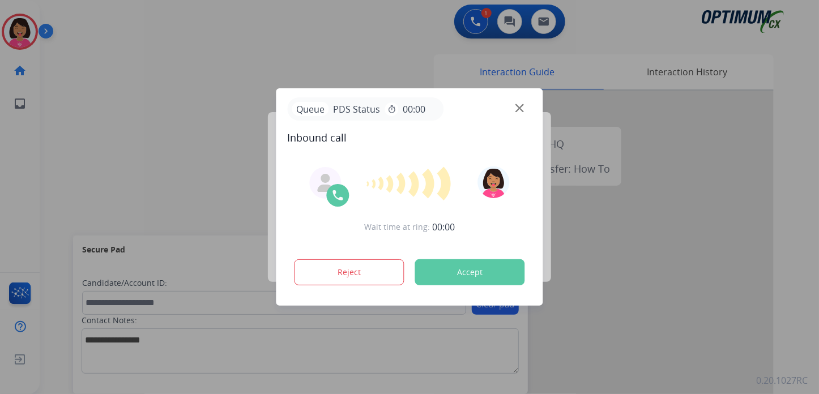
click at [520, 108] on img at bounding box center [519, 108] width 8 height 8
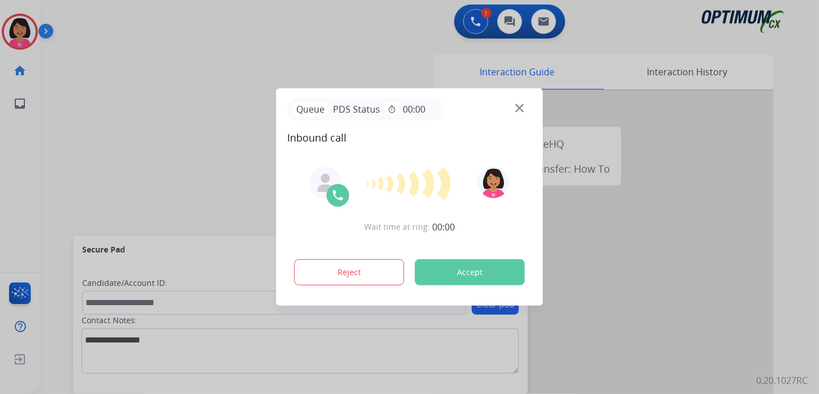
click at [514, 110] on div "Queue PDS Status timer 00:00" at bounding box center [410, 108] width 244 height 23
click at [517, 108] on img at bounding box center [519, 108] width 8 height 8
click at [517, 161] on div "Wait time at ring: 00:00 Reject Accept" at bounding box center [410, 227] width 244 height 140
click at [458, 259] on button "Accept" at bounding box center [470, 272] width 110 height 26
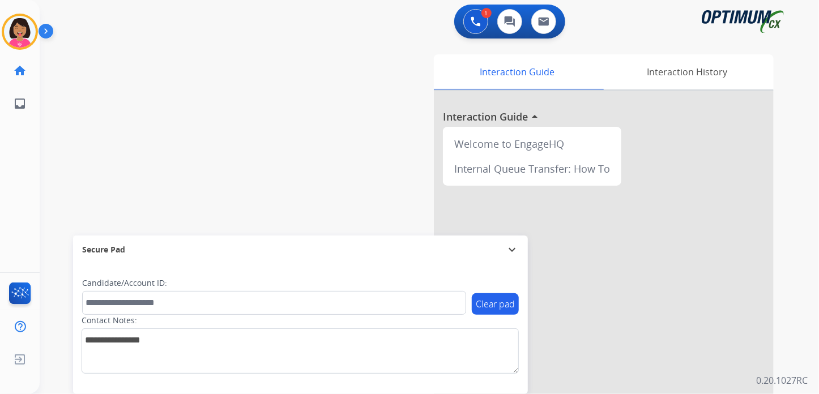
click at [462, 261] on div "Outbound call Quit Outbound call Quit Schedule interaction + Add to my list Cus…" at bounding box center [409, 197] width 819 height 394
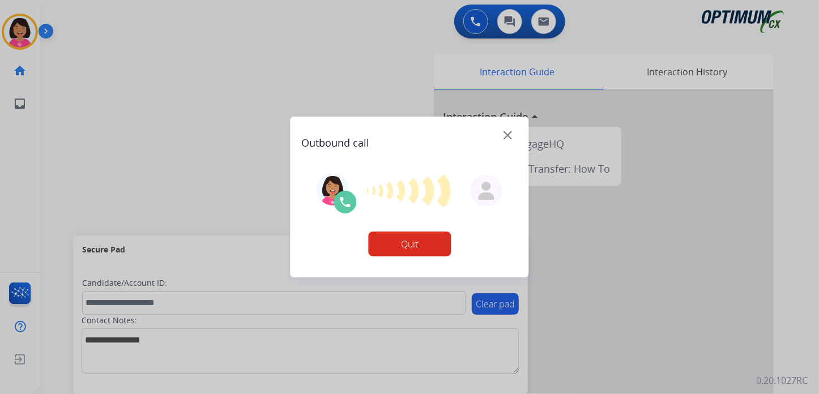
click at [404, 239] on button "Quit" at bounding box center [409, 244] width 83 height 25
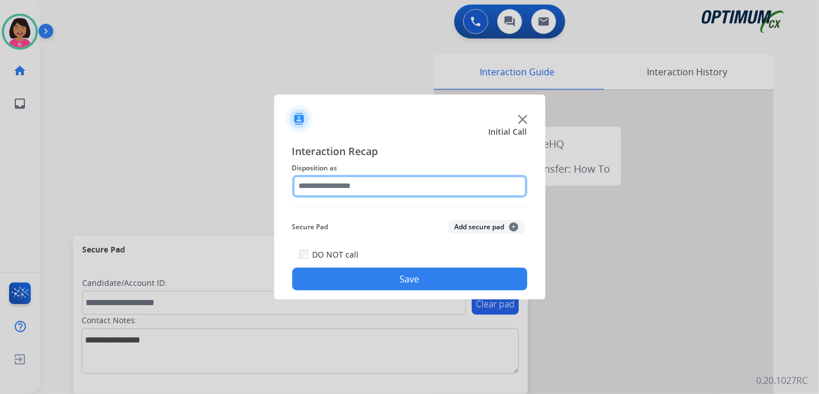
click at [401, 183] on input "text" at bounding box center [409, 186] width 235 height 23
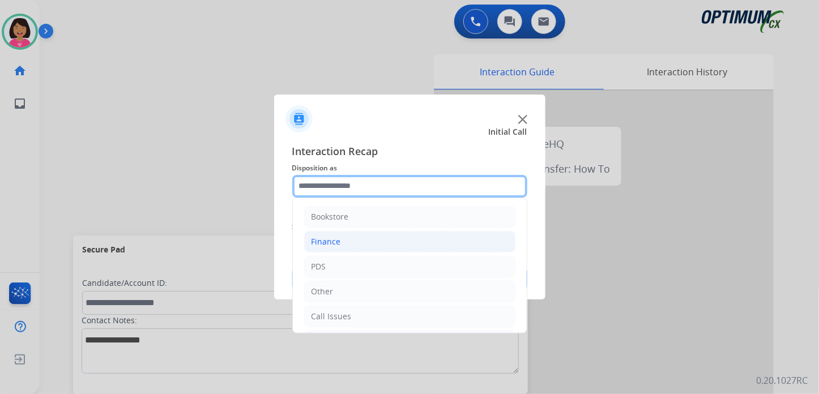
scroll to position [75, 0]
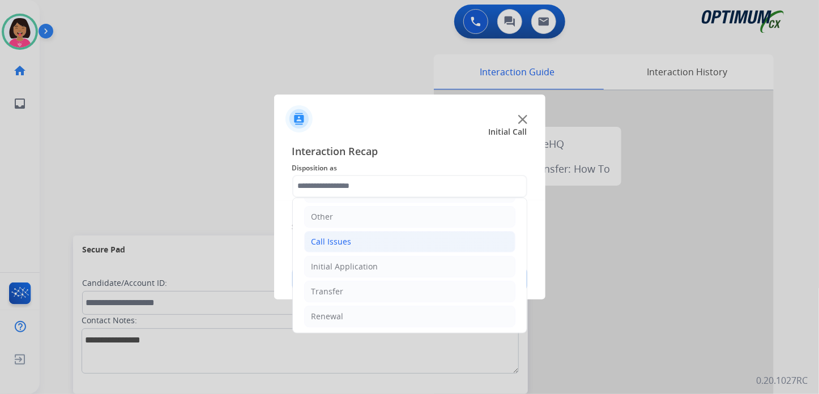
click at [364, 241] on li "Call Issues" at bounding box center [409, 242] width 211 height 22
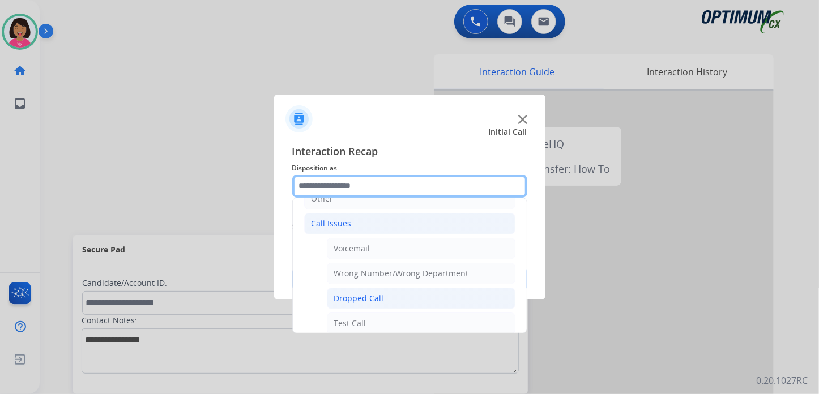
scroll to position [93, 0]
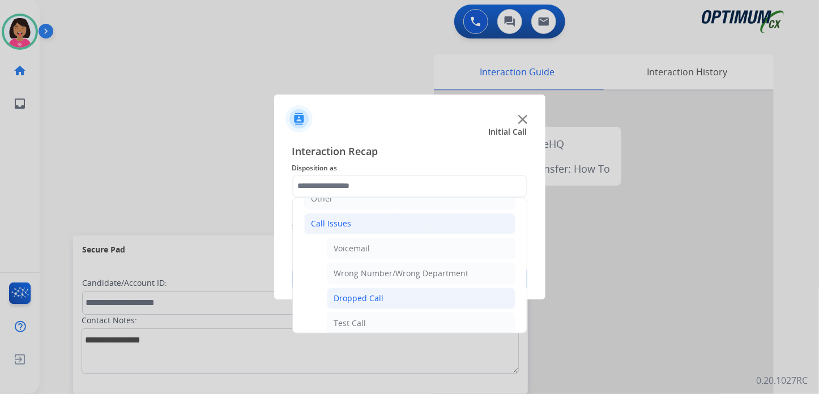
click at [383, 293] on li "Dropped Call" at bounding box center [421, 299] width 188 height 22
type input "**********"
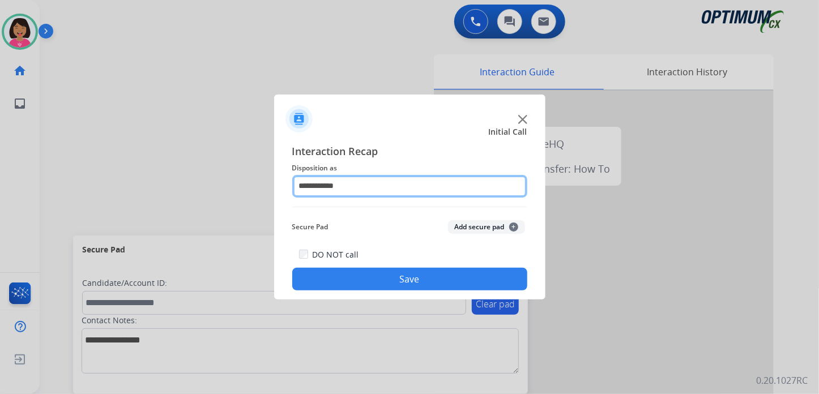
click at [362, 177] on input "**********" at bounding box center [409, 186] width 235 height 23
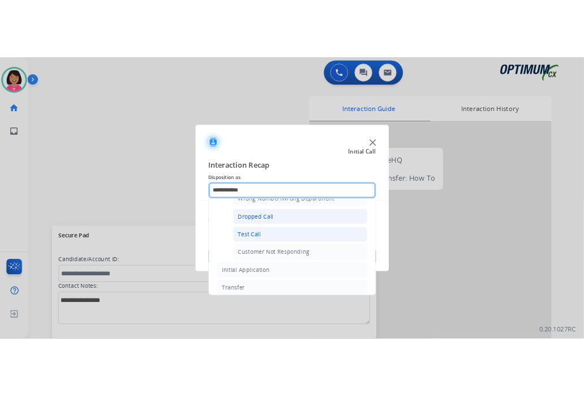
scroll to position [168, 0]
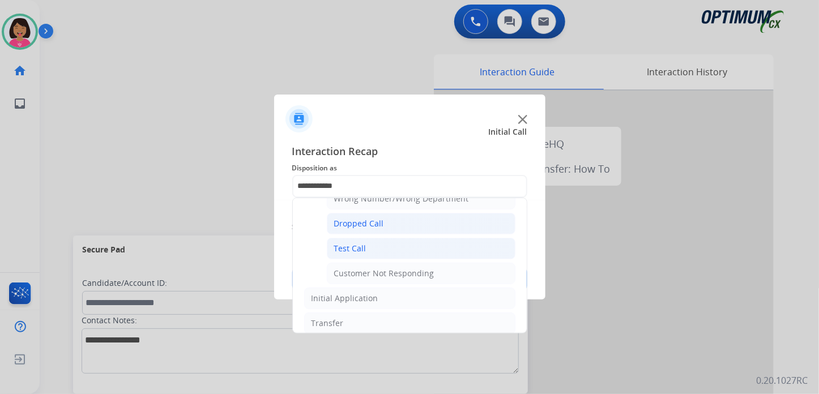
click at [374, 225] on div "Dropped Call" at bounding box center [359, 223] width 50 height 11
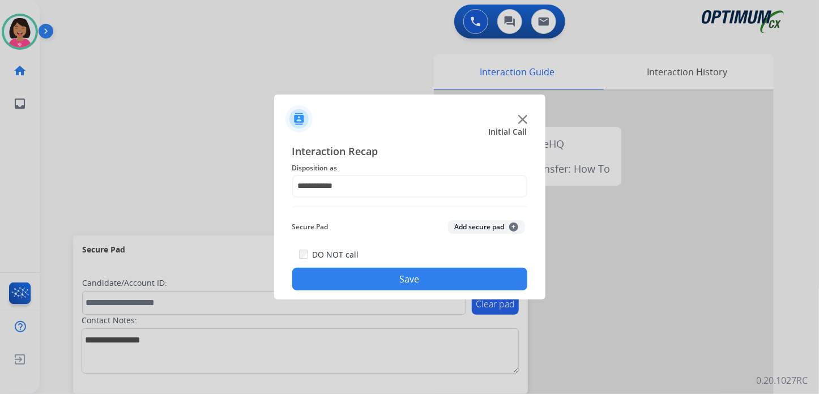
click at [396, 284] on button "Save" at bounding box center [409, 279] width 235 height 23
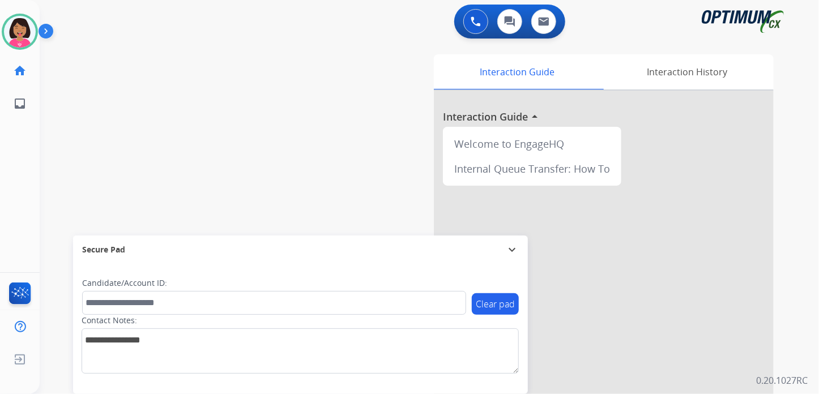
click at [396, 284] on div "Candidate/Account ID:" at bounding box center [274, 295] width 384 height 37
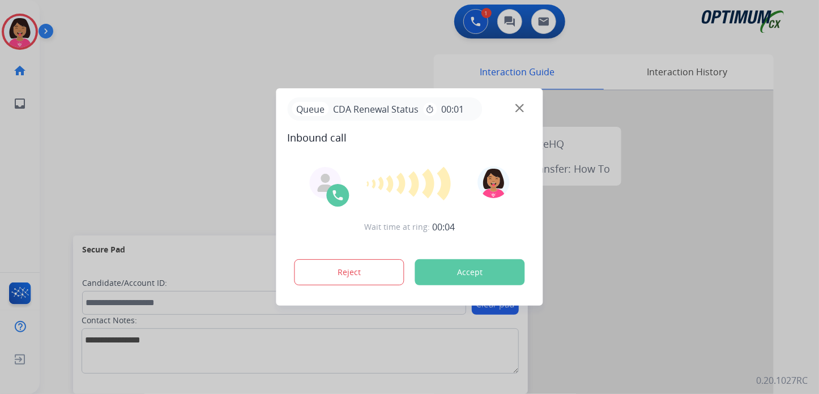
click at [520, 111] on img at bounding box center [519, 108] width 8 height 8
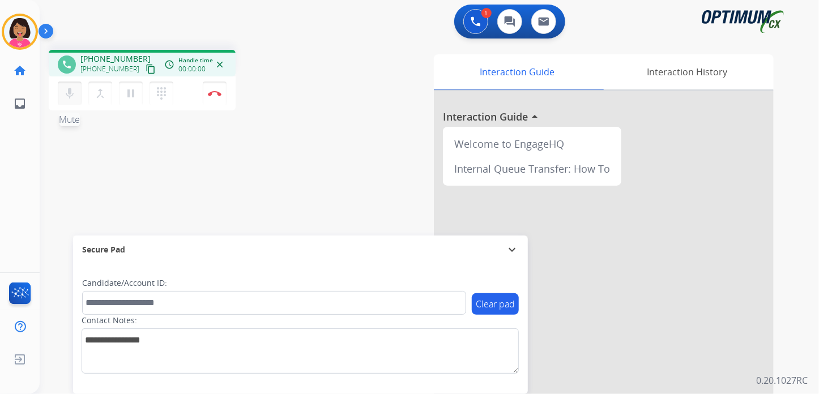
click at [72, 91] on mat-icon "mic" at bounding box center [70, 94] width 14 height 14
click at [72, 91] on mat-icon "mic_off" at bounding box center [70, 94] width 14 height 14
click at [144, 68] on button "content_copy" at bounding box center [151, 69] width 14 height 14
click at [144, 62] on button "content_copy" at bounding box center [151, 69] width 14 height 14
drag, startPoint x: 817, startPoint y: 63, endPoint x: 804, endPoint y: 56, distance: 14.2
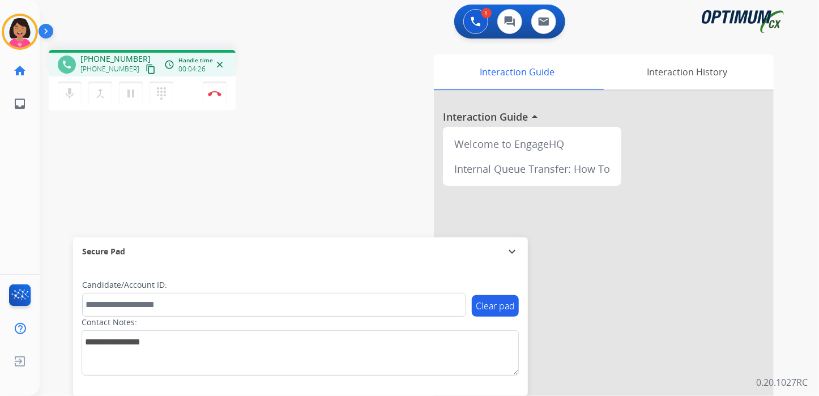
click at [804, 56] on div "1 Voice Interactions 0 Chat Interactions 0 Email Interactions phone [PHONE_NUMB…" at bounding box center [429, 198] width 779 height 396
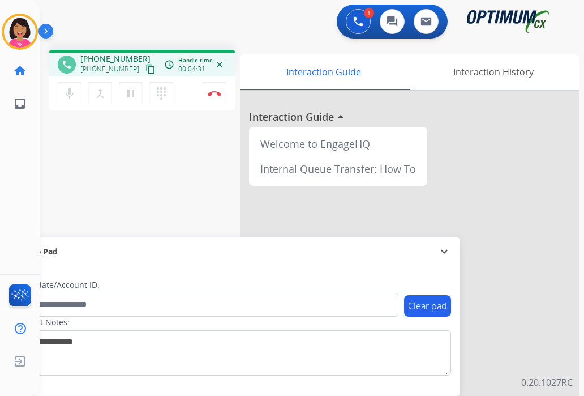
click at [165, 181] on div "phone [PHONE_NUMBER] [PHONE_NUMBER] content_copy access_time Call metrics Queue…" at bounding box center [298, 277] width 517 height 472
click at [95, 166] on div "phone [PHONE_NUMBER] [PHONE_NUMBER] content_copy access_time Call metrics Queue…" at bounding box center [298, 277] width 517 height 472
click at [213, 93] on img at bounding box center [215, 94] width 14 height 6
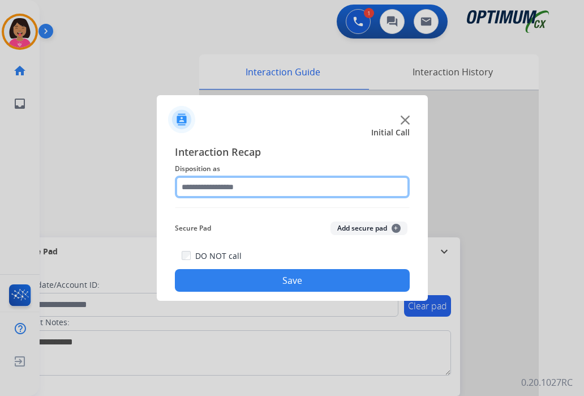
click at [235, 183] on input "text" at bounding box center [292, 186] width 235 height 23
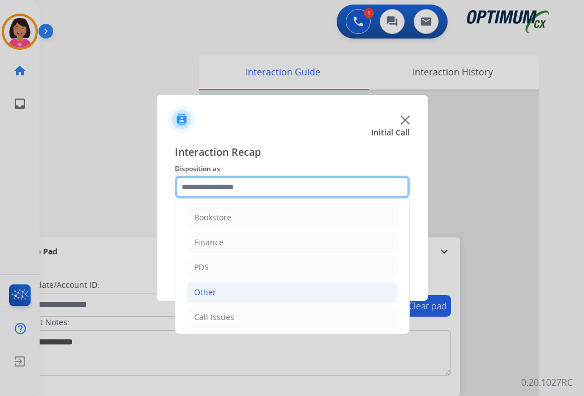
scroll to position [75, 0]
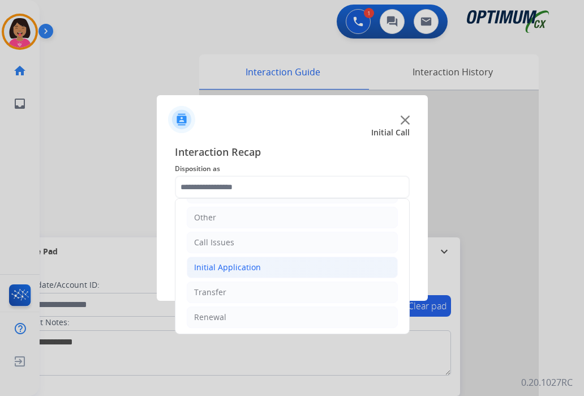
click at [250, 262] on div "Initial Application" at bounding box center [227, 267] width 67 height 11
click at [255, 287] on div "Credential Resend (Initial application)" at bounding box center [288, 291] width 143 height 11
type input "**********"
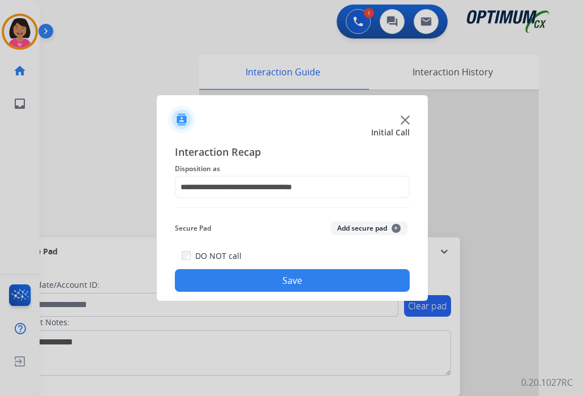
click at [255, 287] on button "Save" at bounding box center [292, 280] width 235 height 23
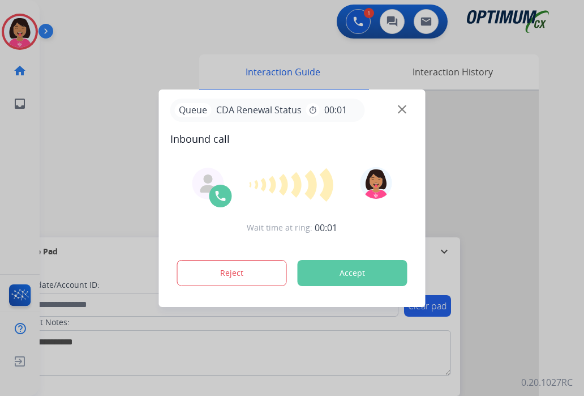
click at [406, 108] on div "Queue CDA Renewal Status timer 00:01" at bounding box center [292, 109] width 244 height 23
click at [401, 106] on img at bounding box center [402, 109] width 8 height 8
click at [402, 107] on img at bounding box center [402, 109] width 8 height 8
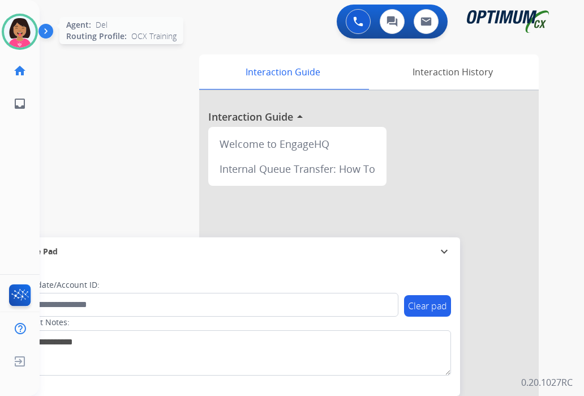
click at [32, 38] on img at bounding box center [20, 32] width 32 height 32
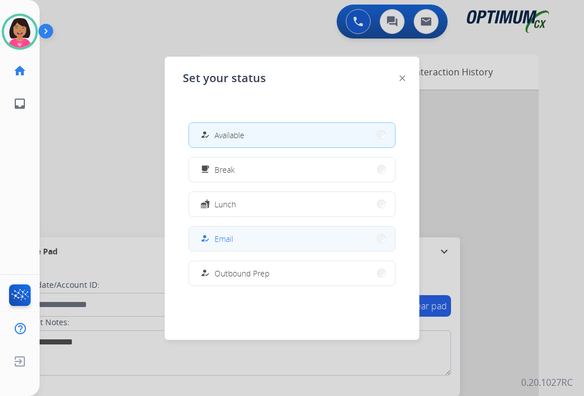
click at [303, 230] on button "how_to_reg Email" at bounding box center [292, 238] width 206 height 24
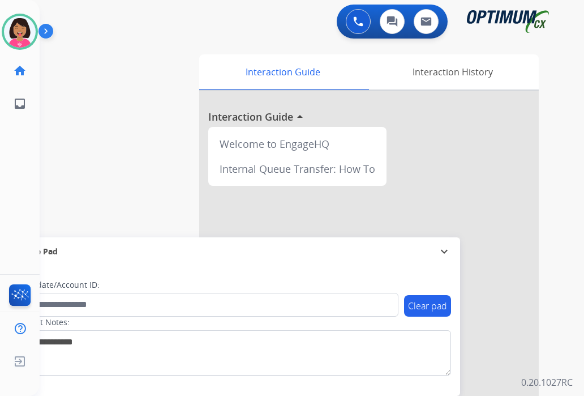
scroll to position [117, 0]
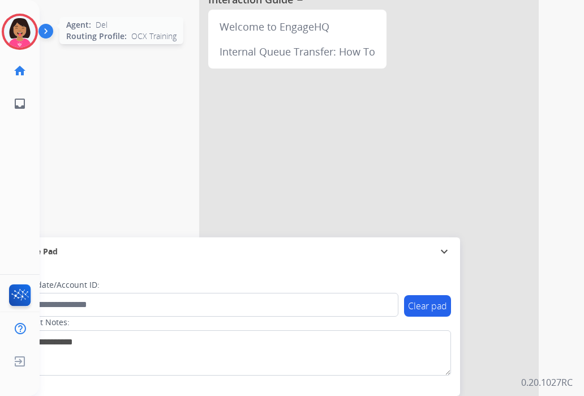
click at [6, 31] on img at bounding box center [20, 32] width 32 height 32
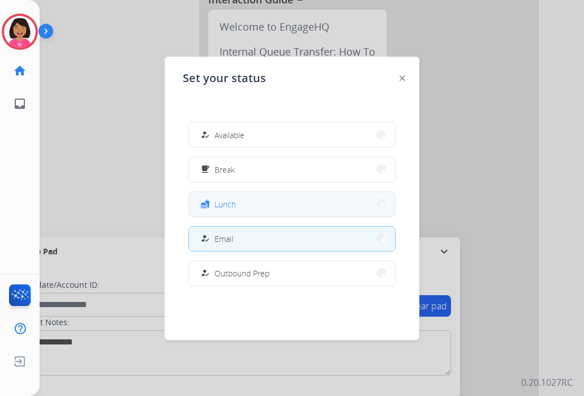
scroll to position [282, 0]
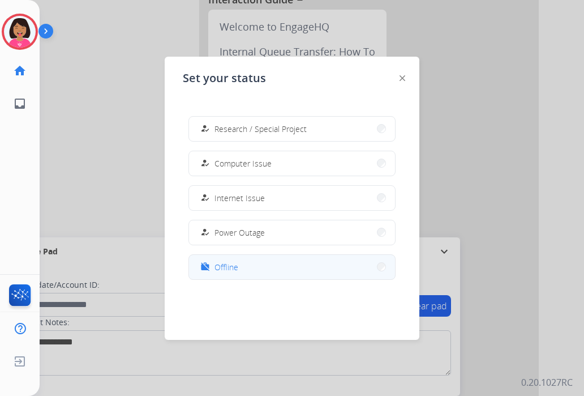
click at [257, 275] on button "work_off Offline" at bounding box center [292, 267] width 206 height 24
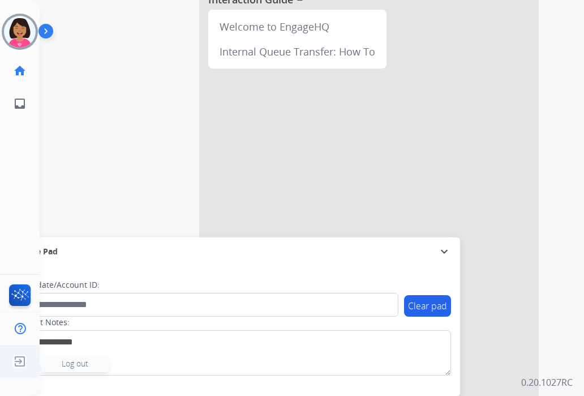
click at [14, 357] on img at bounding box center [20, 361] width 20 height 22
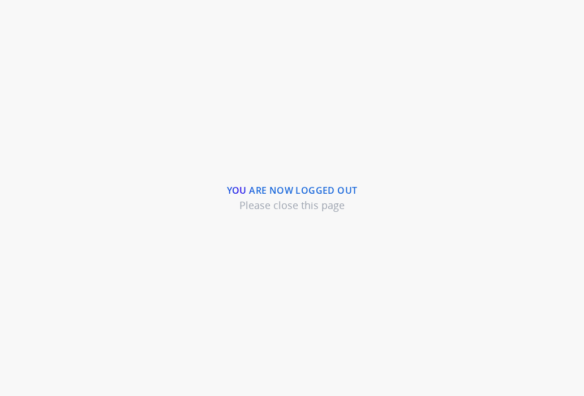
drag, startPoint x: 0, startPoint y: 0, endPoint x: 227, endPoint y: 362, distance: 427.0
click at [227, 362] on div "You are now logged out Please close this page" at bounding box center [292, 198] width 584 height 396
